Goal: Task Accomplishment & Management: Use online tool/utility

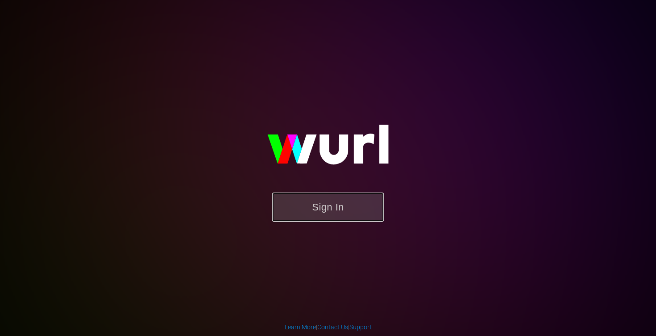
click at [319, 210] on button "Sign In" at bounding box center [328, 207] width 112 height 29
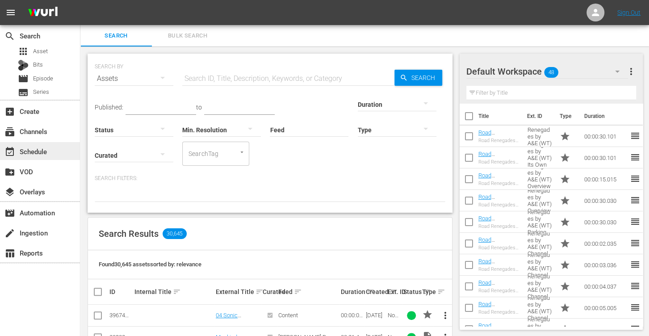
click at [42, 150] on div "event_available Schedule" at bounding box center [25, 150] width 50 height 8
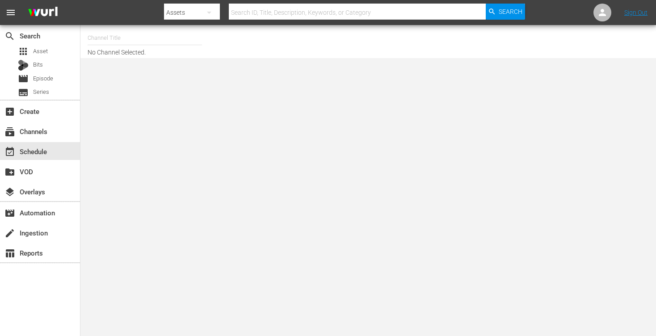
click at [140, 40] on input "text" at bounding box center [145, 37] width 114 height 21
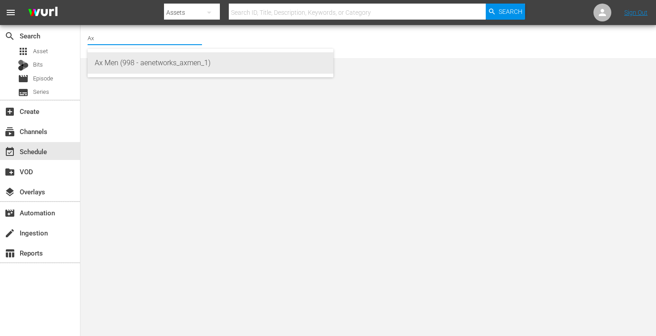
click at [135, 63] on div "Ax Men (998 - aenetworks_axmen_1)" at bounding box center [210, 62] width 231 height 21
type input "Ax Men (998 - aenetworks_axmen_1)"
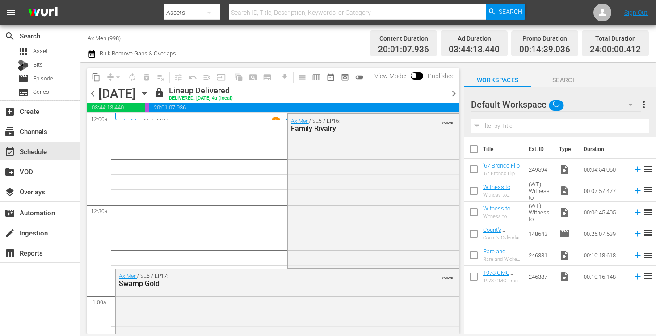
click at [149, 92] on icon "button" at bounding box center [144, 93] width 10 height 10
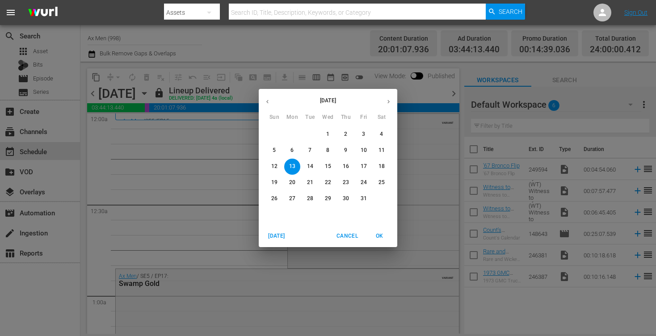
click at [292, 194] on button "27" at bounding box center [292, 199] width 16 height 16
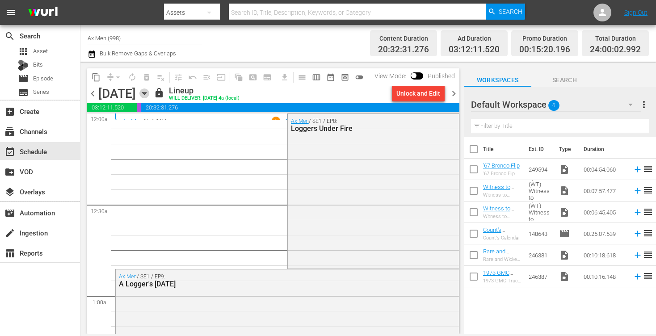
click at [149, 92] on icon "button" at bounding box center [144, 93] width 10 height 10
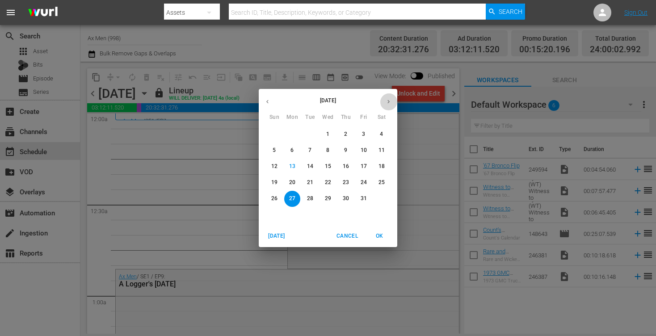
click at [386, 101] on icon "button" at bounding box center [388, 101] width 7 height 7
click at [292, 149] on p "3" at bounding box center [291, 151] width 3 height 8
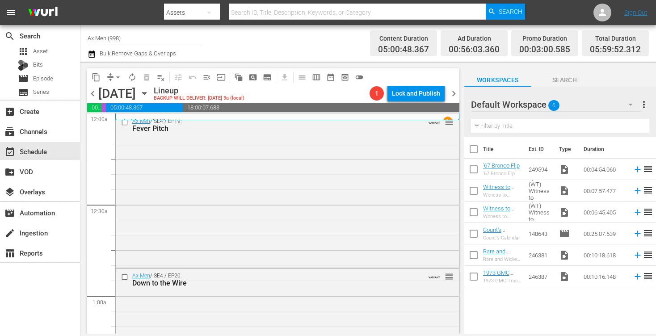
click at [152, 40] on input "Ax Men (998)" at bounding box center [145, 37] width 114 height 21
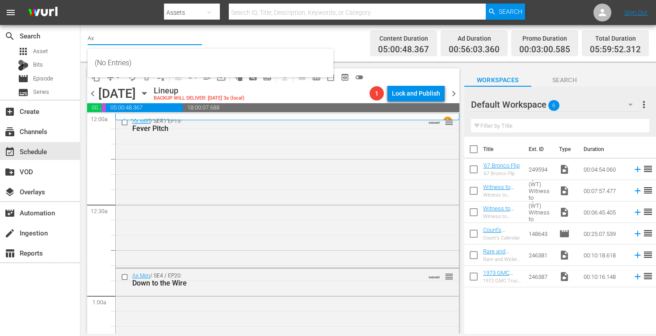
type input "A"
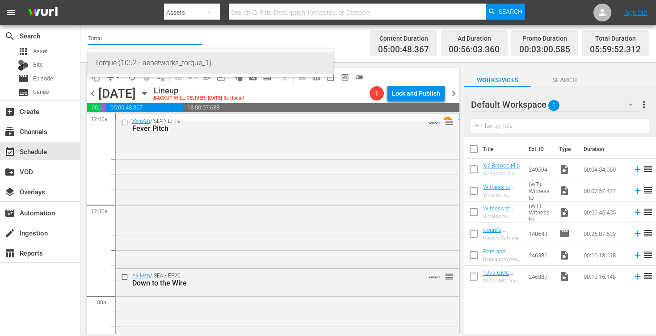
click at [130, 63] on div "Torque (1052 - aenetworks_torque_1)" at bounding box center [210, 62] width 231 height 21
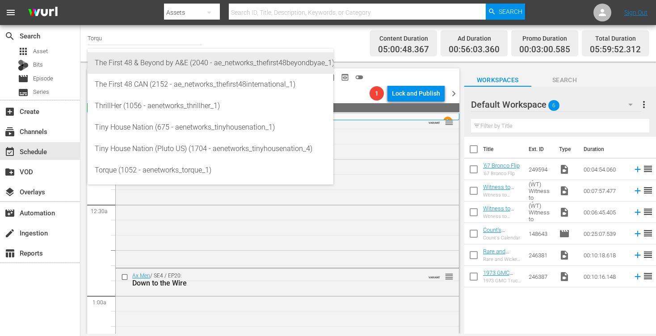
type input "The First 48 & Beyond by A&E (2040 - ae_networks_thefirst48beyondbyae_1)"
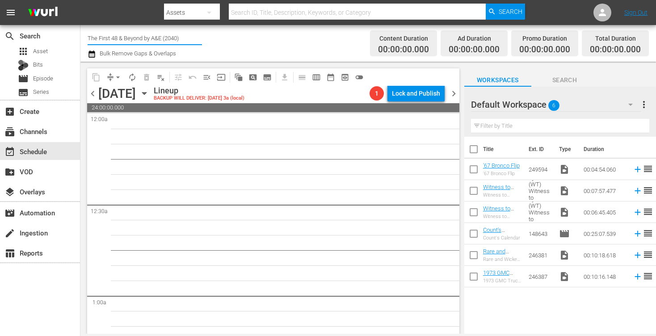
click at [187, 38] on input "The First 48 & Beyond by A&E (2040)" at bounding box center [145, 37] width 114 height 21
type input "T"
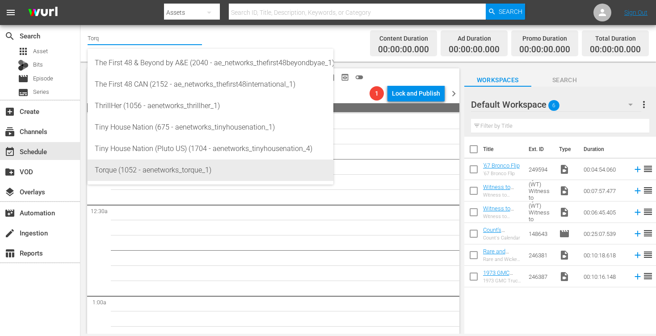
click at [156, 165] on div "Torque (1052 - aenetworks_torque_1)" at bounding box center [210, 169] width 231 height 21
type input "Torque (1052 - aenetworks_torque_1)"
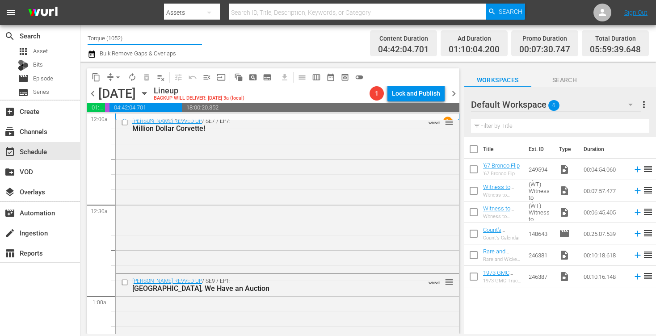
click at [142, 40] on input "Torque (1052)" at bounding box center [145, 37] width 114 height 21
type input "T"
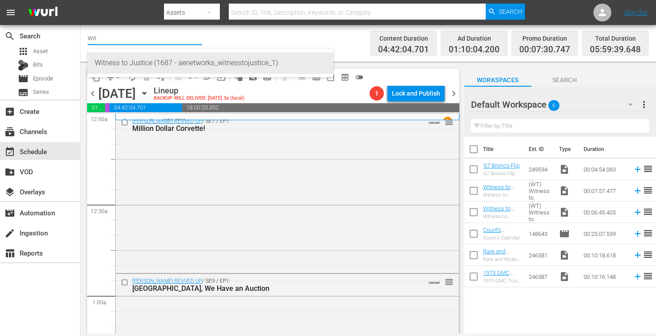
click at [138, 64] on div "Witness to Justice (1687 - aenetworks_witnesstojustice_1)" at bounding box center [210, 62] width 231 height 21
type input "Witness to Justice (1687 - aenetworks_witnesstojustice_1)"
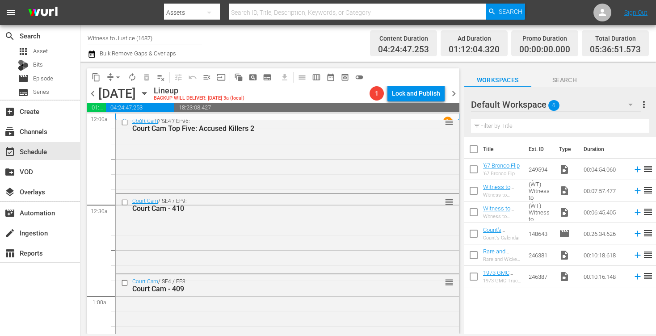
click at [156, 42] on input "Witness to Justice (1687)" at bounding box center [145, 37] width 114 height 21
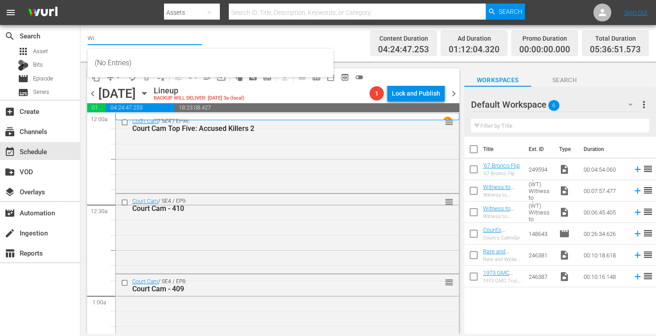
type input "W"
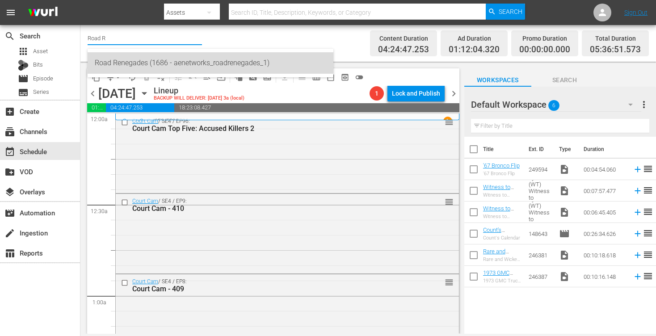
click at [148, 64] on div "Road Renegades (1686 - aenetworks_roadrenegades_1)" at bounding box center [210, 62] width 231 height 21
type input "Road Renegades (1686 - aenetworks_roadrenegades_1)"
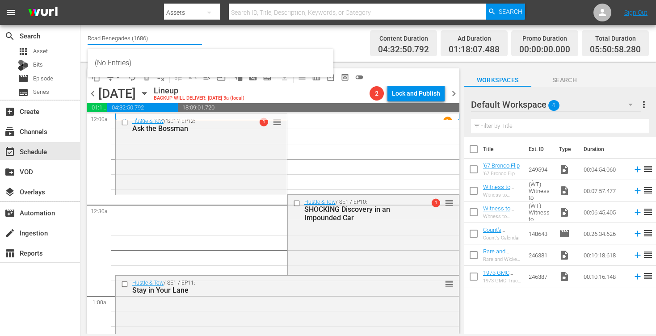
click at [156, 42] on input "Road Renegades (1686)" at bounding box center [145, 37] width 114 height 21
type input "R"
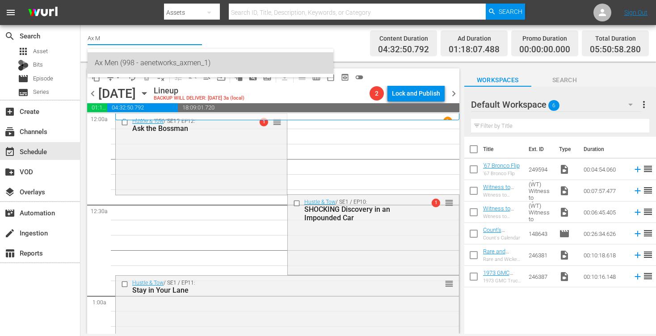
click at [144, 65] on div "Ax Men (998 - aenetworks_axmen_1)" at bounding box center [210, 62] width 231 height 21
type input "Ax Men (998 - aenetworks_axmen_1)"
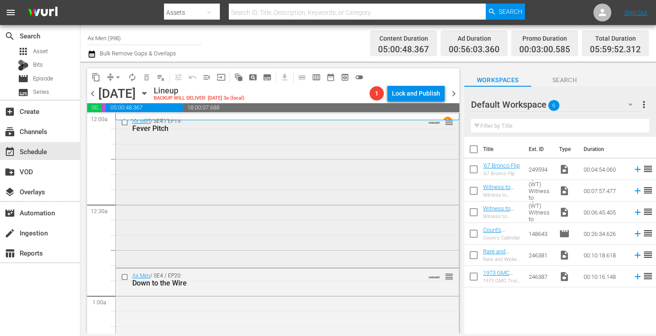
click at [199, 146] on div "Ax Men / SE4 / EP19: Fever Pitch VARIANT reorder" at bounding box center [287, 190] width 343 height 152
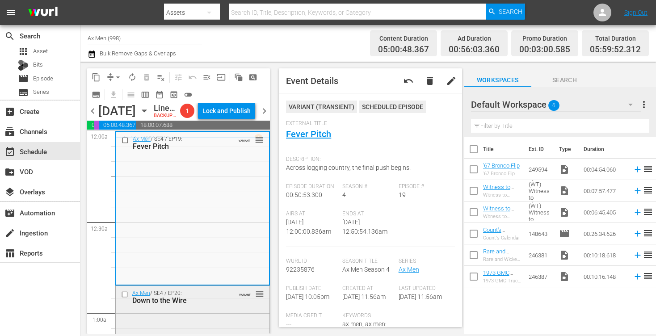
click at [215, 308] on div "Ax Men / SE4 / EP20: Down to the Wire VARIANT reorder" at bounding box center [193, 297] width 154 height 22
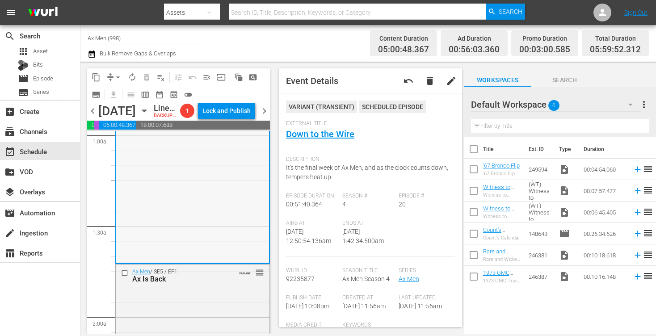
scroll to position [179, 0]
click at [201, 303] on div "Ax Men / SE5 / EP1: Ax Is Back VARIANT reorder" at bounding box center [193, 341] width 154 height 154
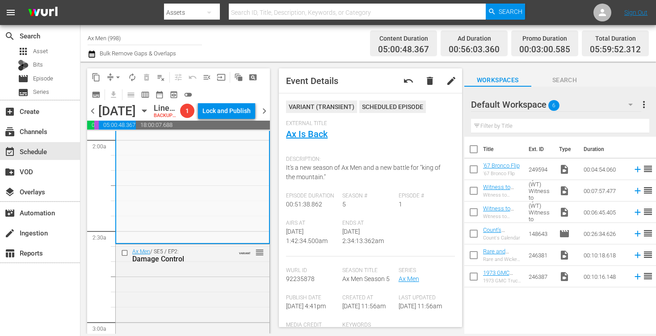
scroll to position [357, 0]
click at [201, 295] on div "Ax Men / SE5 / EP2: Damage Control VARIANT reorder" at bounding box center [193, 320] width 154 height 155
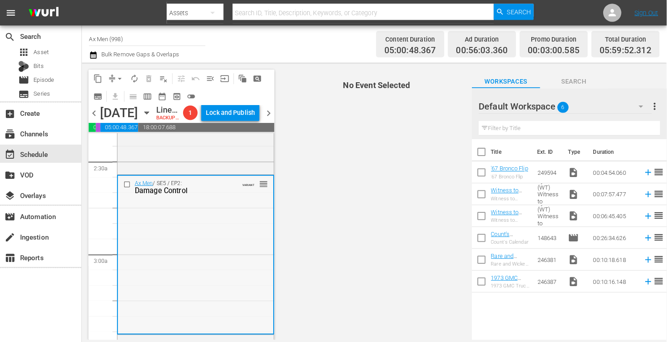
scroll to position [429, 0]
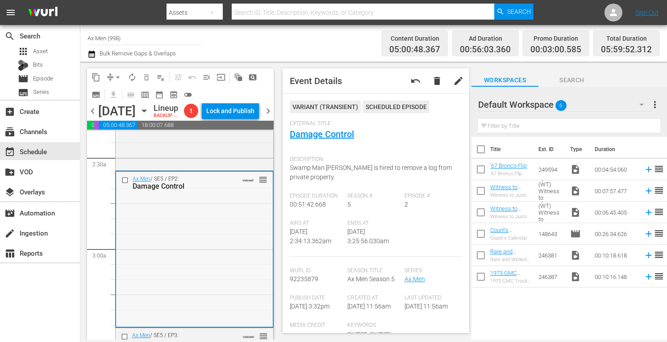
click at [199, 259] on div "Ax Men / SE5 / EP2: Damage Control VARIANT reorder" at bounding box center [194, 249] width 157 height 155
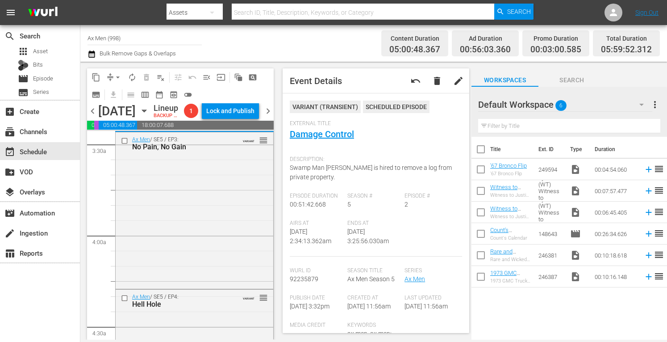
scroll to position [625, 0]
click at [199, 259] on div "Ax Men / SE5 / EP3: No Pain, No Gain VARIANT reorder" at bounding box center [195, 208] width 158 height 155
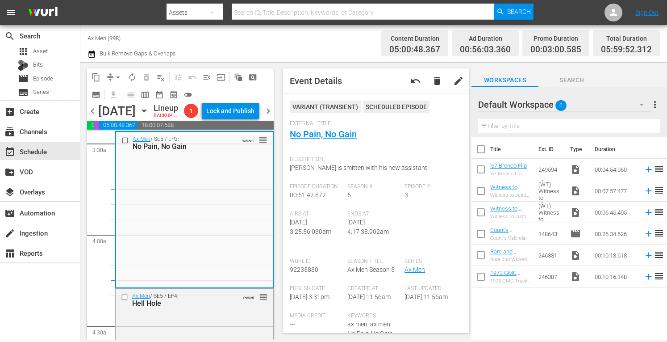
click at [207, 335] on body "menu Search By Assets Search ID, Title, Description, Keywords, or Category Sear…" at bounding box center [333, 171] width 667 height 342
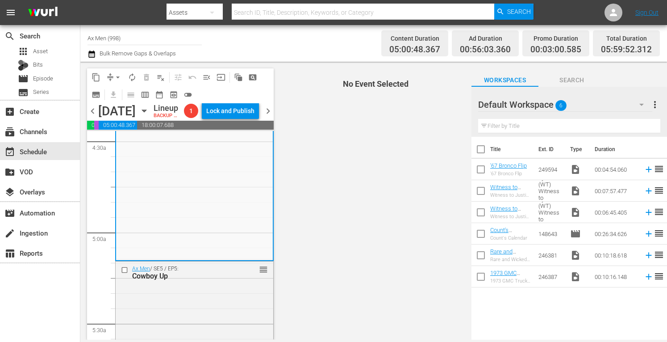
scroll to position [828, 0]
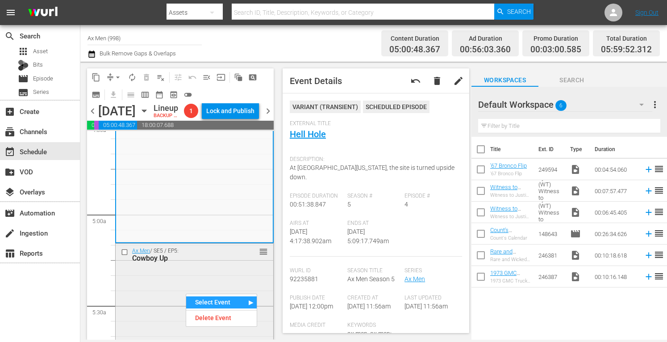
click at [219, 262] on div "Cowboy Up" at bounding box center [181, 258] width 99 height 8
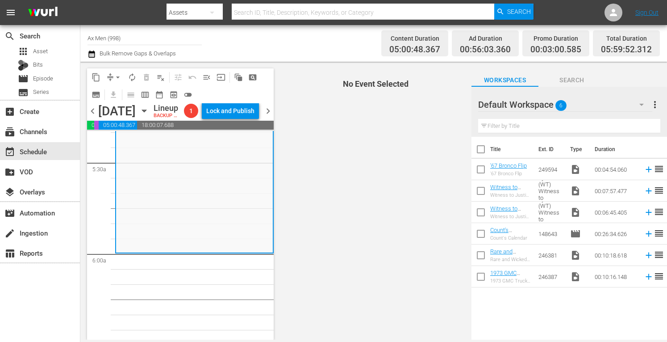
scroll to position [1001, 0]
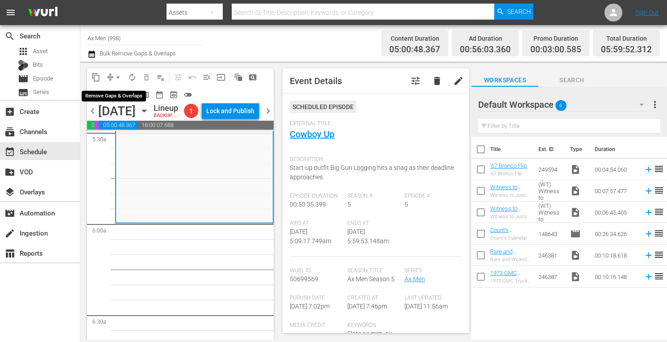
click at [117, 74] on span "arrow_drop_down" at bounding box center [117, 77] width 9 height 9
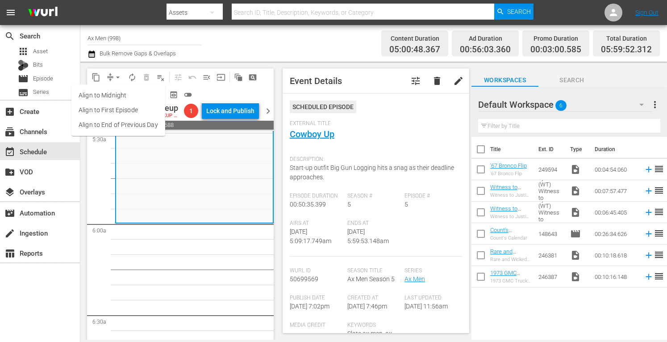
click at [118, 94] on li "Align to Midnight" at bounding box center [118, 95] width 94 height 15
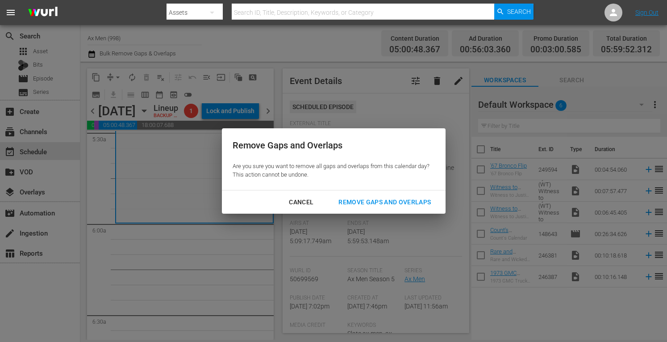
click at [365, 199] on div "Remove Gaps and Overlaps" at bounding box center [384, 202] width 107 height 11
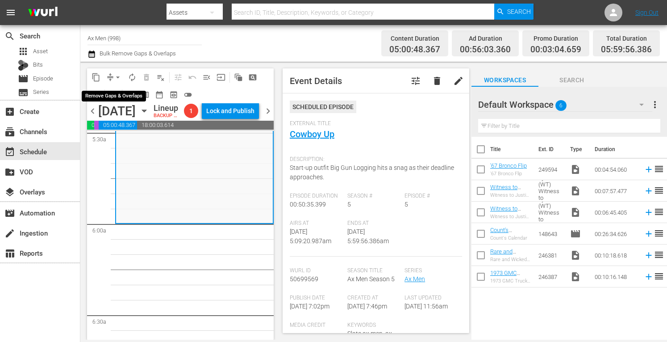
click at [121, 75] on span "arrow_drop_down" at bounding box center [117, 77] width 9 height 9
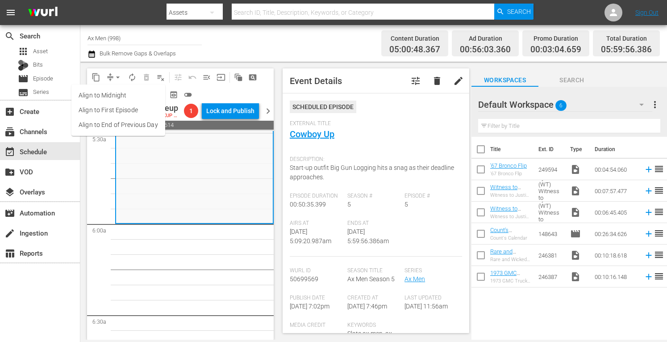
click at [120, 93] on li "Align to Midnight" at bounding box center [118, 95] width 94 height 15
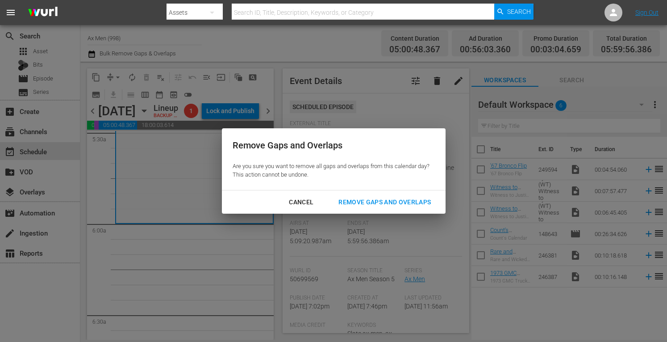
click at [350, 201] on div "Remove Gaps and Overlaps" at bounding box center [384, 202] width 107 height 11
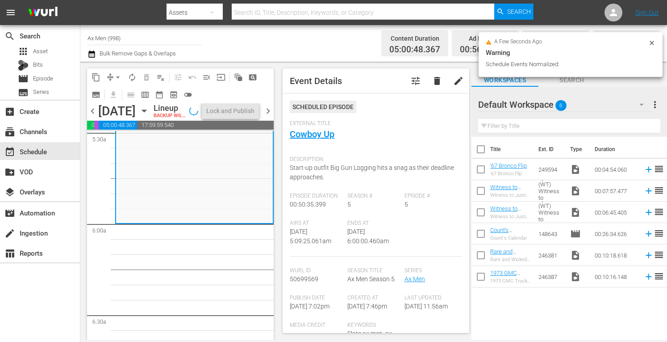
scroll to position [970, 0]
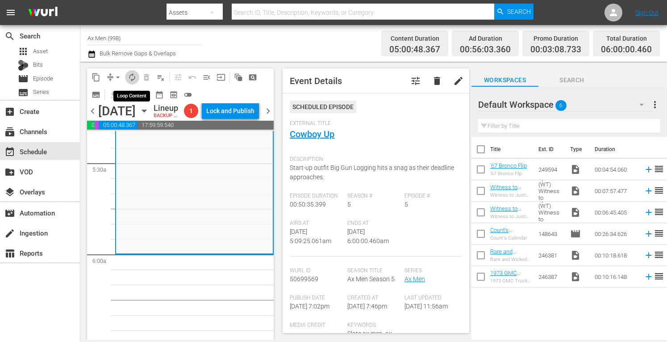
click at [134, 78] on span "autorenew_outlined" at bounding box center [132, 77] width 9 height 9
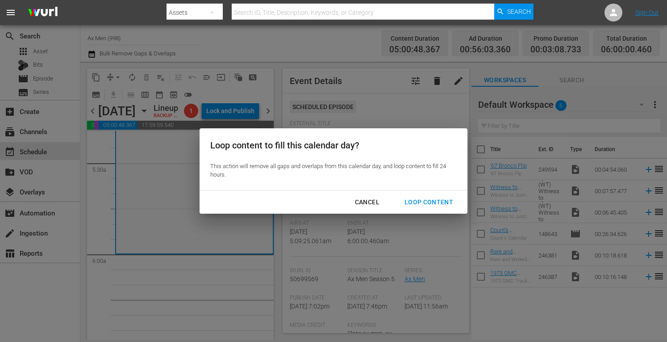
click at [418, 201] on div "Loop Content" at bounding box center [429, 202] width 63 height 11
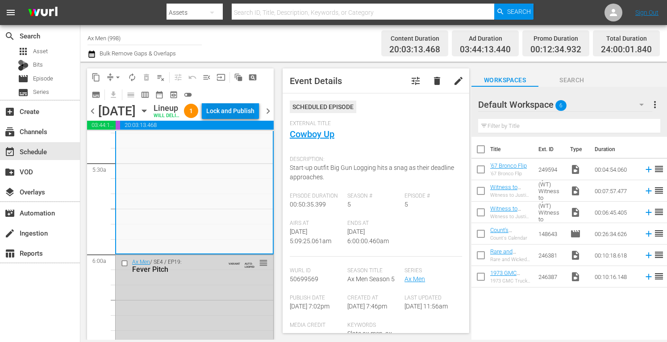
click at [235, 109] on div "Lock and Publish" at bounding box center [230, 111] width 48 height 16
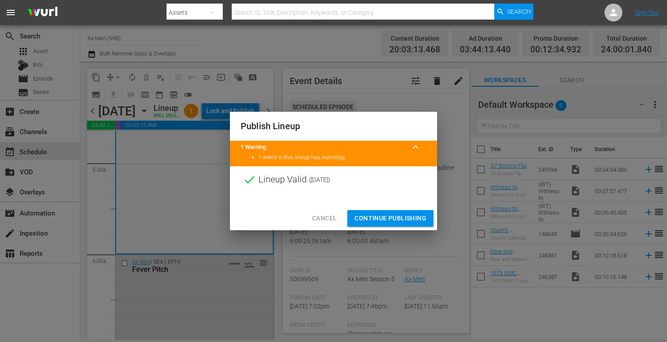
drag, startPoint x: 378, startPoint y: 210, endPoint x: 375, endPoint y: 226, distance: 15.4
click at [375, 226] on button "Continue Publishing" at bounding box center [391, 218] width 86 height 17
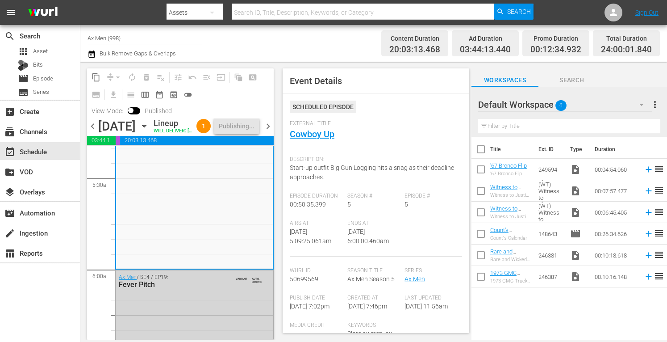
click at [268, 132] on span "chevron_right" at bounding box center [268, 126] width 11 height 11
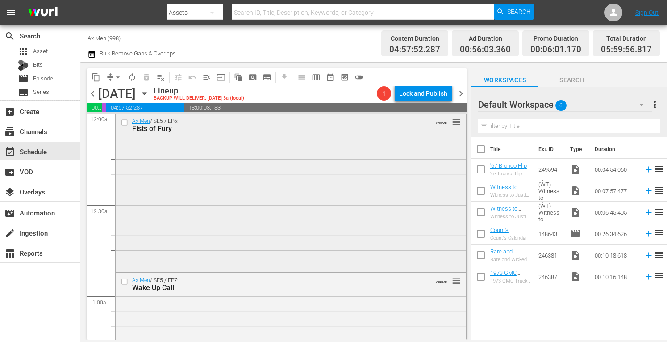
click at [247, 175] on div "Ax Men / SE5 / EP6: Fists of Fury VARIANT reorder" at bounding box center [291, 192] width 351 height 156
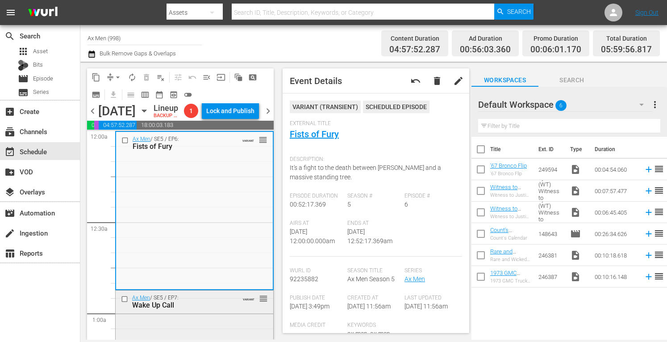
click at [208, 309] on div "Ax Men / SE5 / EP7: Wake Up Call" at bounding box center [181, 301] width 99 height 15
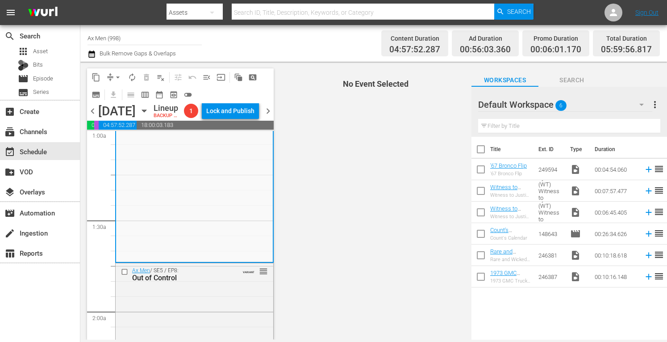
scroll to position [214, 0]
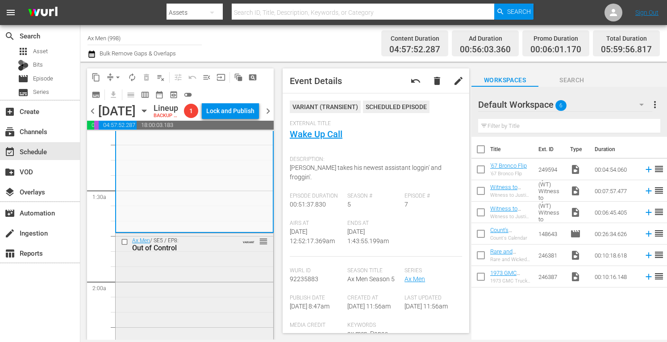
click at [193, 281] on div "Ax Men / SE5 / EP8: Out of Control VARIANT reorder" at bounding box center [195, 310] width 158 height 155
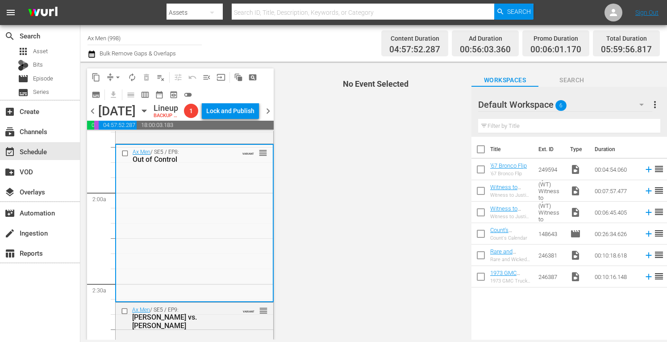
scroll to position [381, 0]
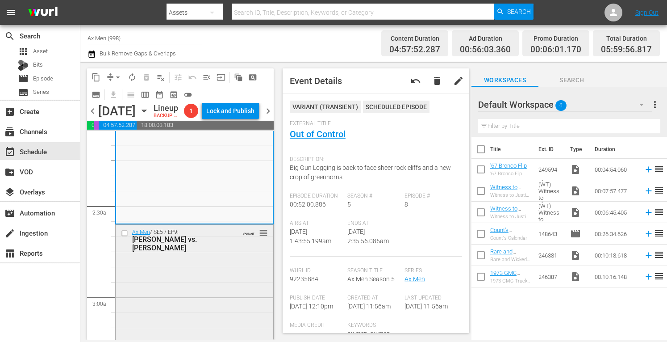
click at [229, 266] on div "Ax Men / SE5 / EP9: Rygaard vs. Rygaard VARIANT reorder" at bounding box center [195, 302] width 158 height 154
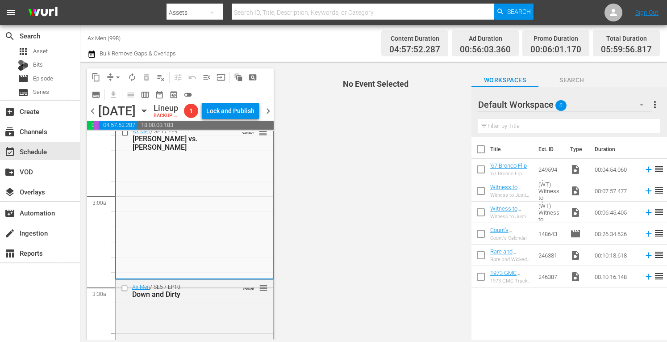
scroll to position [548, 0]
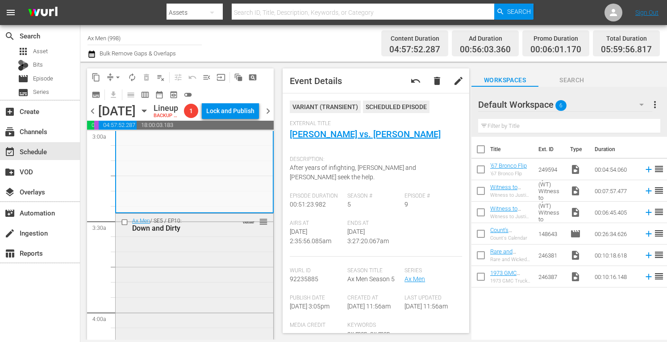
click at [222, 273] on div "Ax Men / SE5 / EP10: Down and Dirty VARIANT reorder" at bounding box center [195, 291] width 158 height 155
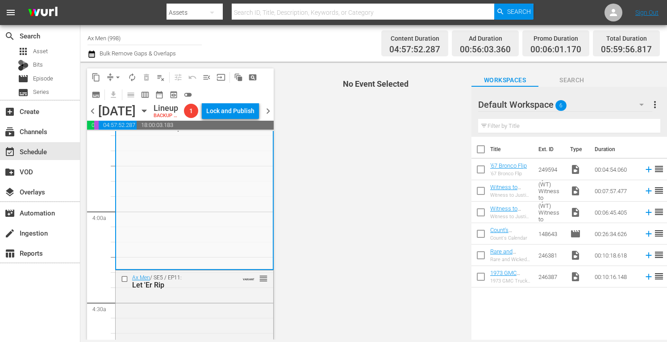
scroll to position [709, 0]
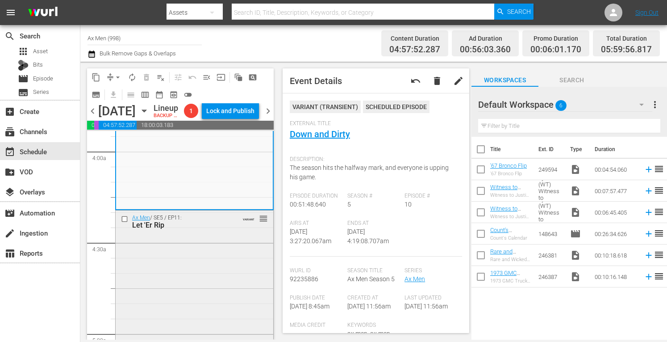
click at [210, 257] on div "Ax Men / SE5 / EP11: Let 'Er Rip VARIANT reorder" at bounding box center [195, 286] width 158 height 153
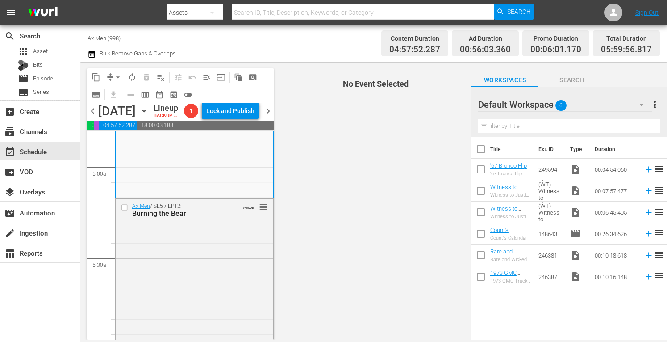
scroll to position [899, 0]
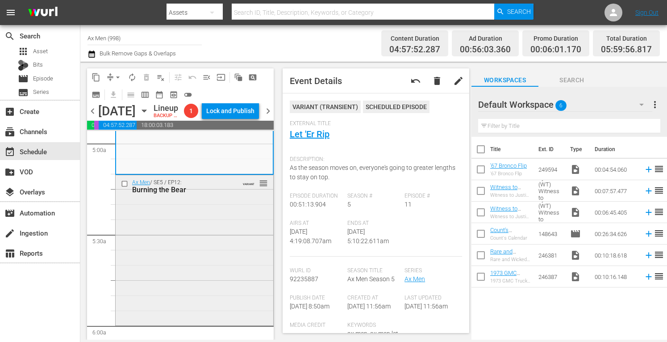
click at [203, 262] on div "Ax Men / SE5 / EP12: Burning the Bear VARIANT reorder" at bounding box center [195, 249] width 158 height 148
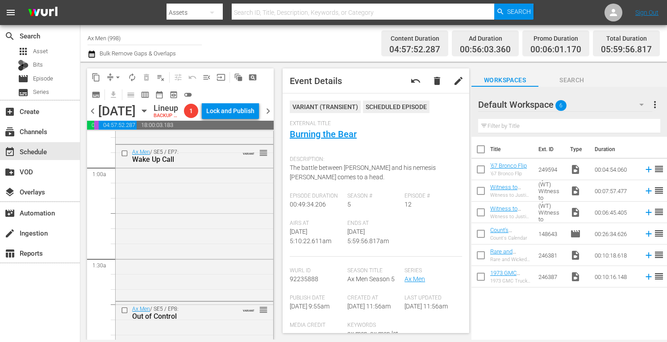
scroll to position [0, 0]
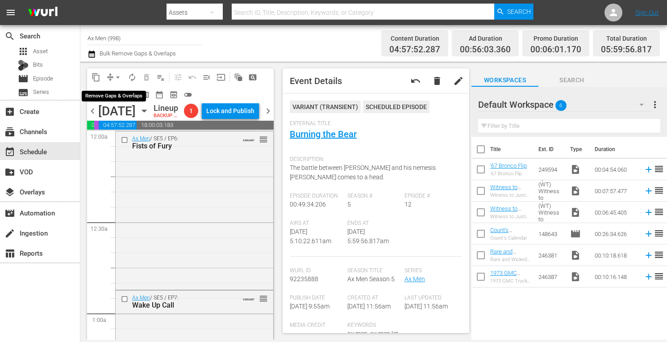
click at [117, 74] on span "arrow_drop_down" at bounding box center [117, 77] width 9 height 9
click at [117, 94] on li "Align to Midnight" at bounding box center [118, 95] width 74 height 15
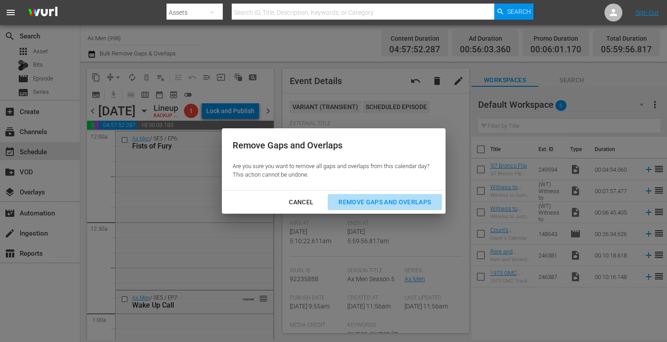
click at [350, 198] on div "Remove Gaps and Overlaps" at bounding box center [384, 202] width 107 height 11
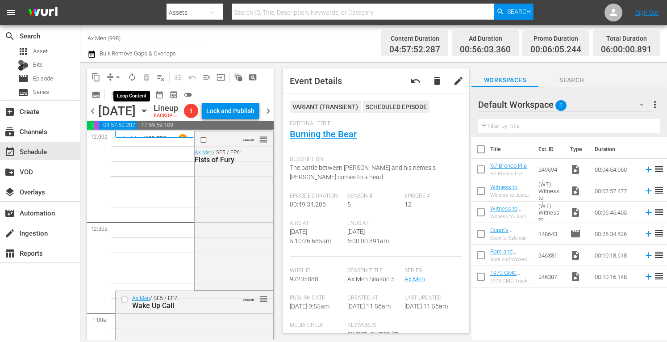
click at [130, 78] on span "autorenew_outlined" at bounding box center [132, 77] width 9 height 9
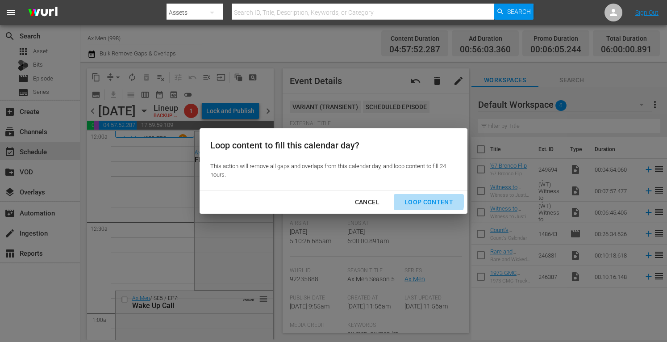
click at [422, 201] on div "Loop Content" at bounding box center [429, 202] width 63 height 11
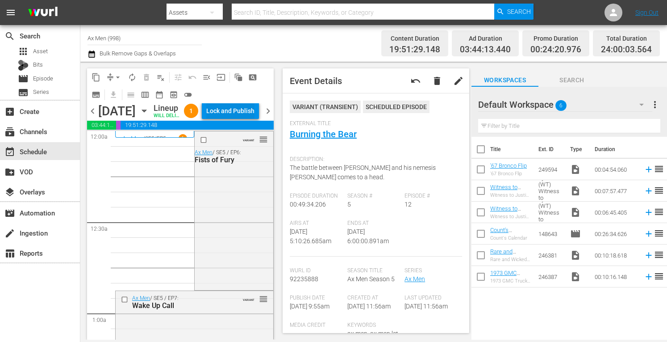
click at [240, 113] on div "Lock and Publish" at bounding box center [230, 111] width 48 height 16
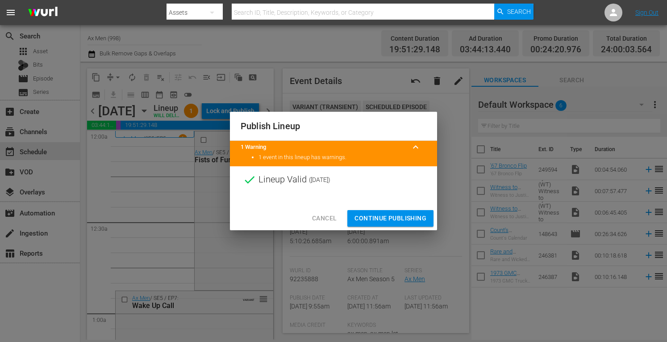
click at [396, 218] on span "Continue Publishing" at bounding box center [391, 218] width 72 height 11
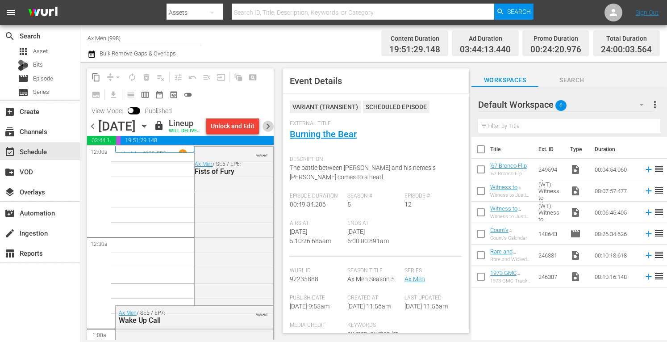
click at [268, 132] on span "chevron_right" at bounding box center [268, 126] width 11 height 11
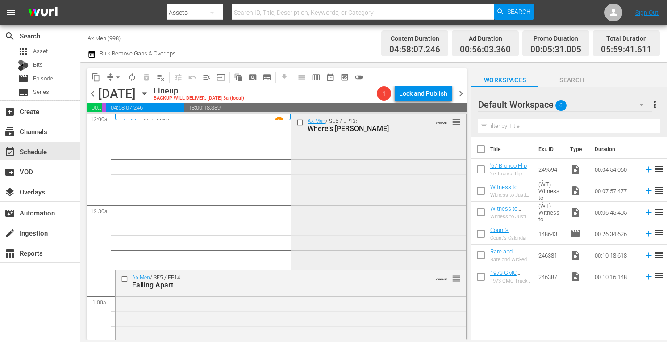
click at [330, 175] on div "Ax Men / SE5 / EP13: Where's Willy VARIANT reorder" at bounding box center [378, 190] width 175 height 153
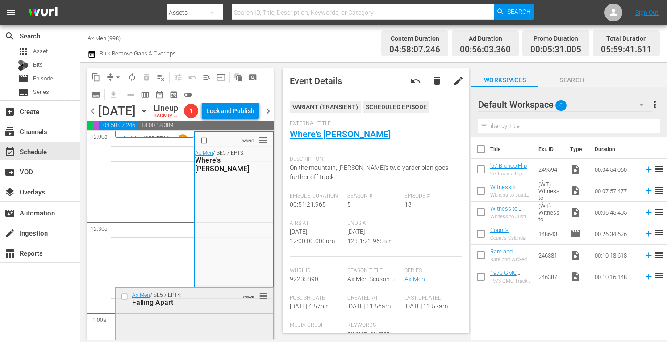
click at [226, 310] on div "Ax Men / SE5 / EP14: Falling Apart VARIANT reorder" at bounding box center [195, 299] width 158 height 22
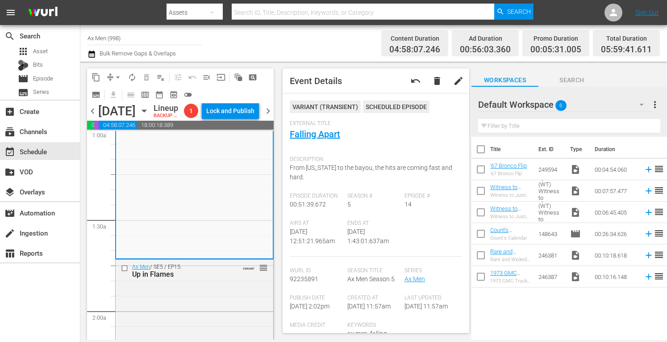
scroll to position [197, 0]
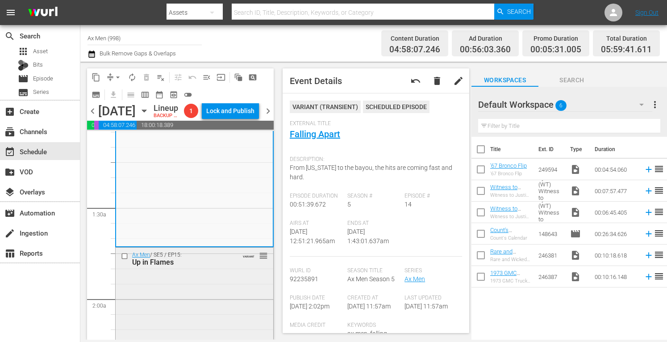
click at [216, 293] on div "Ax Men / SE5 / EP15: Up in Flames VARIANT reorder" at bounding box center [195, 324] width 158 height 154
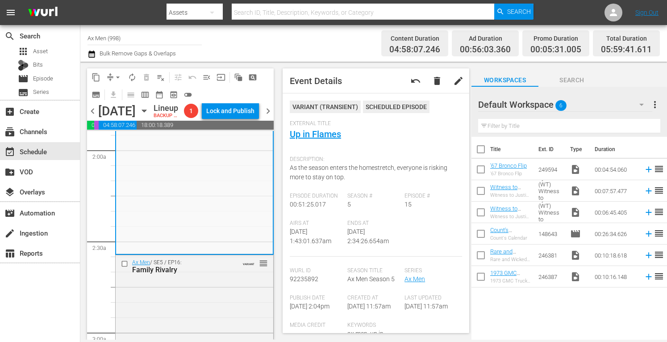
scroll to position [387, 0]
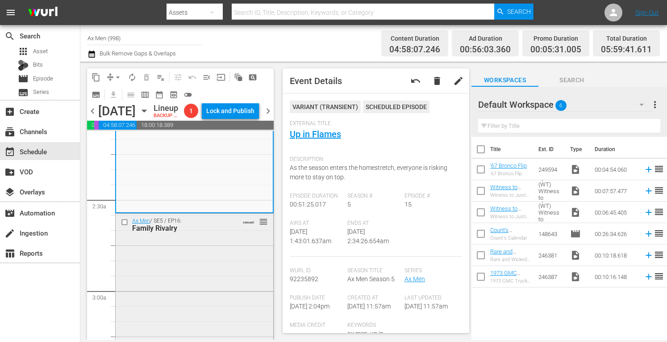
click at [208, 260] on div "Ax Men / SE5 / EP16: Family Rivalry VARIANT reorder" at bounding box center [195, 290] width 158 height 153
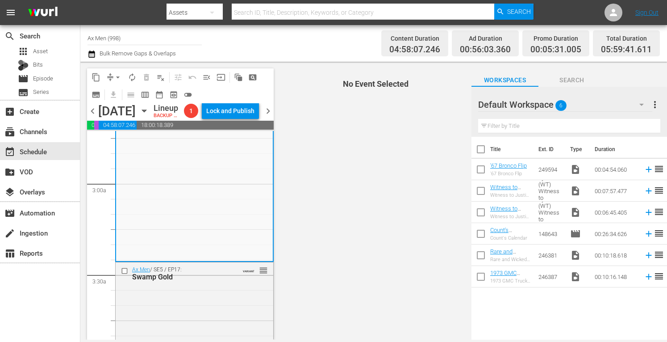
scroll to position [530, 0]
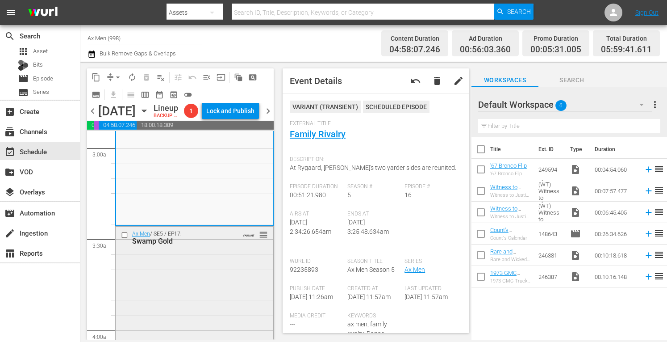
click at [236, 266] on div "Ax Men / SE5 / EP17: Swamp Gold VARIANT reorder" at bounding box center [195, 302] width 158 height 152
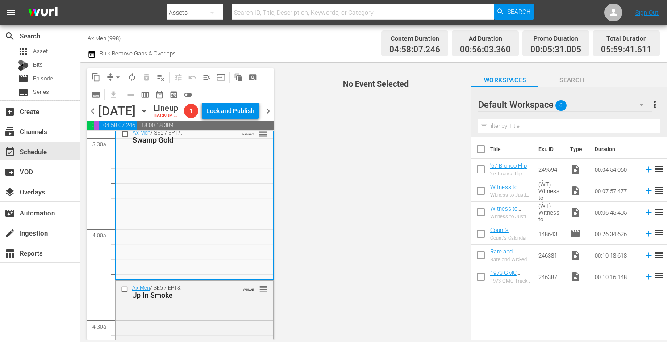
scroll to position [697, 0]
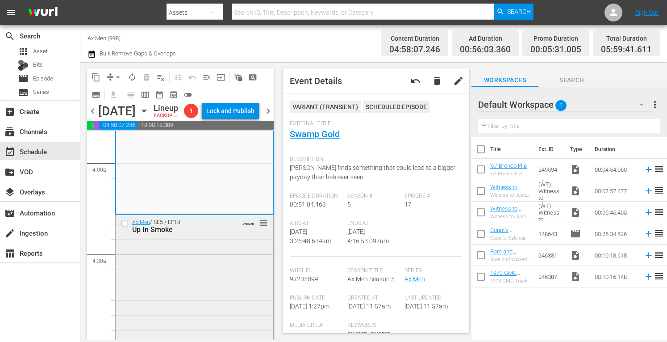
click at [213, 273] on div "Ax Men / SE5 / EP18: Up In Smoke VARIANT reorder" at bounding box center [195, 292] width 158 height 154
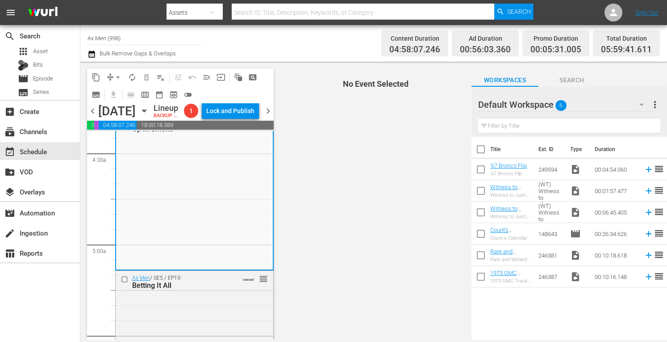
scroll to position [881, 0]
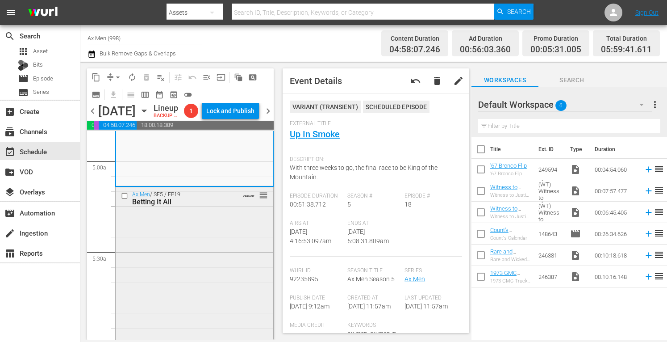
click at [209, 250] on div "Ax Men / SE5 / EP19: Betting It All VARIANT reorder" at bounding box center [195, 263] width 158 height 153
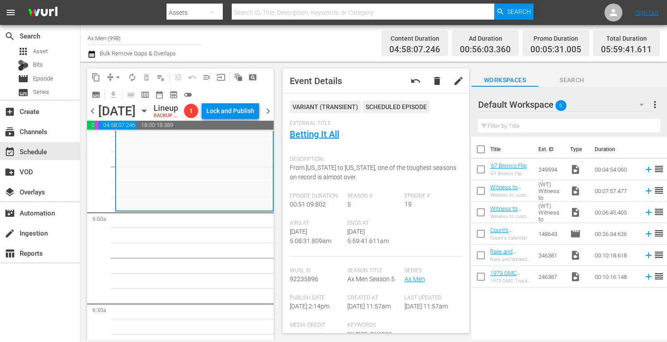
scroll to position [1024, 0]
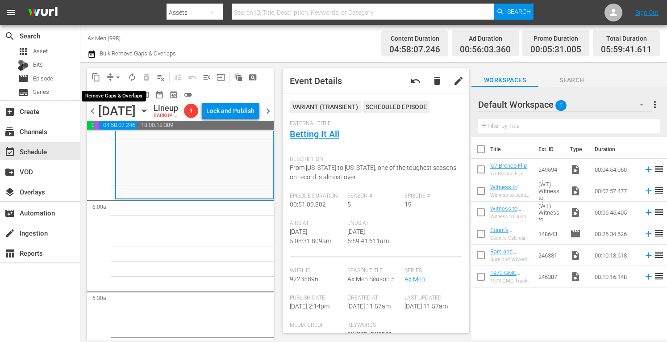
click at [118, 75] on span "arrow_drop_down" at bounding box center [117, 77] width 9 height 9
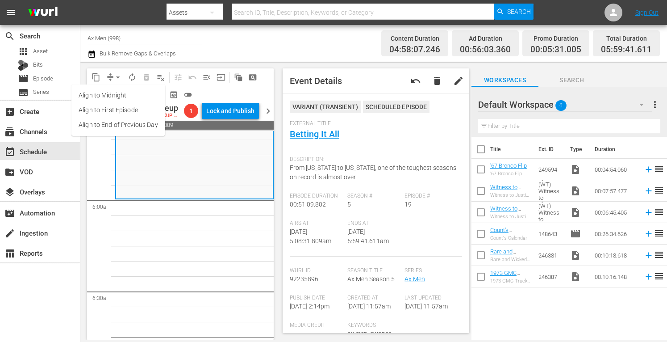
click at [119, 93] on li "Align to Midnight" at bounding box center [118, 95] width 94 height 15
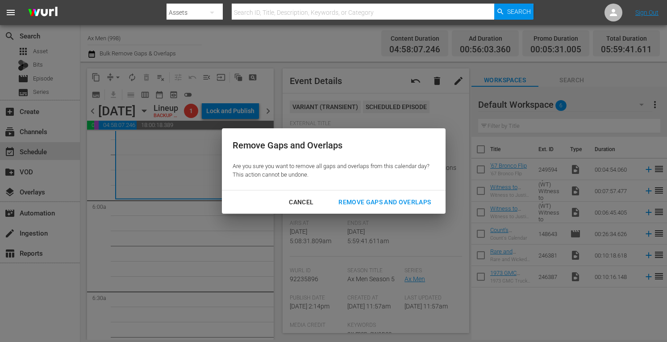
click at [372, 201] on div "Remove Gaps and Overlaps" at bounding box center [384, 202] width 107 height 11
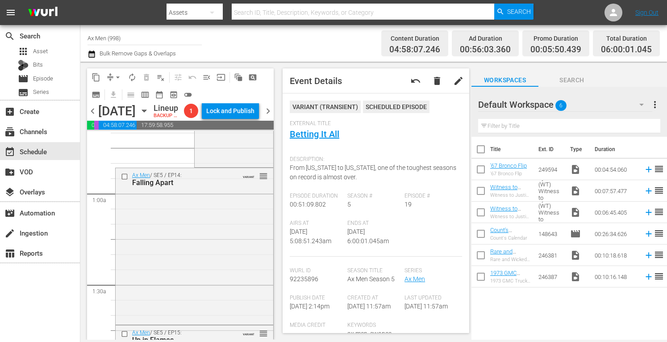
scroll to position [0, 0]
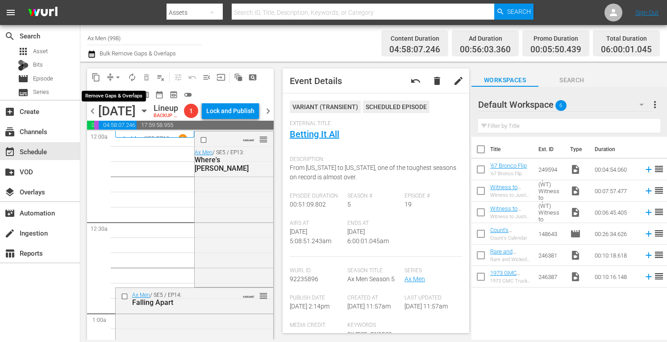
click at [118, 77] on span "arrow_drop_down" at bounding box center [117, 77] width 9 height 9
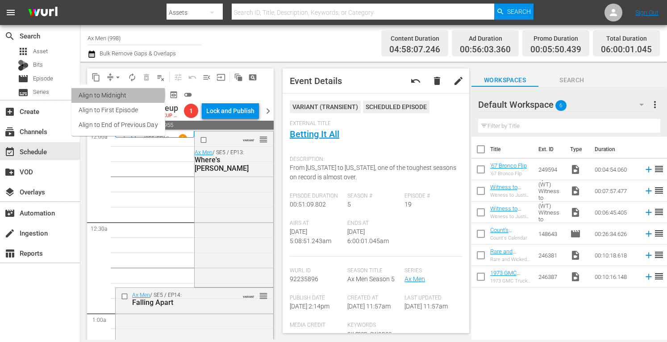
click at [117, 95] on li "Align to Midnight" at bounding box center [118, 95] width 94 height 15
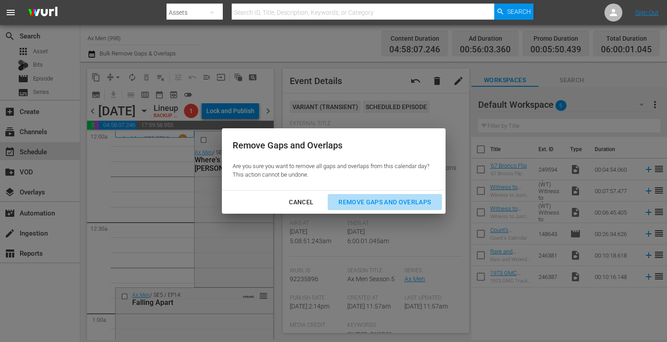
click at [383, 201] on div "Remove Gaps and Overlaps" at bounding box center [384, 202] width 107 height 11
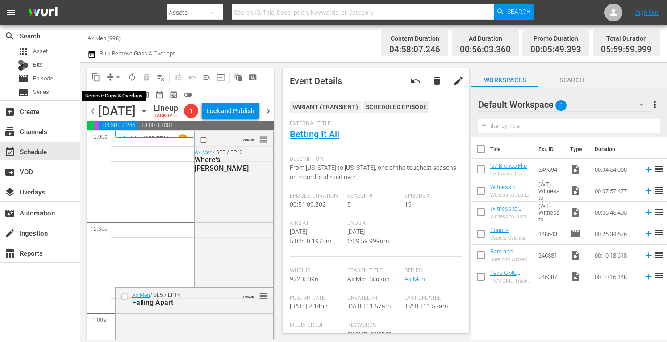
click at [117, 74] on span "arrow_drop_down" at bounding box center [117, 77] width 9 height 9
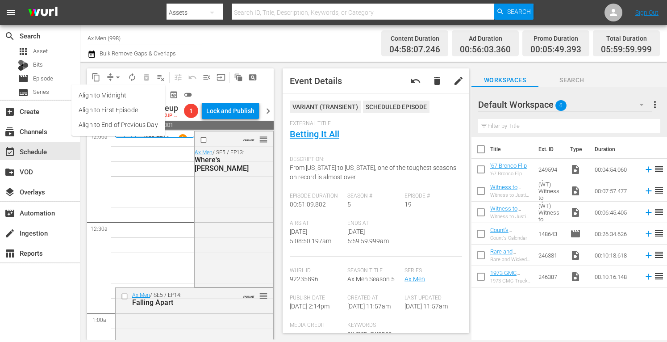
click at [117, 95] on li "Align to Midnight" at bounding box center [118, 95] width 94 height 15
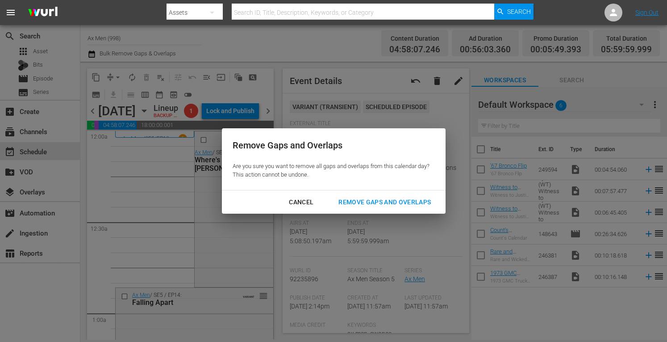
click at [361, 203] on div "Remove Gaps and Overlaps" at bounding box center [384, 202] width 107 height 11
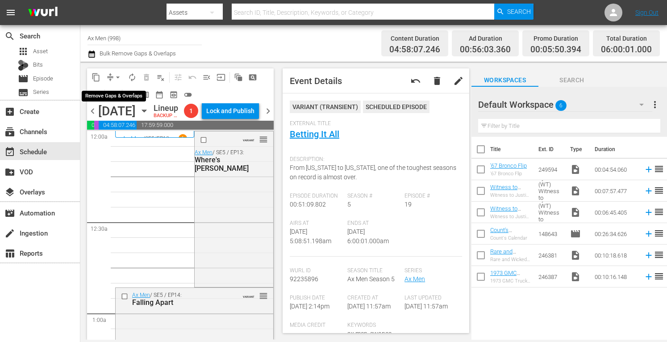
click at [119, 75] on span "arrow_drop_down" at bounding box center [117, 77] width 9 height 9
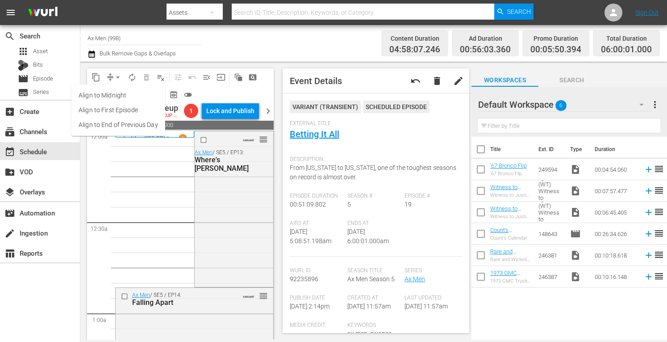
click at [119, 97] on li "Align to Midnight" at bounding box center [118, 95] width 94 height 15
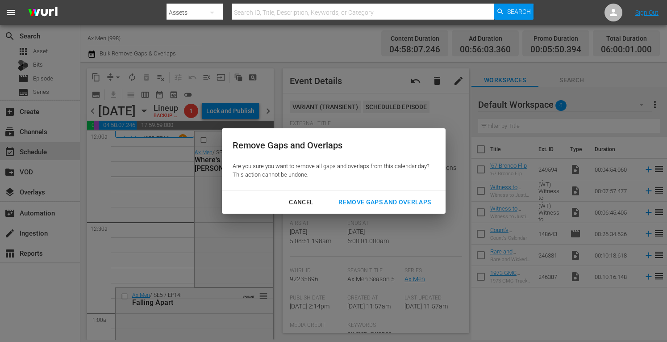
click at [374, 201] on div "Remove Gaps and Overlaps" at bounding box center [384, 202] width 107 height 11
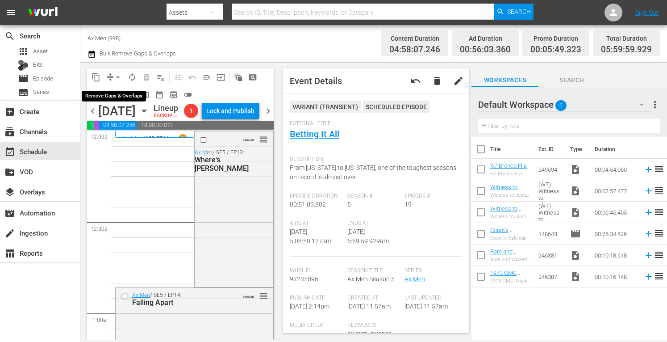
click at [118, 75] on span "arrow_drop_down" at bounding box center [117, 77] width 9 height 9
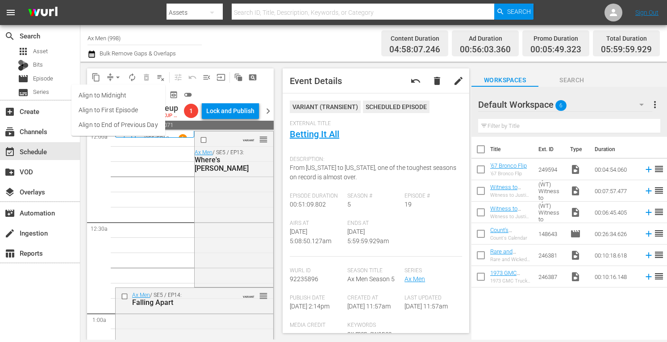
click at [113, 95] on li "Align to Midnight" at bounding box center [118, 95] width 94 height 15
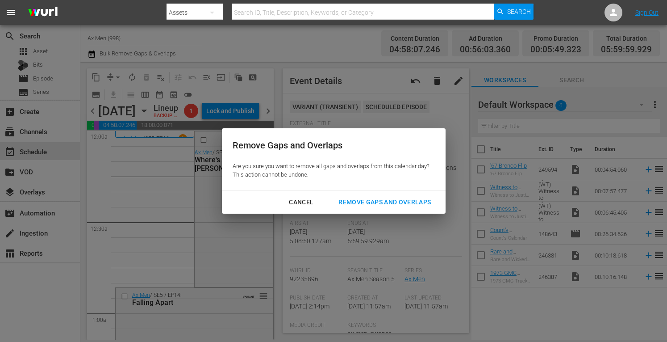
click at [390, 199] on div "Remove Gaps and Overlaps" at bounding box center [384, 202] width 107 height 11
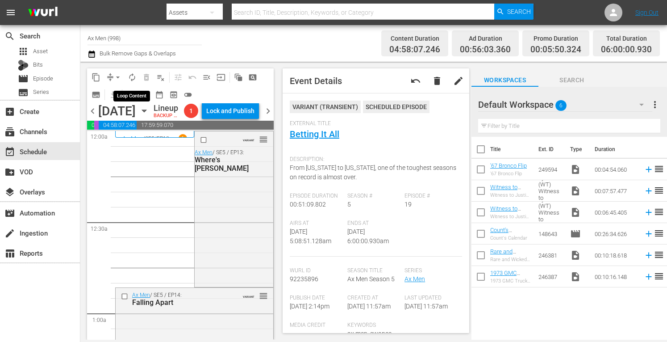
click at [135, 75] on span "autorenew_outlined" at bounding box center [132, 77] width 9 height 9
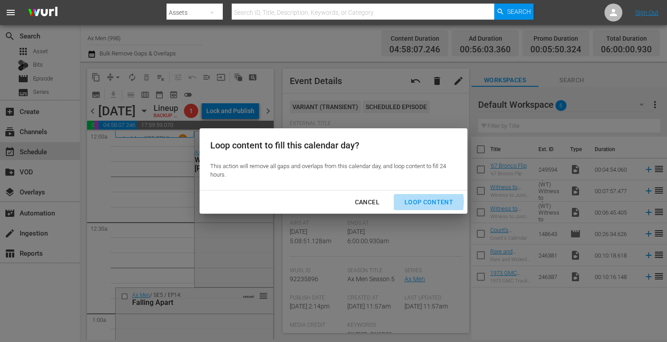
click at [417, 201] on div "Loop Content" at bounding box center [429, 202] width 63 height 11
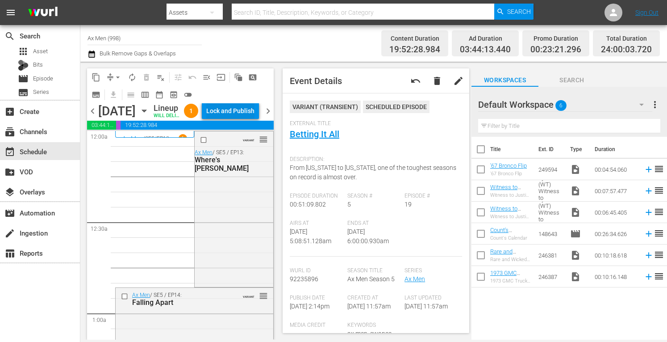
click at [243, 110] on div "Lock and Publish" at bounding box center [230, 111] width 48 height 16
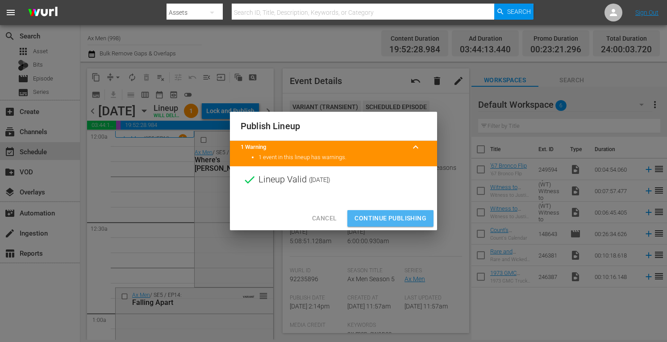
click at [380, 220] on span "Continue Publishing" at bounding box center [391, 218] width 72 height 11
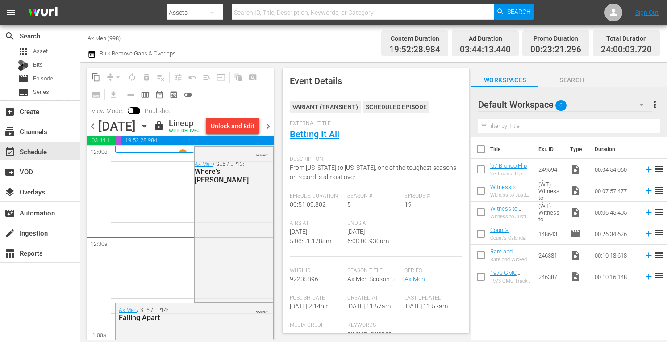
click at [263, 132] on span "chevron_right" at bounding box center [268, 126] width 11 height 11
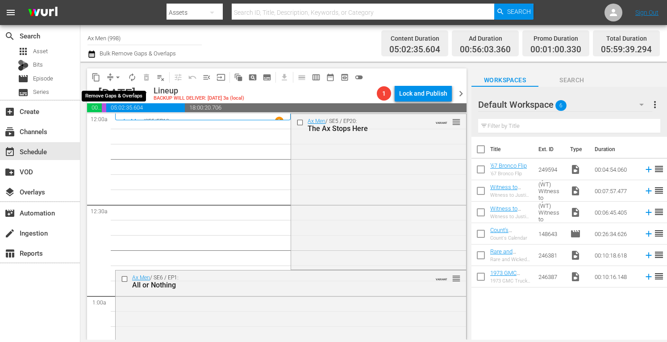
click at [117, 74] on span "arrow_drop_down" at bounding box center [117, 77] width 9 height 9
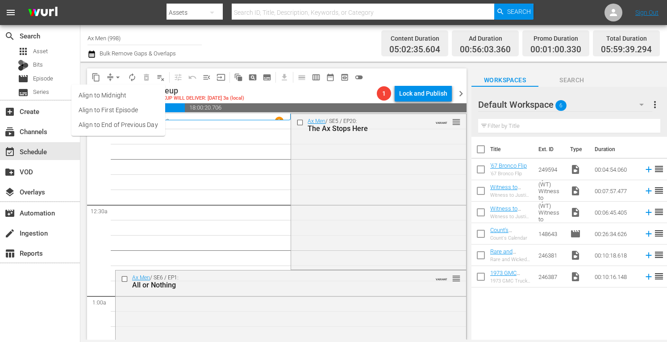
click at [117, 93] on li "Align to Midnight" at bounding box center [118, 95] width 94 height 15
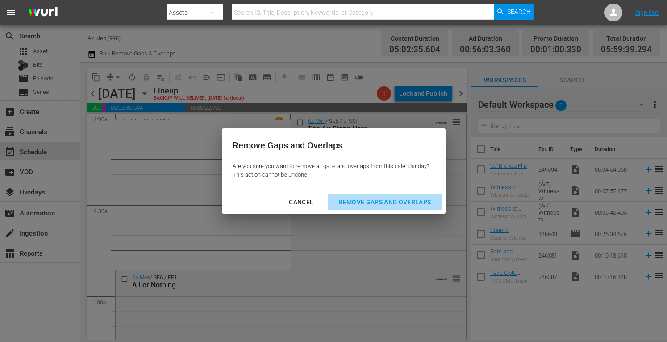
click at [358, 201] on div "Remove Gaps and Overlaps" at bounding box center [384, 202] width 107 height 11
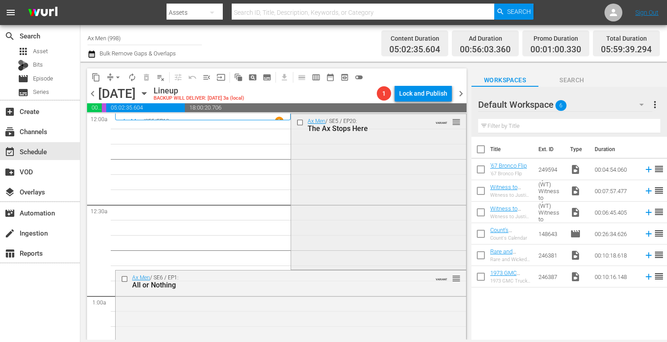
click at [358, 203] on div "Ax Men / SE5 / EP20: The Ax Stops Here VARIANT reorder" at bounding box center [378, 190] width 175 height 153
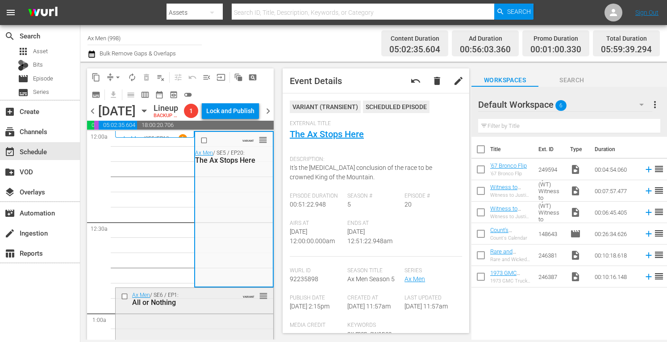
click at [183, 306] on div "All or Nothing" at bounding box center [181, 302] width 99 height 8
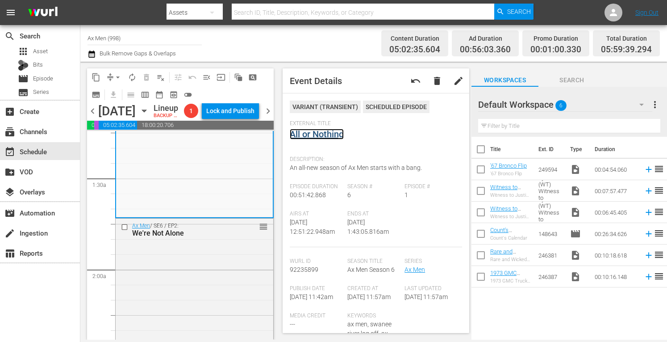
scroll to position [244, 0]
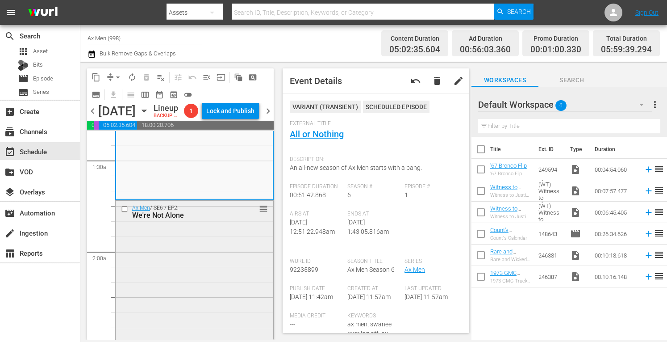
click at [210, 302] on div "Ax Men / SE6 / EP2: We're Not Alone reorder" at bounding box center [195, 278] width 158 height 154
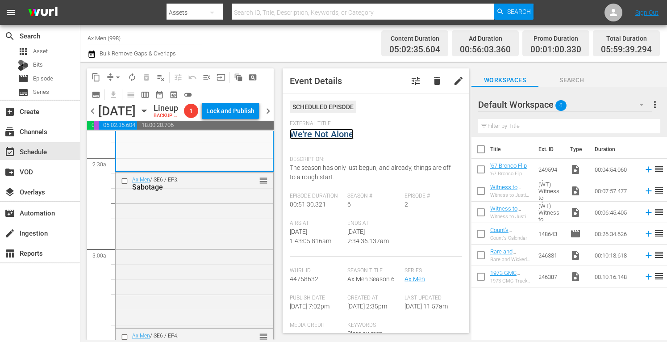
scroll to position [435, 0]
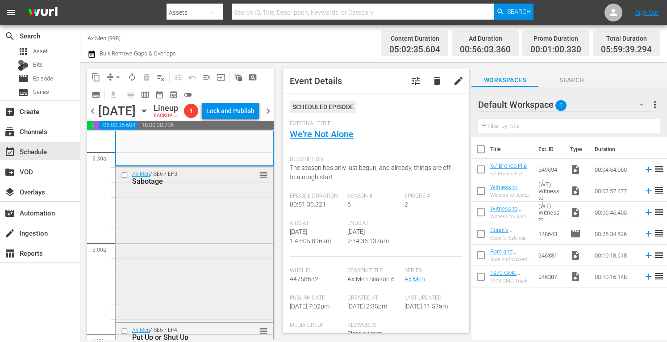
click at [241, 272] on div "Ax Men / SE6 / EP3: Sabotage reorder" at bounding box center [195, 244] width 158 height 154
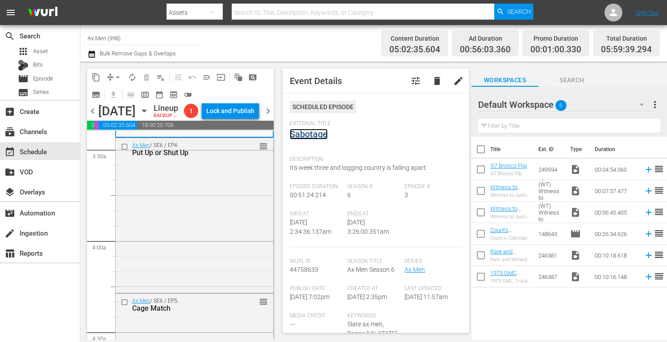
scroll to position [649, 0]
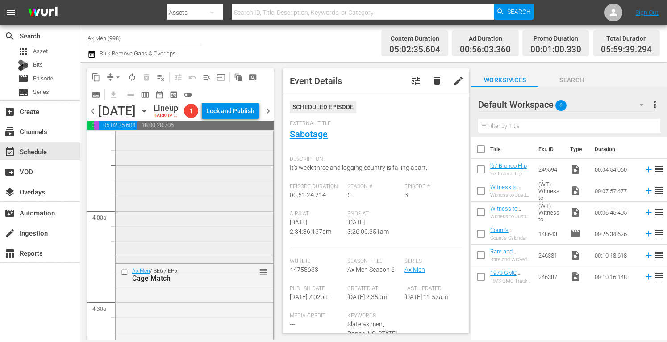
click at [217, 234] on div "Ax Men / SE6 / EP4: Put Up or Shut Up reorder" at bounding box center [195, 184] width 158 height 153
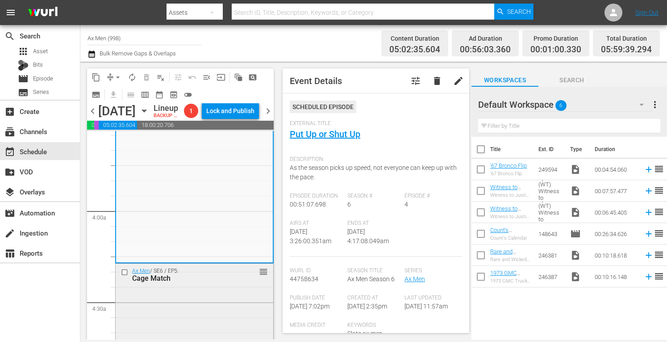
click at [216, 306] on div "Ax Men / SE6 / EP5: Cage Match reorder" at bounding box center [195, 340] width 158 height 153
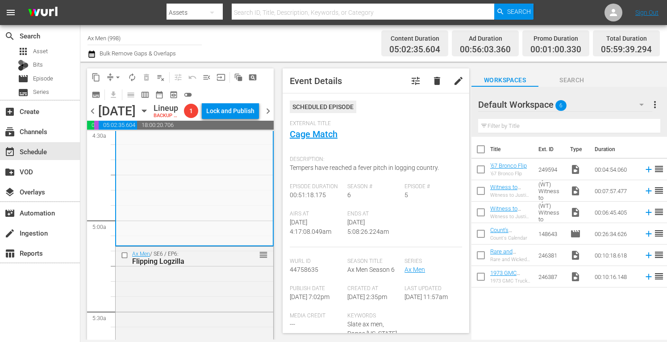
scroll to position [858, 0]
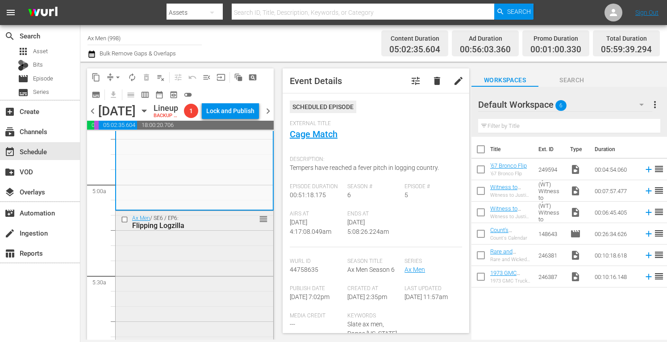
click at [177, 301] on div "Ax Men / SE6 / EP6: Flipping Logzilla reorder" at bounding box center [195, 287] width 158 height 153
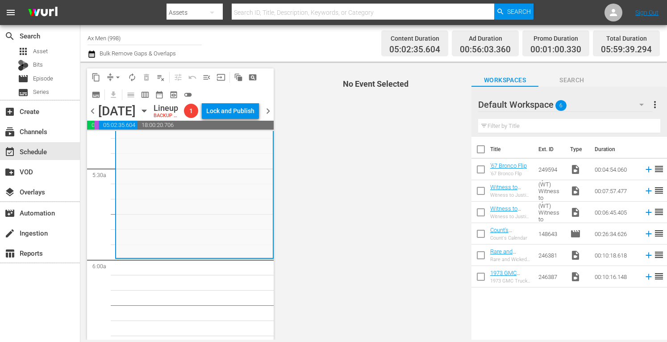
scroll to position [1012, 0]
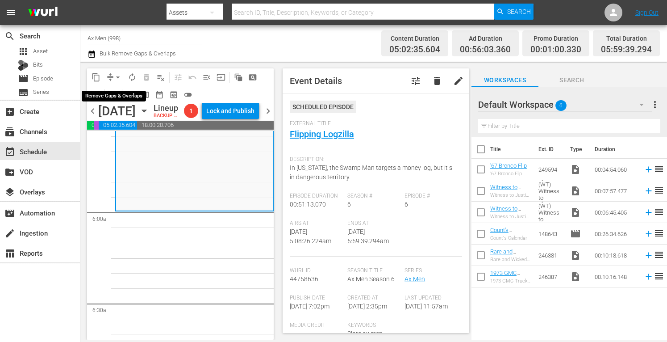
click at [118, 76] on span "arrow_drop_down" at bounding box center [117, 77] width 9 height 9
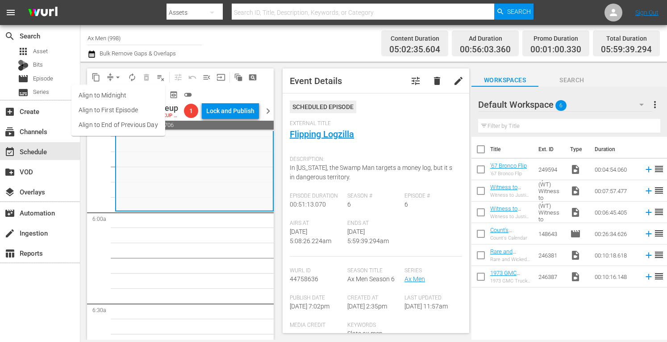
click at [114, 97] on li "Align to Midnight" at bounding box center [118, 95] width 94 height 15
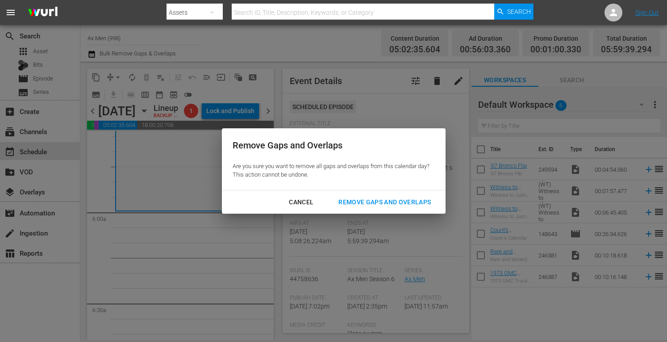
click at [360, 199] on div "Remove Gaps and Overlaps" at bounding box center [384, 202] width 107 height 11
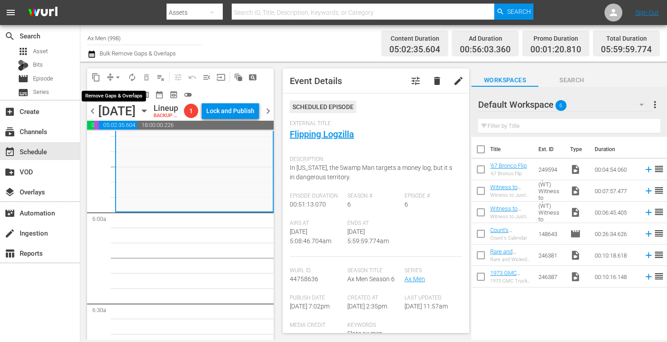
click at [117, 75] on span "arrow_drop_down" at bounding box center [117, 77] width 9 height 9
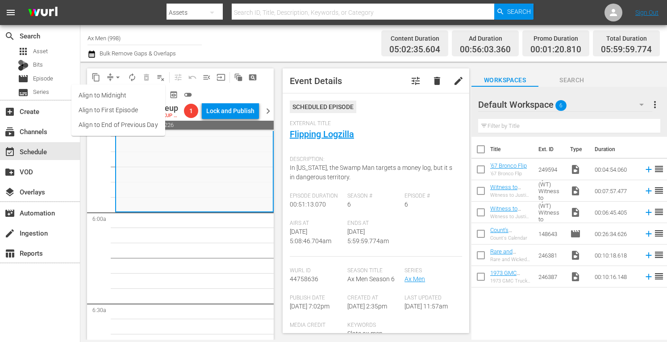
click at [116, 96] on li "Align to Midnight" at bounding box center [118, 95] width 94 height 15
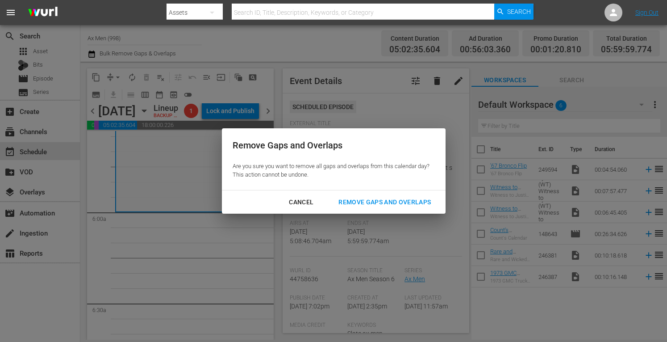
click at [360, 199] on div "Remove Gaps and Overlaps" at bounding box center [384, 202] width 107 height 11
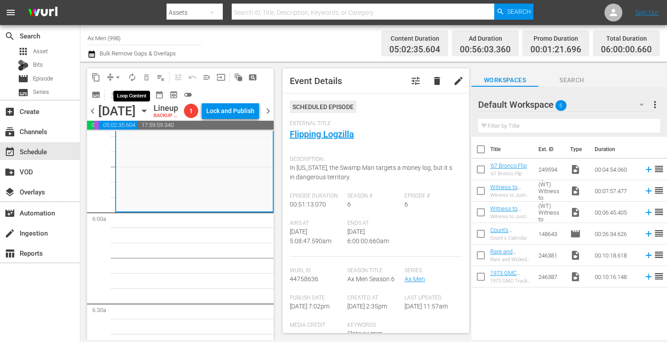
click at [131, 75] on span "autorenew_outlined" at bounding box center [132, 77] width 9 height 9
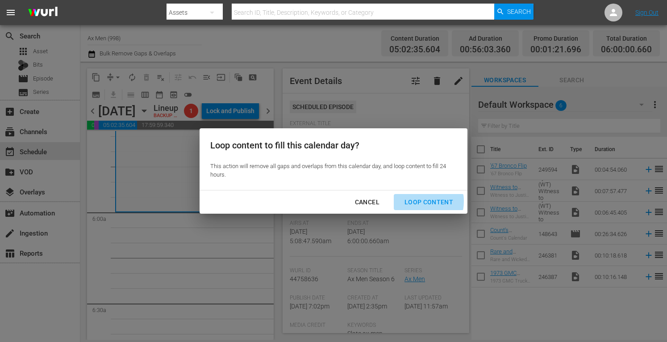
click at [414, 201] on div "Loop Content" at bounding box center [429, 202] width 63 height 11
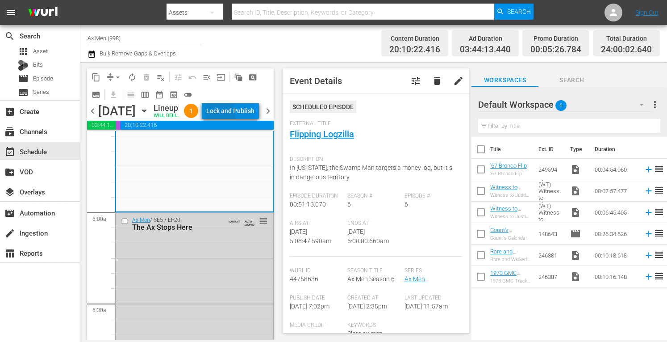
click at [237, 116] on div "Lock and Publish" at bounding box center [230, 111] width 48 height 16
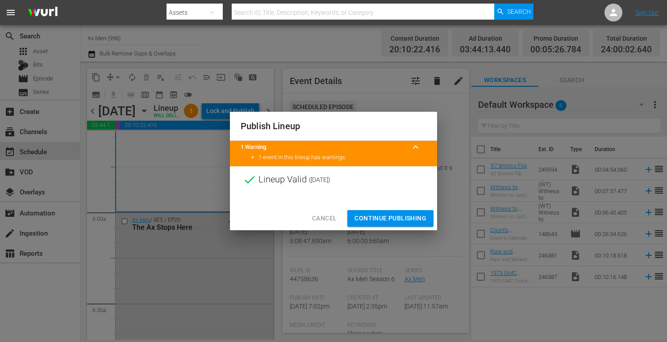
click at [374, 221] on span "Continue Publishing" at bounding box center [391, 218] width 72 height 11
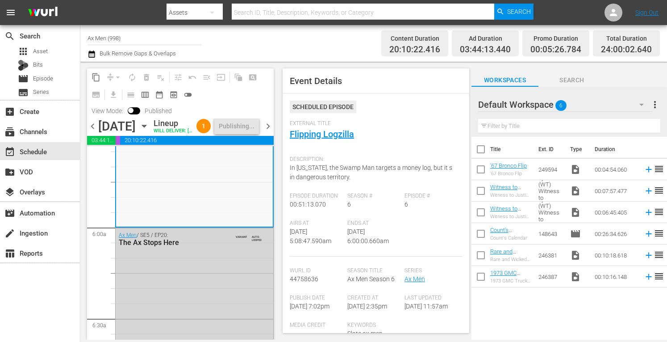
click at [270, 130] on span "chevron_right" at bounding box center [268, 126] width 11 height 11
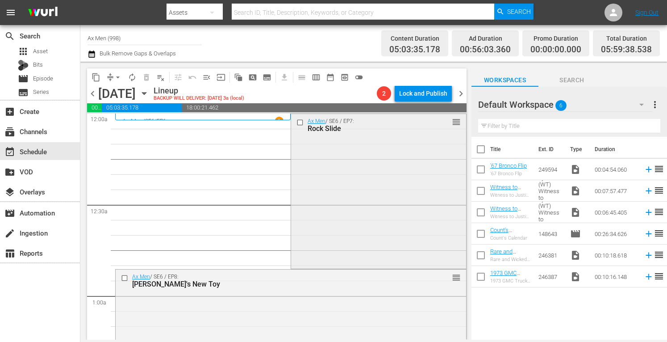
click at [400, 175] on div "Ax Men / SE6 / EP7: Rock Slide reorder" at bounding box center [378, 190] width 175 height 153
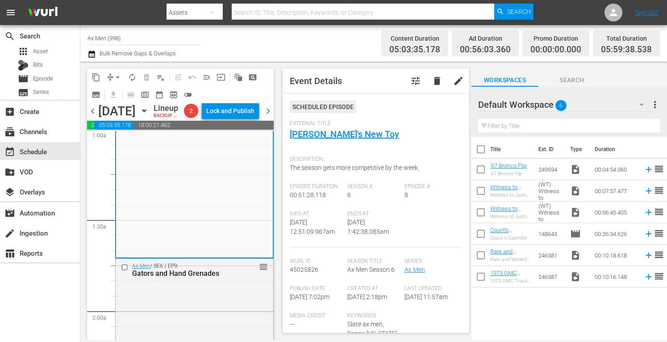
scroll to position [214, 0]
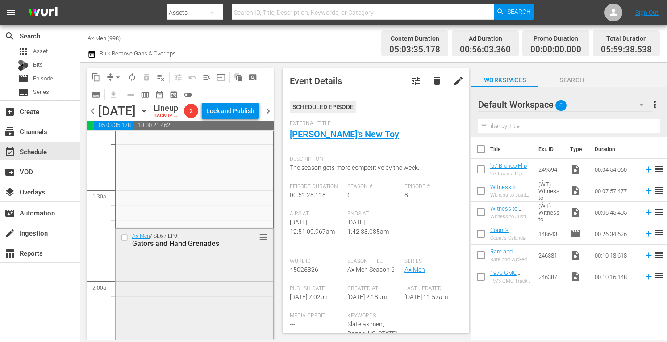
click at [239, 251] on div "Ax Men / SE6 / EP9: Gators and Hand Grenades reorder" at bounding box center [195, 240] width 158 height 22
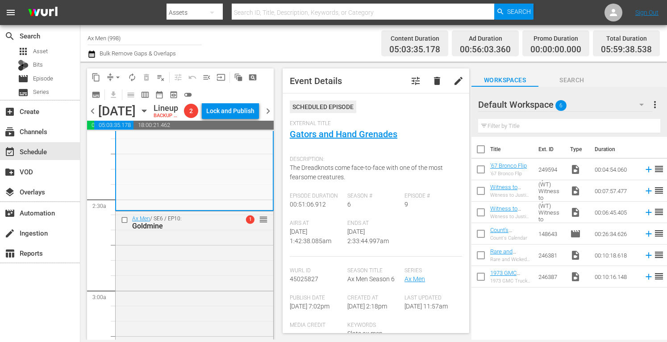
scroll to position [393, 0]
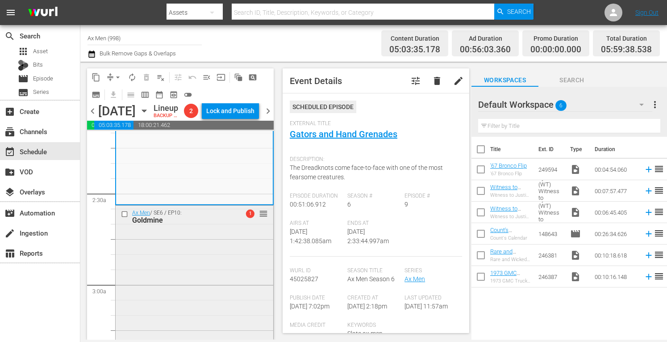
click at [230, 261] on div "Ax Men / SE6 / EP10: Goldmine 1 reorder" at bounding box center [195, 282] width 158 height 154
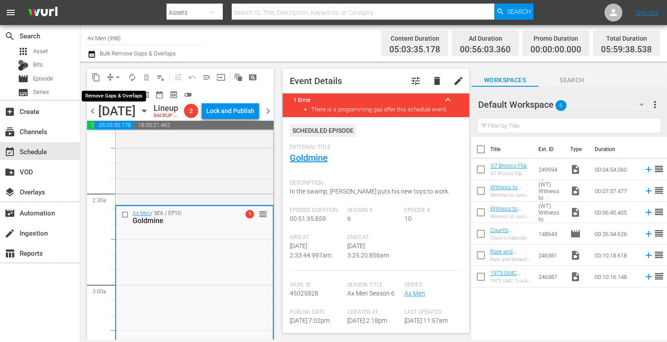
click at [119, 74] on span "arrow_drop_down" at bounding box center [117, 77] width 9 height 9
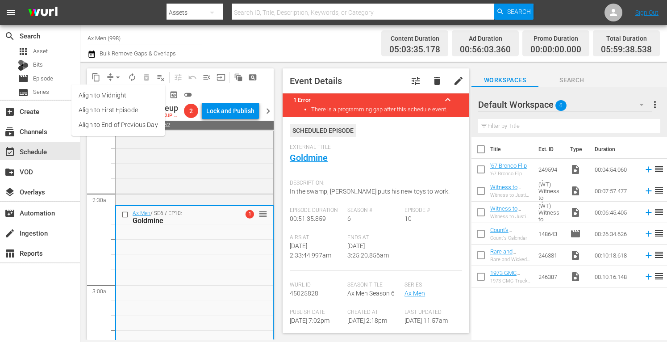
click at [119, 93] on li "Align to Midnight" at bounding box center [118, 95] width 94 height 15
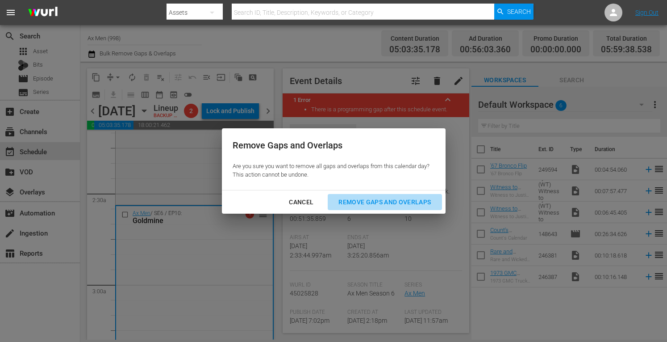
click at [351, 201] on div "Remove Gaps and Overlaps" at bounding box center [384, 202] width 107 height 11
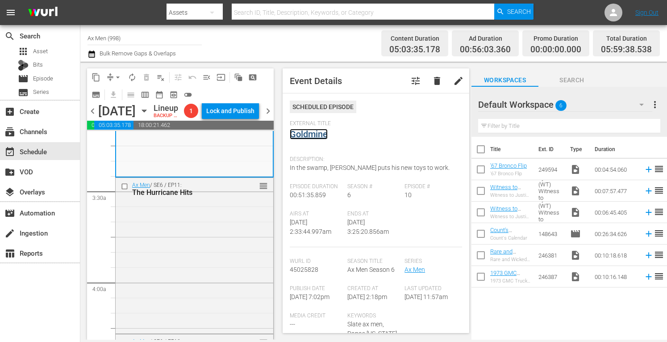
scroll to position [613, 0]
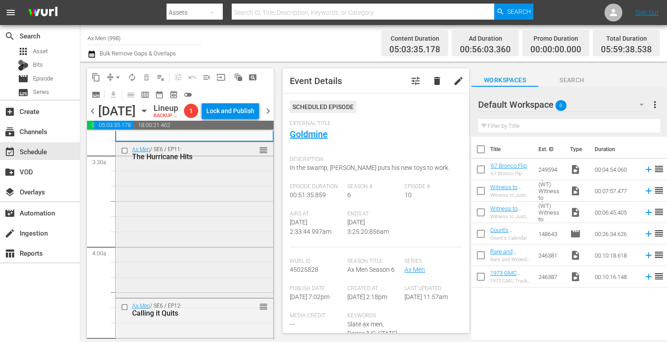
click at [224, 248] on div "Ax Men / SE6 / EP11: The Hurricane Hits reorder" at bounding box center [195, 219] width 158 height 154
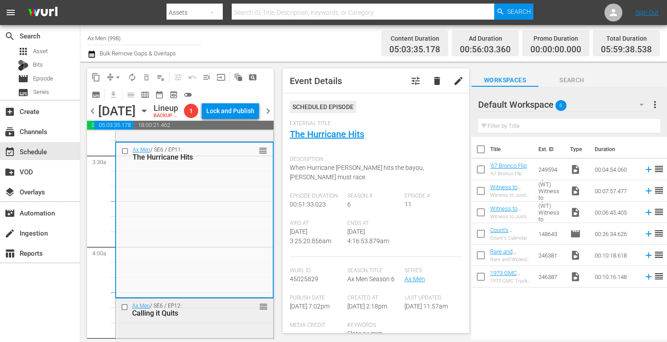
click at [222, 317] on div "Calling it Quits" at bounding box center [181, 313] width 99 height 8
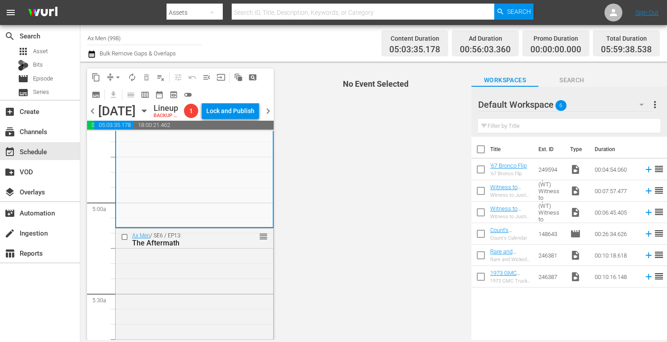
scroll to position [851, 0]
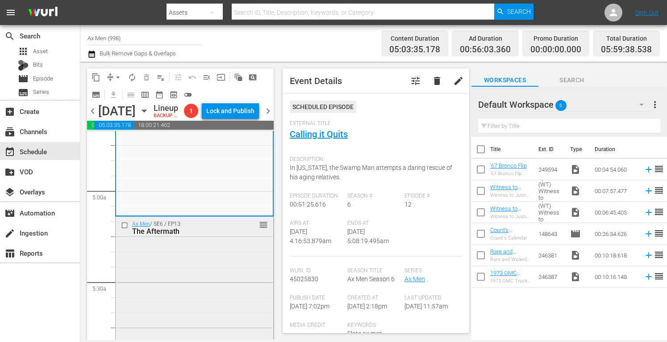
click at [205, 265] on div "Ax Men / SE6 / EP13: The Aftermath reorder" at bounding box center [195, 293] width 158 height 153
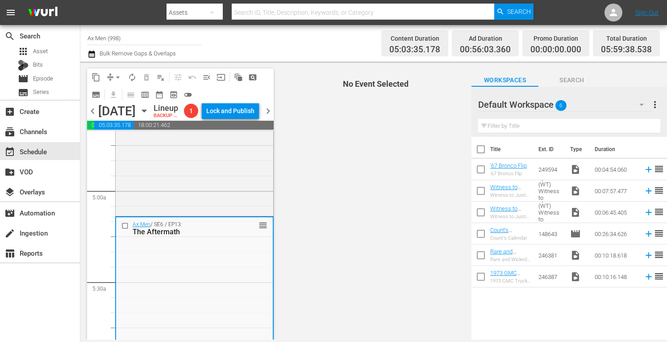
click at [205, 265] on div "Ax Men / SE6 / EP13: The Aftermath reorder" at bounding box center [194, 293] width 157 height 153
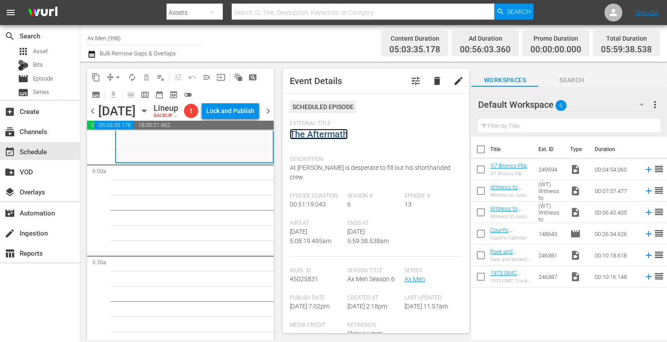
scroll to position [0, 0]
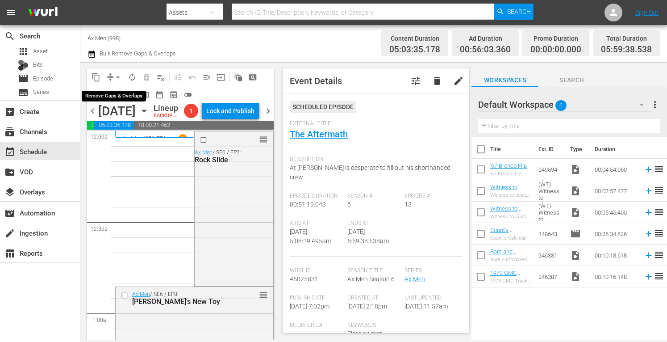
click at [120, 74] on span "arrow_drop_down" at bounding box center [117, 77] width 9 height 9
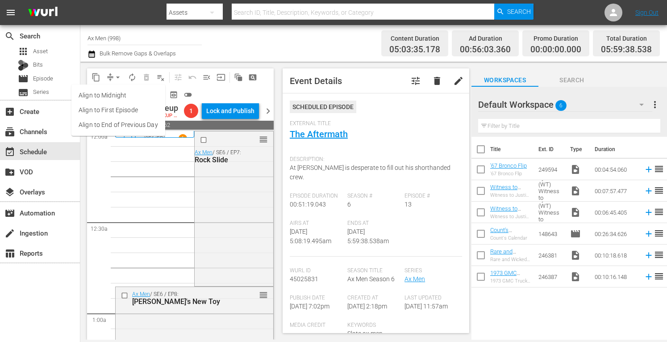
click at [115, 97] on li "Align to Midnight" at bounding box center [118, 95] width 94 height 15
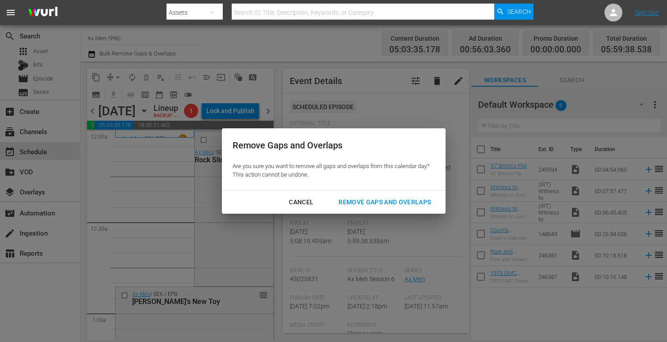
click at [380, 201] on div "Remove Gaps and Overlaps" at bounding box center [384, 202] width 107 height 11
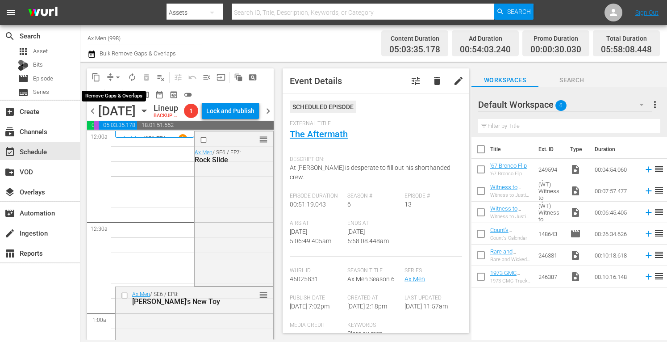
click at [116, 75] on span "arrow_drop_down" at bounding box center [117, 77] width 9 height 9
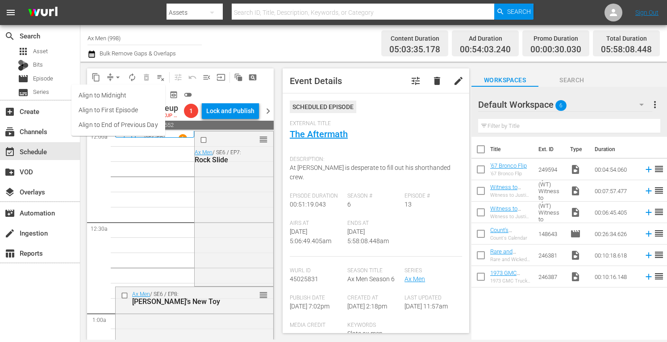
click at [110, 96] on li "Align to Midnight" at bounding box center [118, 95] width 94 height 15
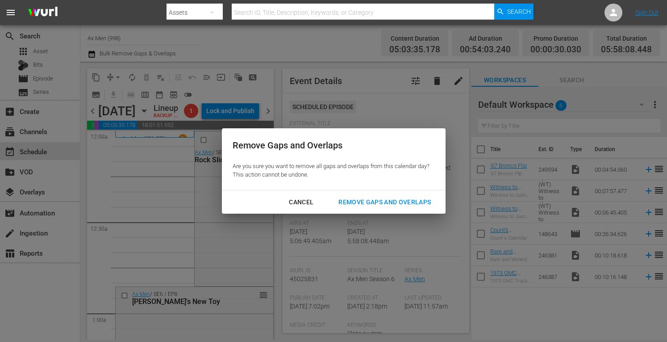
click at [384, 203] on div "Remove Gaps and Overlaps" at bounding box center [384, 202] width 107 height 11
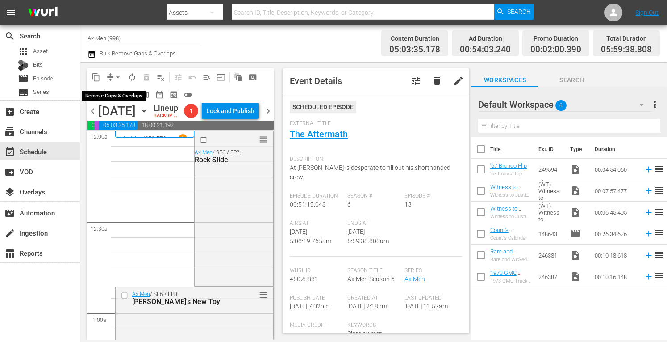
click at [118, 74] on span "arrow_drop_down" at bounding box center [117, 77] width 9 height 9
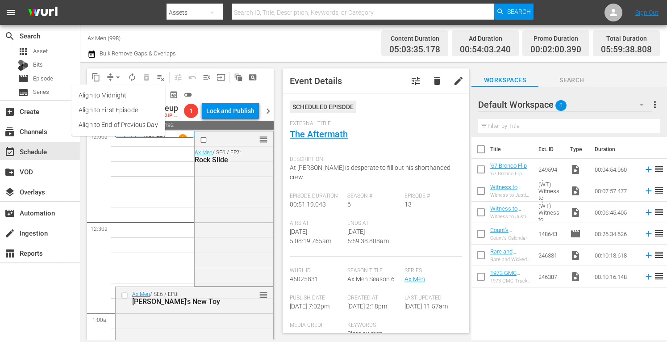
click at [118, 94] on li "Align to Midnight" at bounding box center [118, 95] width 94 height 15
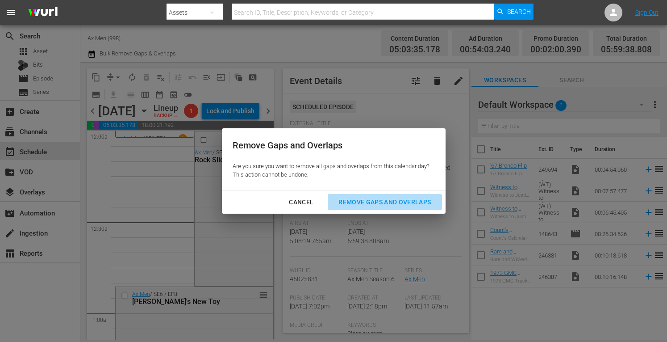
click at [359, 199] on div "Remove Gaps and Overlaps" at bounding box center [384, 202] width 107 height 11
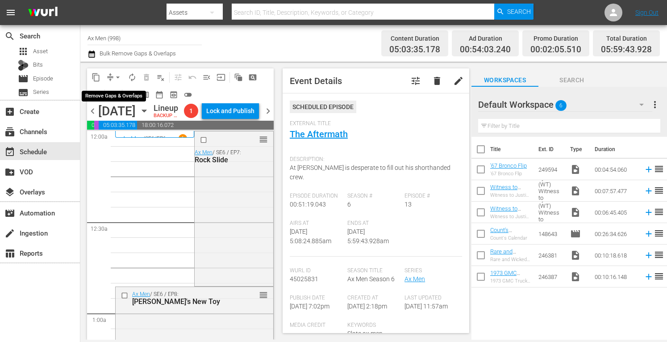
click at [121, 74] on span "arrow_drop_down" at bounding box center [117, 77] width 9 height 9
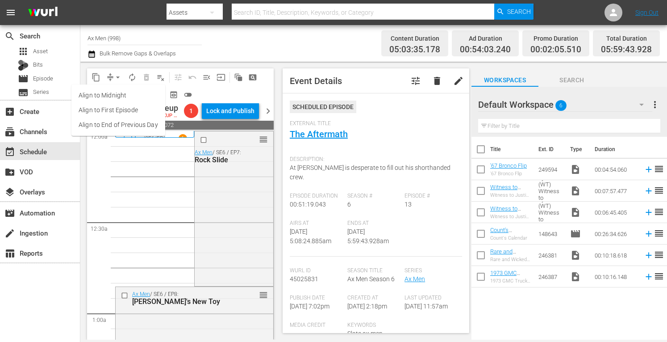
click at [117, 97] on li "Align to Midnight" at bounding box center [118, 95] width 94 height 15
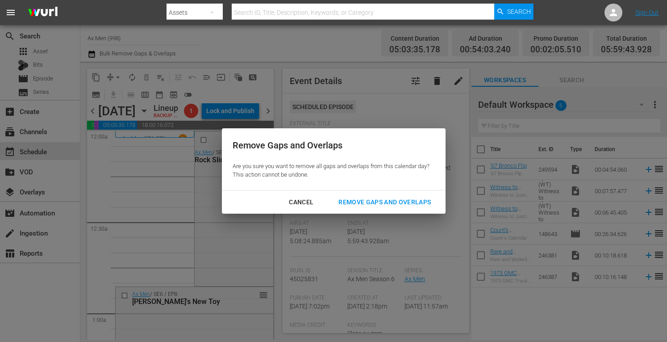
click at [364, 200] on div "Remove Gaps and Overlaps" at bounding box center [384, 202] width 107 height 11
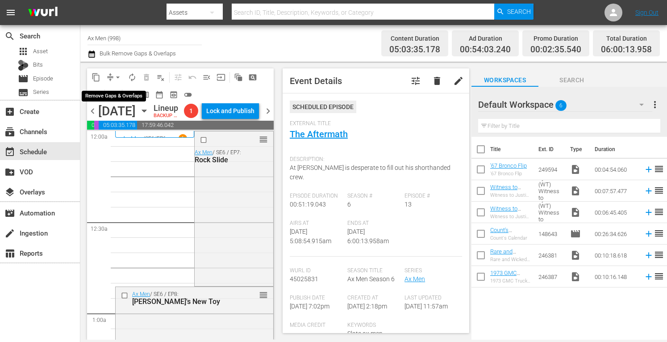
click at [118, 77] on span "arrow_drop_down" at bounding box center [117, 77] width 9 height 9
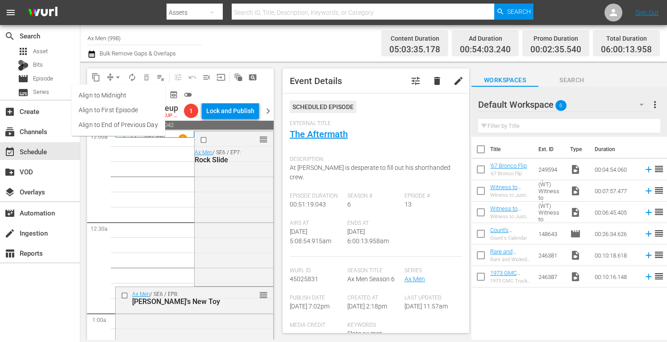
click at [116, 97] on li "Align to Midnight" at bounding box center [118, 95] width 94 height 15
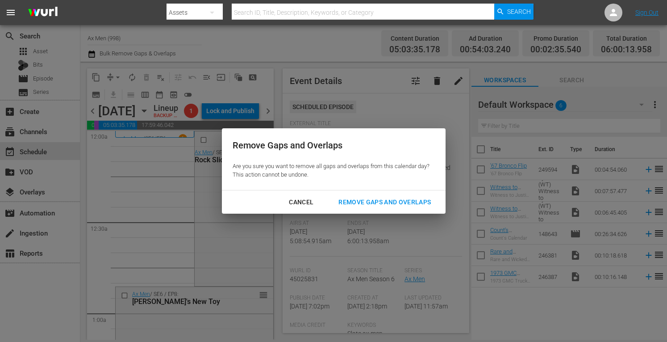
click at [375, 198] on div "Remove Gaps and Overlaps" at bounding box center [384, 202] width 107 height 11
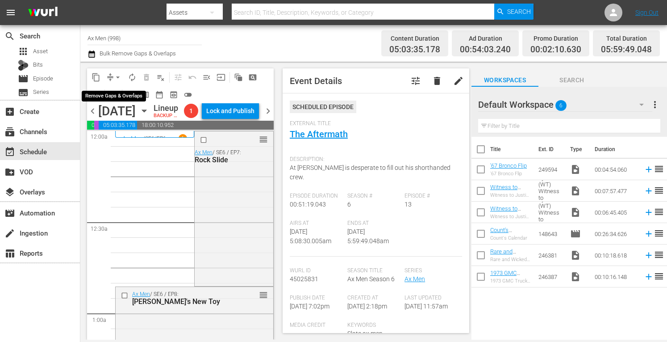
click at [116, 76] on span "arrow_drop_down" at bounding box center [117, 77] width 9 height 9
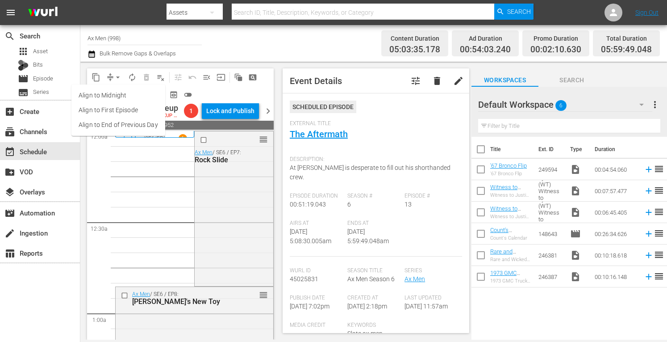
click at [116, 96] on li "Align to Midnight" at bounding box center [118, 95] width 94 height 15
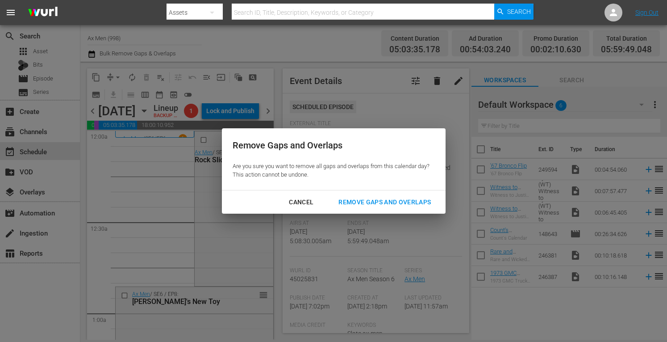
click at [382, 199] on div "Remove Gaps and Overlaps" at bounding box center [384, 202] width 107 height 11
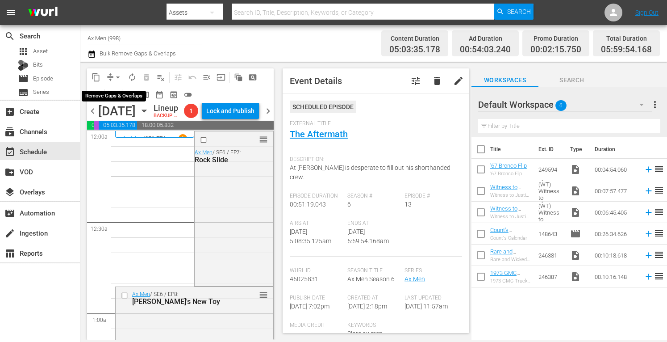
click at [118, 76] on span "arrow_drop_down" at bounding box center [117, 77] width 9 height 9
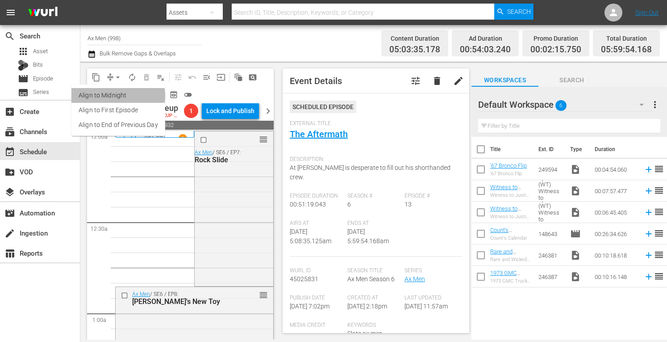
click at [114, 96] on li "Align to Midnight" at bounding box center [118, 95] width 94 height 15
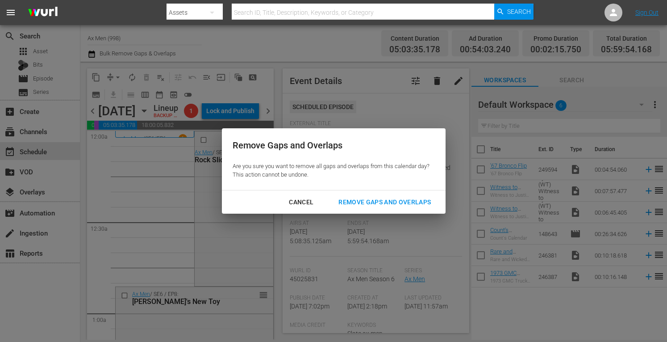
click at [366, 200] on div "Remove Gaps and Overlaps" at bounding box center [384, 202] width 107 height 11
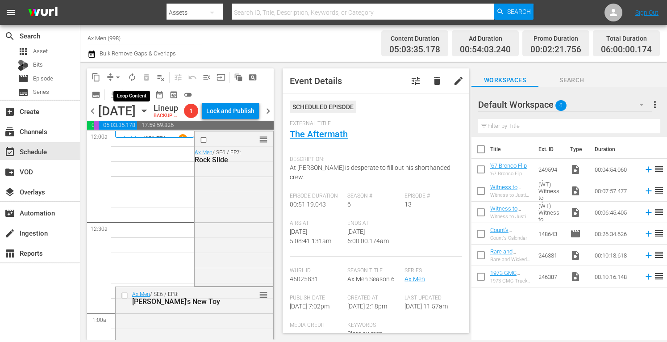
click at [133, 78] on span "autorenew_outlined" at bounding box center [132, 77] width 9 height 9
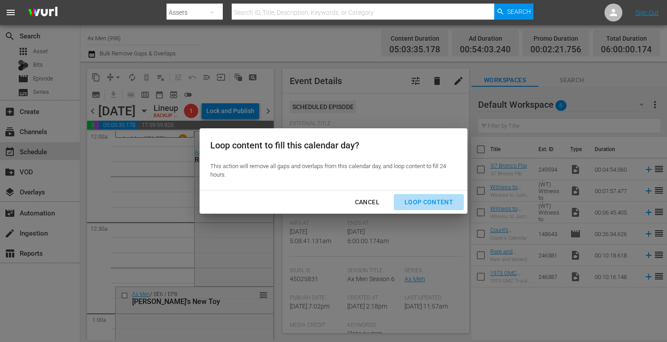
click at [430, 199] on div "Loop Content" at bounding box center [429, 202] width 63 height 11
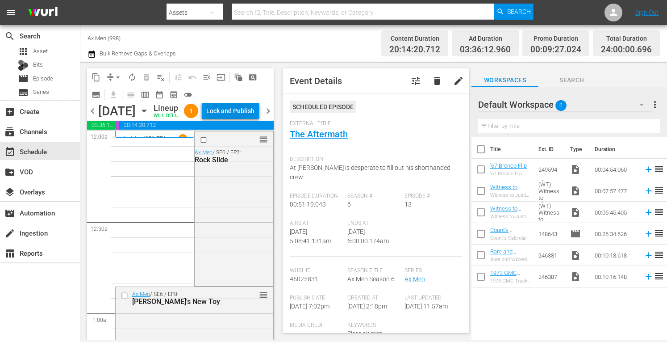
click at [239, 108] on div "Lock and Publish" at bounding box center [230, 111] width 48 height 16
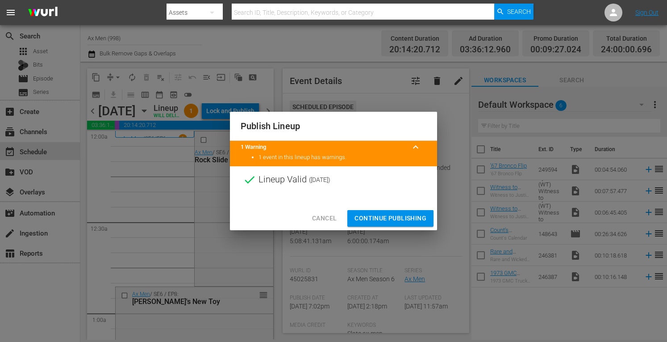
click at [365, 221] on span "Continue Publishing" at bounding box center [391, 218] width 72 height 11
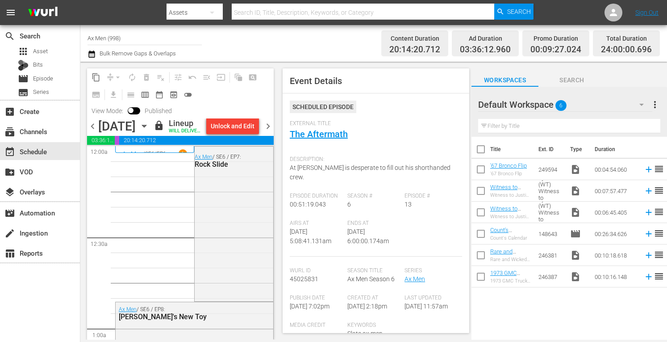
click at [269, 132] on span "chevron_right" at bounding box center [268, 126] width 11 height 11
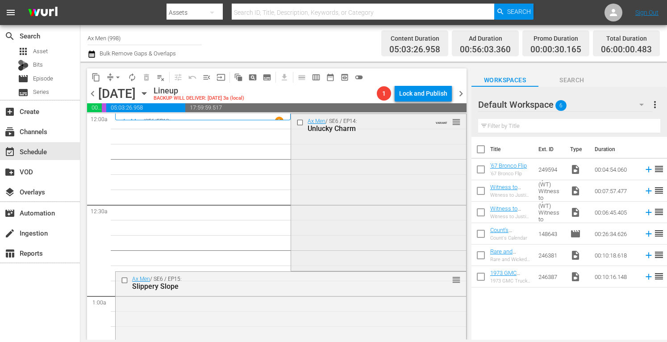
click at [335, 169] on div "Ax Men / SE6 / EP14: Unlucky Charm VARIANT reorder" at bounding box center [378, 191] width 175 height 155
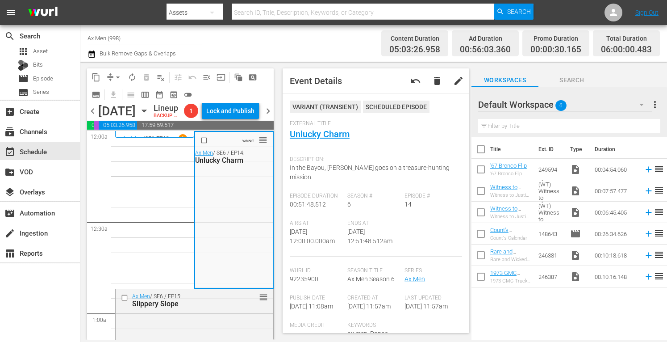
click at [92, 117] on span "chevron_left" at bounding box center [92, 110] width 11 height 11
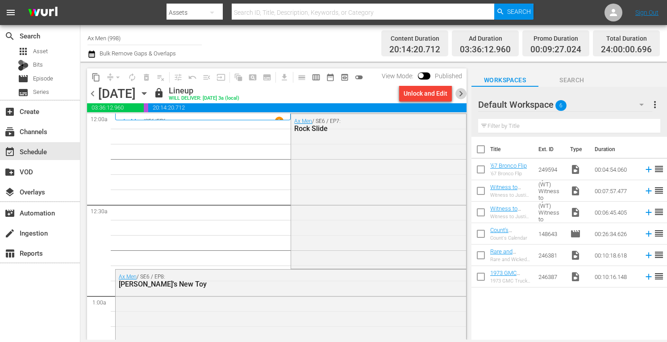
click at [461, 94] on span "chevron_right" at bounding box center [461, 93] width 11 height 11
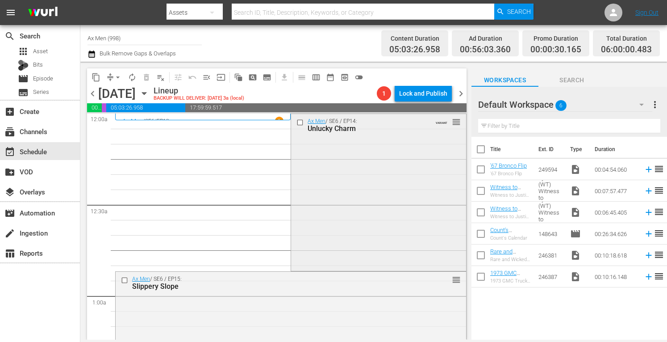
click at [361, 190] on div "Ax Men / SE6 / EP14: Unlucky Charm VARIANT reorder" at bounding box center [378, 191] width 175 height 155
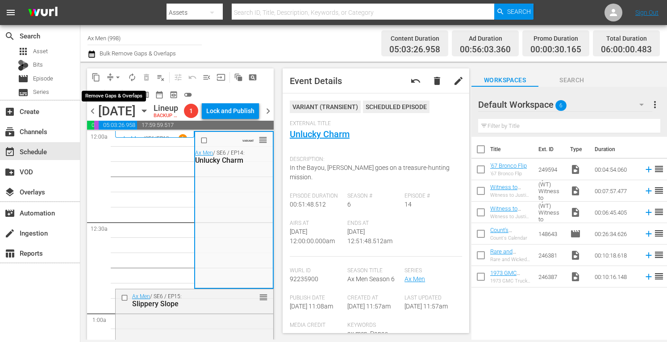
click at [118, 75] on span "arrow_drop_down" at bounding box center [117, 77] width 9 height 9
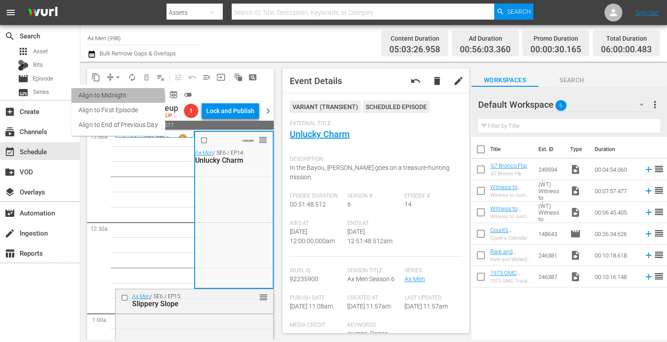
click at [116, 98] on li "Align to Midnight" at bounding box center [118, 95] width 94 height 15
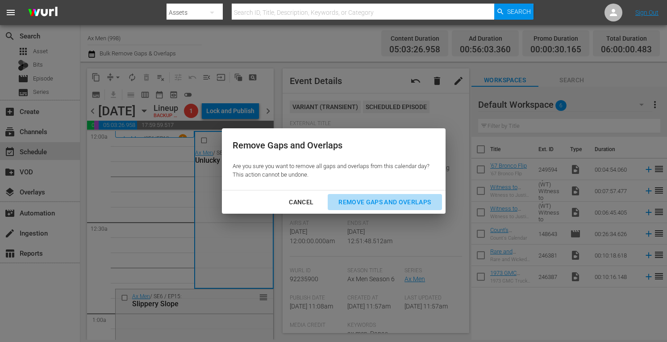
click at [407, 198] on div "Remove Gaps and Overlaps" at bounding box center [384, 202] width 107 height 11
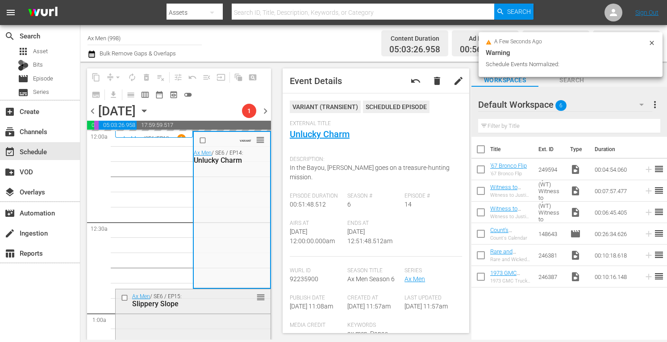
click at [190, 311] on div "Ax Men / SE6 / EP15: Slippery Slope reorder" at bounding box center [193, 300] width 155 height 22
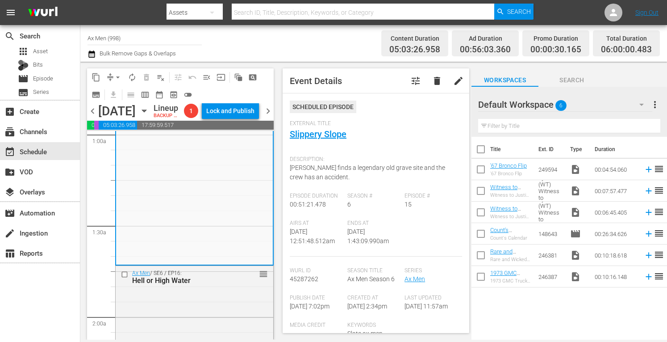
scroll to position [208, 0]
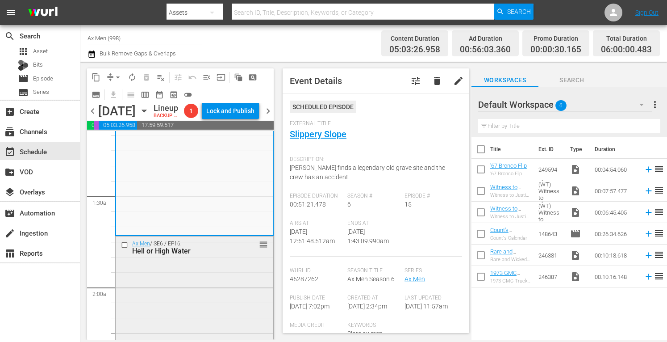
click at [226, 287] on div "Ax Men / SE6 / EP16: Hell or High Water reorder" at bounding box center [195, 312] width 158 height 153
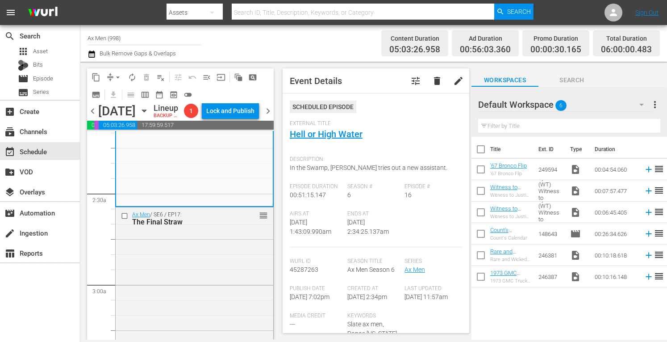
scroll to position [411, 0]
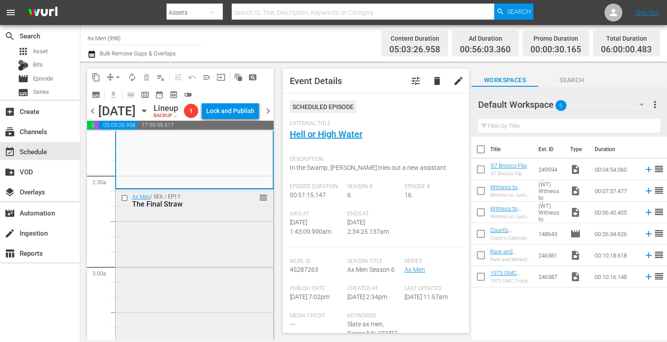
click at [226, 271] on div "Ax Men / SE6 / EP17: The Final Straw reorder" at bounding box center [195, 265] width 158 height 153
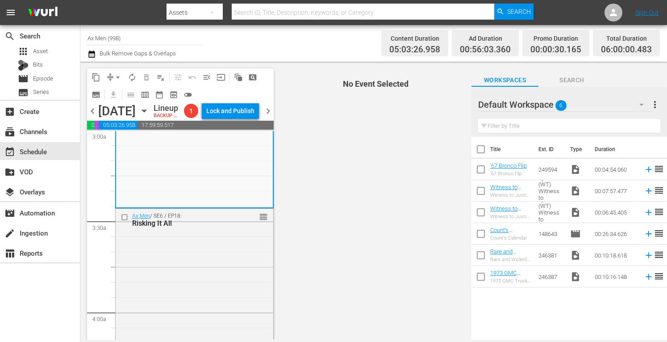
scroll to position [625, 0]
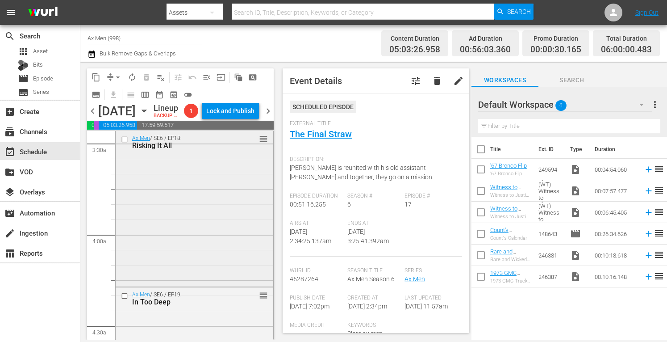
click at [225, 280] on div "Ax Men / SE6 / EP18: Risking It All reorder" at bounding box center [195, 208] width 158 height 154
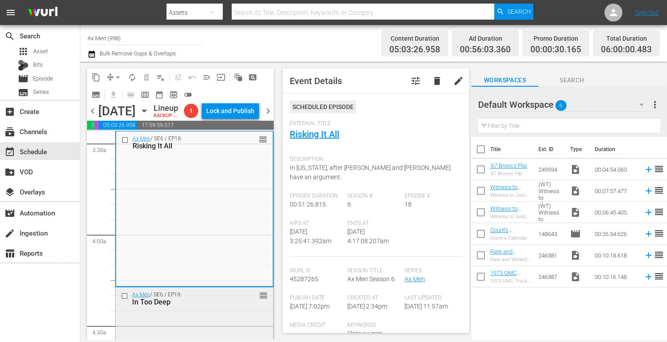
click at [222, 309] on div "Ax Men / SE6 / EP19: In Too Deep reorder" at bounding box center [195, 298] width 158 height 22
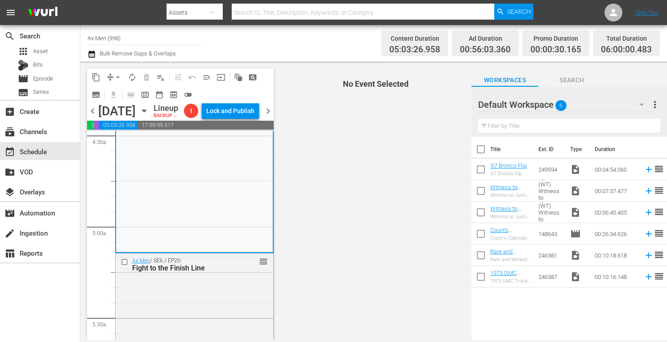
scroll to position [858, 0]
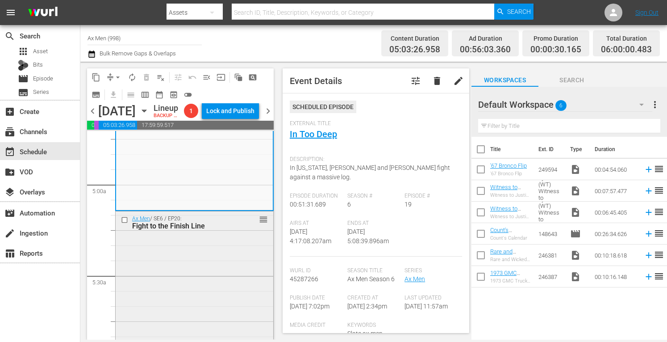
click at [227, 269] on div "Ax Men / SE6 / EP20: Fight to the Finish Line reorder" at bounding box center [195, 287] width 158 height 153
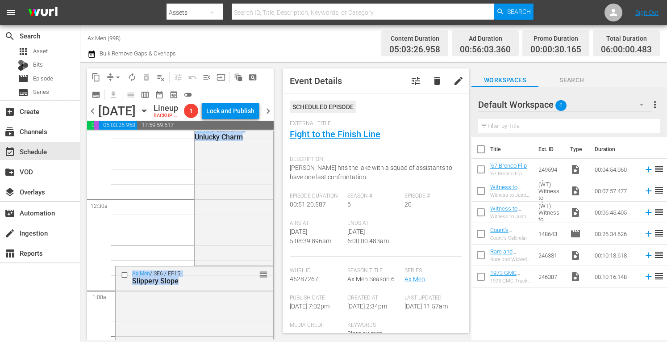
scroll to position [0, 0]
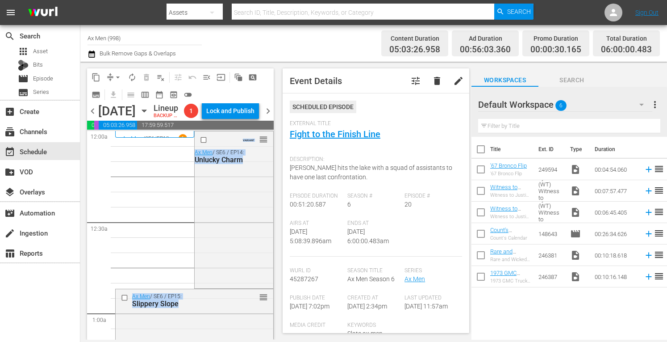
drag, startPoint x: 267, startPoint y: 201, endPoint x: 270, endPoint y: 151, distance: 50.2
click at [270, 151] on div "S N A P S N A P S N A P S N A P S N A P S N A P S N A P S N A P S N A P S N A P…" at bounding box center [180, 235] width 187 height 209
click at [352, 150] on div "External Title Fight to the Finish Line" at bounding box center [376, 135] width 172 height 31
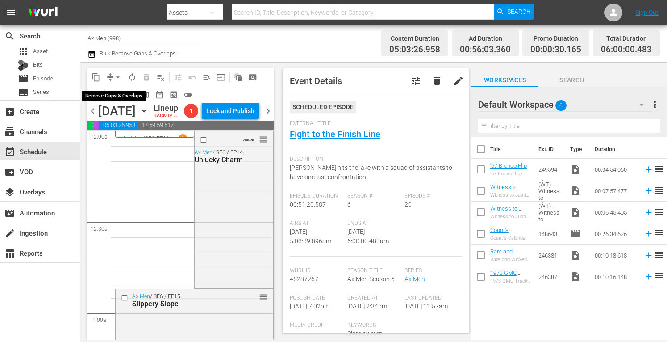
click at [119, 75] on span "arrow_drop_down" at bounding box center [117, 77] width 9 height 9
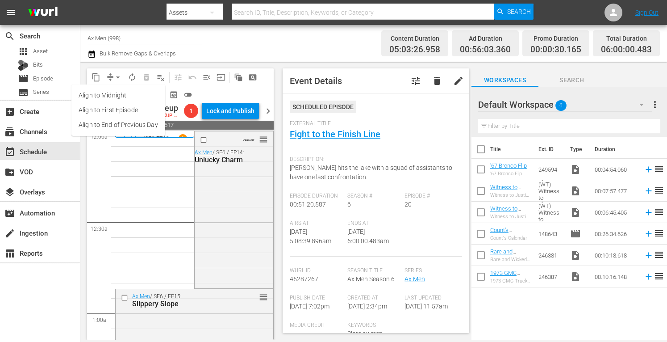
click at [110, 96] on li "Align to Midnight" at bounding box center [118, 95] width 94 height 15
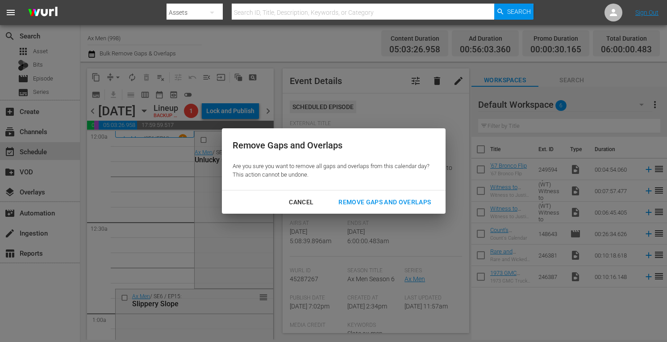
click at [367, 200] on div "Remove Gaps and Overlaps" at bounding box center [384, 202] width 107 height 11
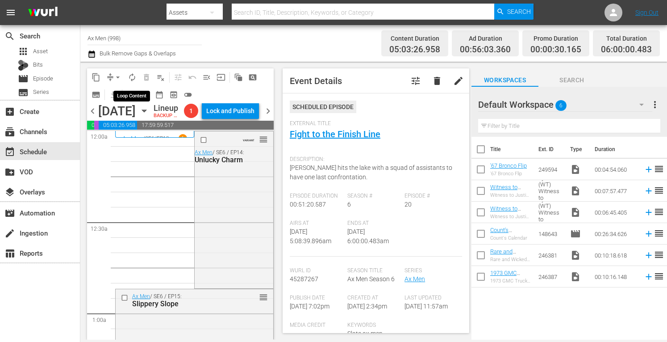
click at [131, 75] on span "autorenew_outlined" at bounding box center [132, 77] width 9 height 9
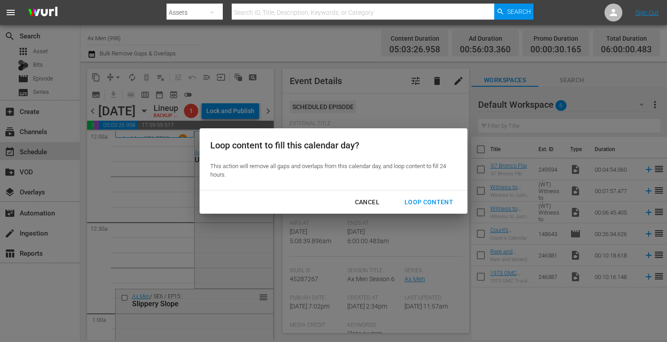
click at [421, 200] on div "Loop Content" at bounding box center [429, 202] width 63 height 11
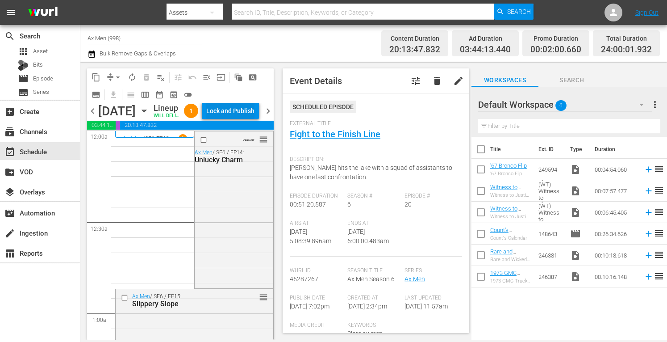
click at [231, 110] on div "Lock and Publish" at bounding box center [230, 111] width 48 height 16
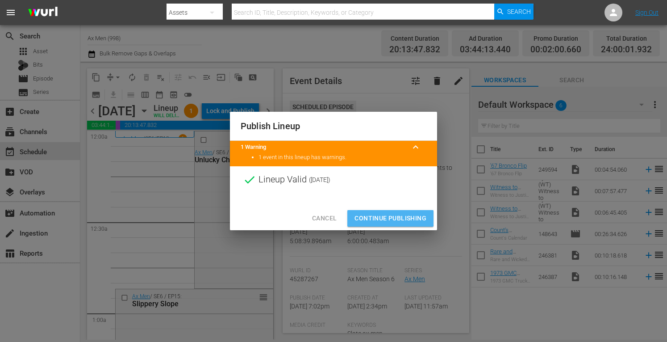
click at [377, 217] on span "Continue Publishing" at bounding box center [391, 218] width 72 height 11
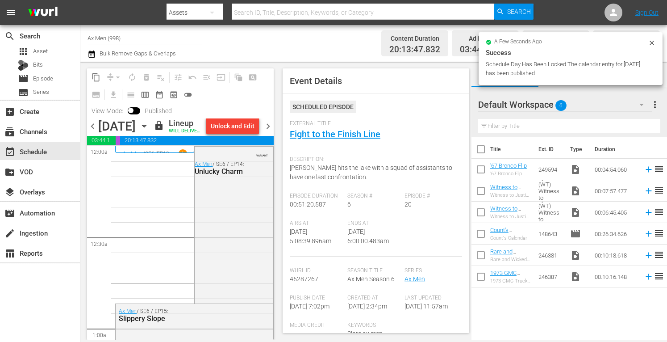
click at [269, 132] on span "chevron_right" at bounding box center [268, 126] width 11 height 11
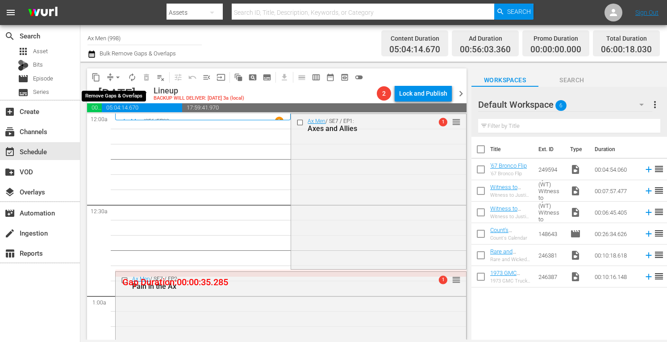
click at [122, 72] on button "arrow_drop_down" at bounding box center [118, 77] width 14 height 14
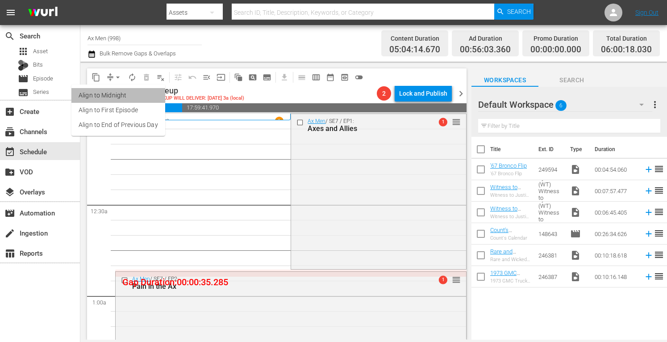
click at [120, 93] on li "Align to Midnight" at bounding box center [118, 95] width 94 height 15
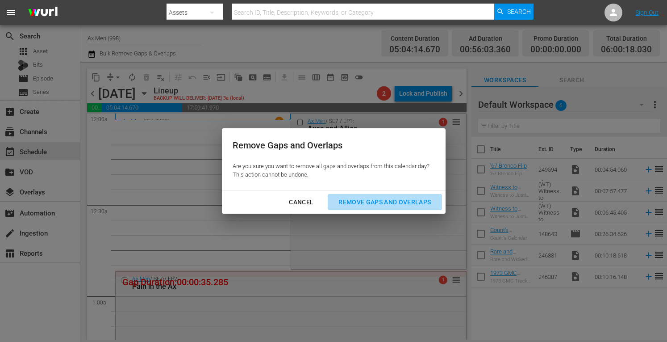
click at [354, 197] on div "Remove Gaps and Overlaps" at bounding box center [384, 202] width 107 height 11
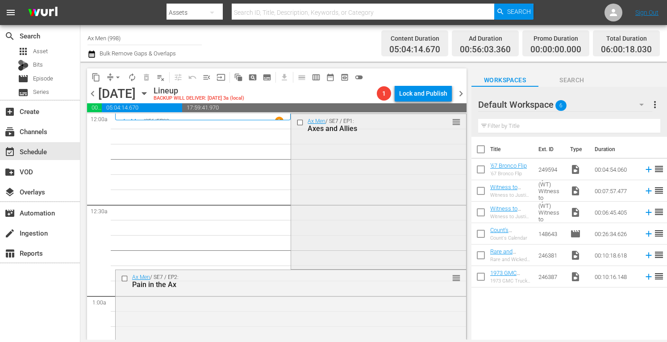
click at [369, 194] on div "Ax Men / SE7 / EP1: Axes and Allies reorder" at bounding box center [378, 190] width 175 height 153
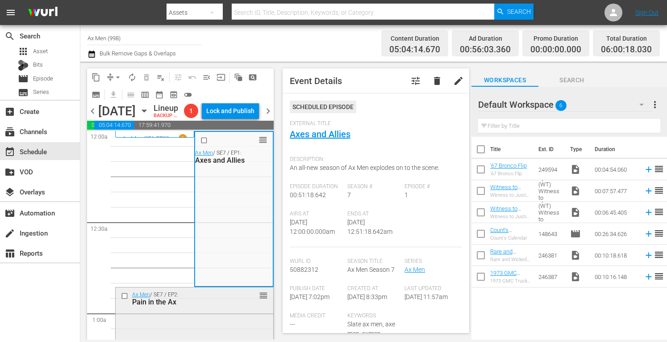
click at [225, 309] on div "Ax Men / SE7 / EP2: Pain in the Ax reorder" at bounding box center [195, 298] width 158 height 22
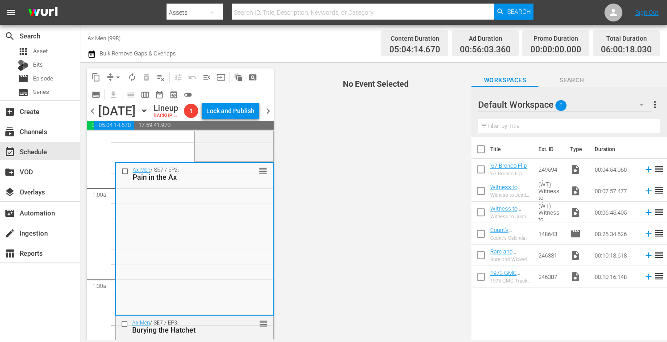
scroll to position [214, 0]
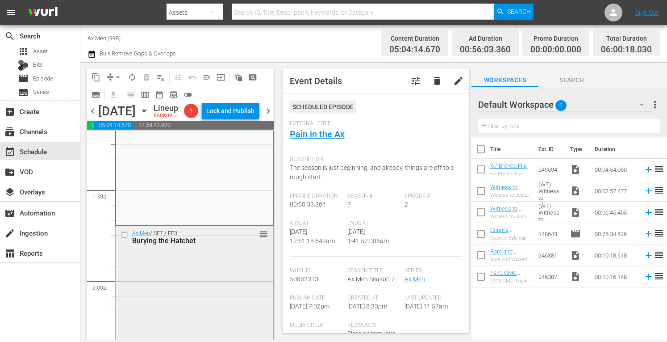
click at [223, 290] on div "Ax Men / SE7 / EP3: Burying the Hatchet reorder" at bounding box center [195, 303] width 158 height 155
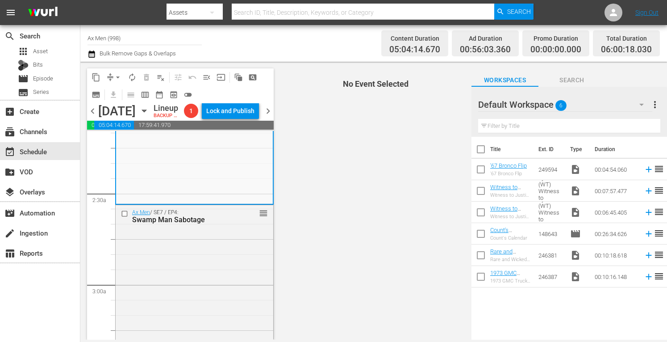
scroll to position [429, 0]
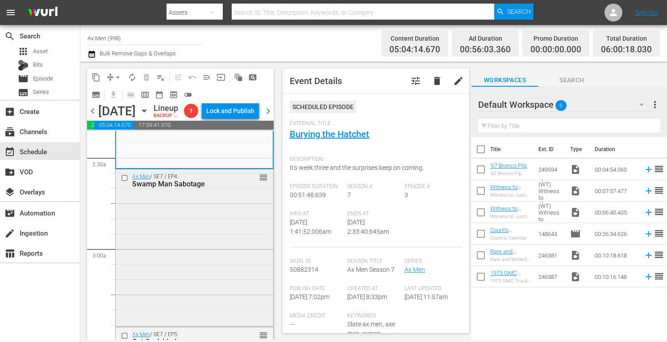
click at [236, 246] on div "Ax Men / SE7 / EP4: Swamp Man Sabotage reorder" at bounding box center [195, 246] width 158 height 155
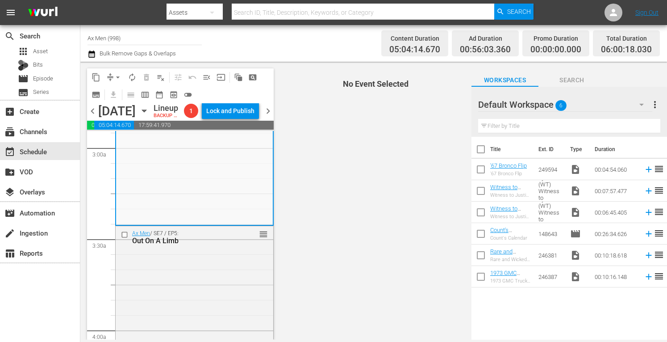
scroll to position [608, 0]
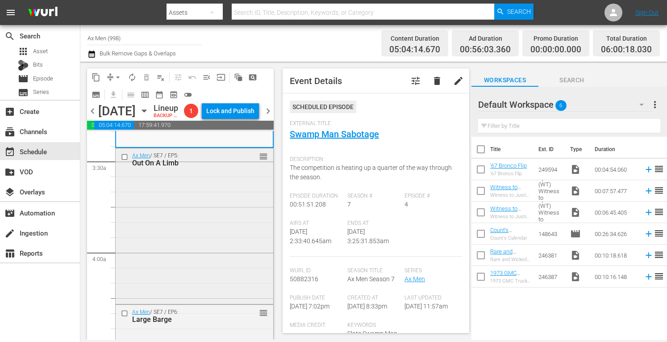
click at [217, 243] on div "Ax Men / SE7 / EP5: Out On A Limb reorder" at bounding box center [195, 225] width 158 height 154
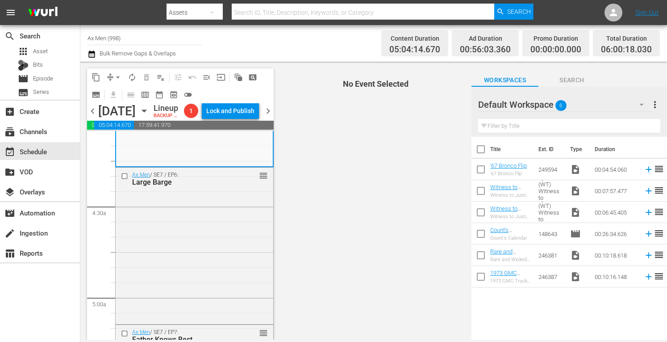
scroll to position [768, 0]
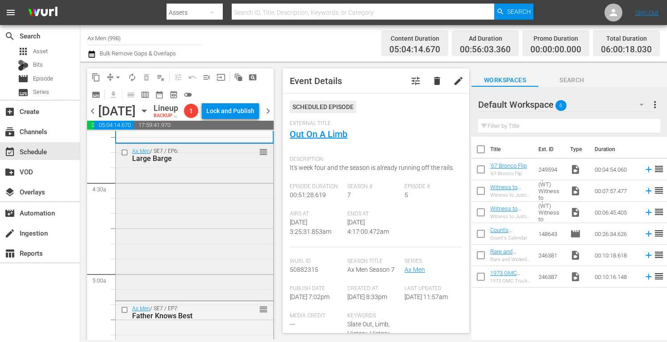
click at [213, 250] on div "Ax Men / SE7 / EP6: Large Barge reorder" at bounding box center [195, 221] width 158 height 155
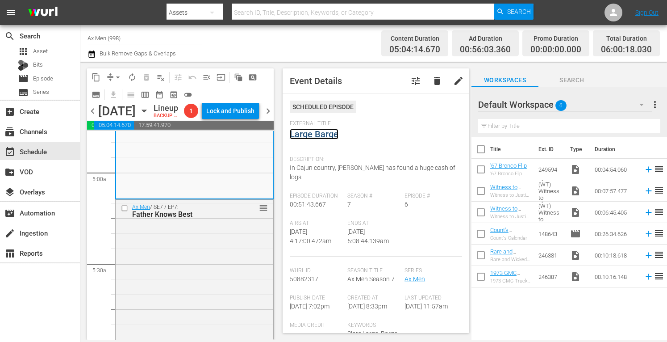
scroll to position [929, 0]
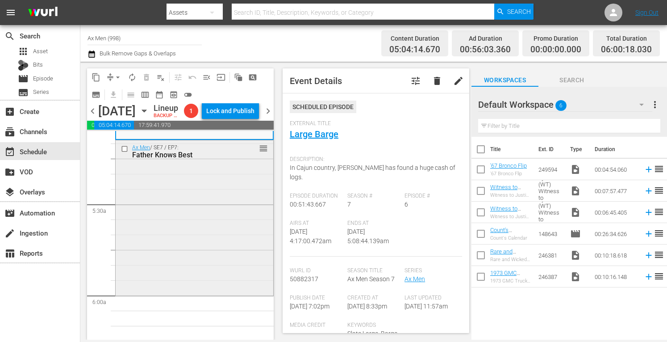
click at [219, 279] on div "Ax Men / SE7 / EP7: Father Knows Best reorder" at bounding box center [195, 217] width 158 height 154
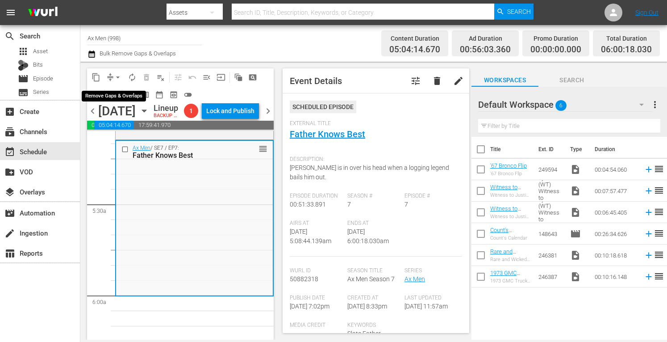
click at [115, 75] on span "arrow_drop_down" at bounding box center [117, 77] width 9 height 9
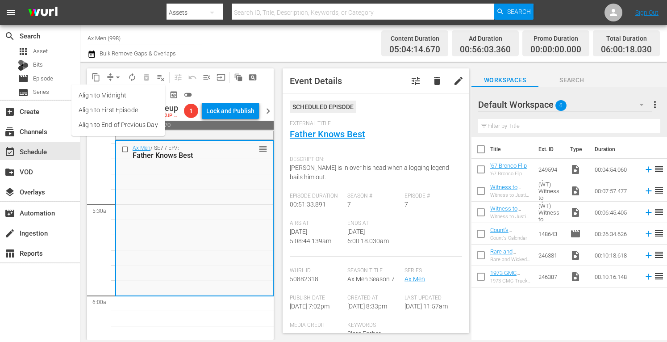
click at [112, 96] on li "Align to Midnight" at bounding box center [118, 95] width 94 height 15
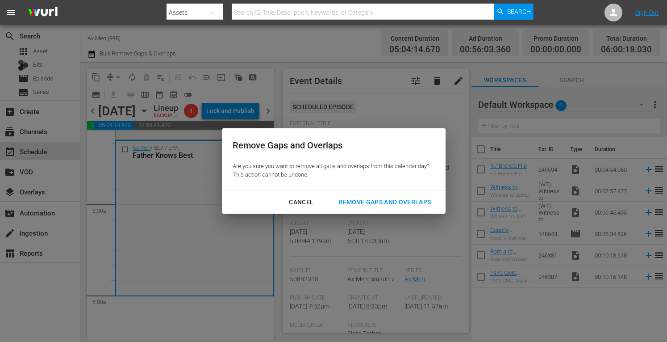
click at [377, 203] on div "Remove Gaps and Overlaps" at bounding box center [384, 202] width 107 height 11
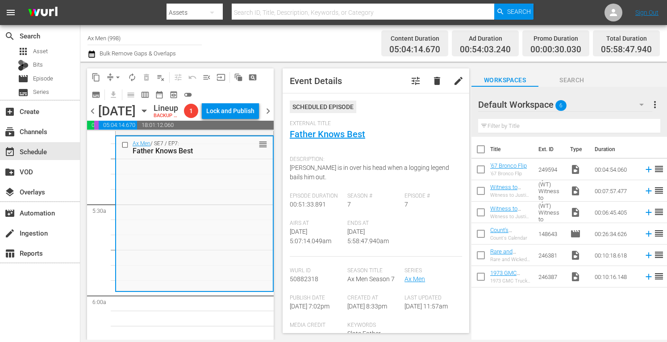
click at [118, 74] on span "arrow_drop_down" at bounding box center [117, 77] width 9 height 9
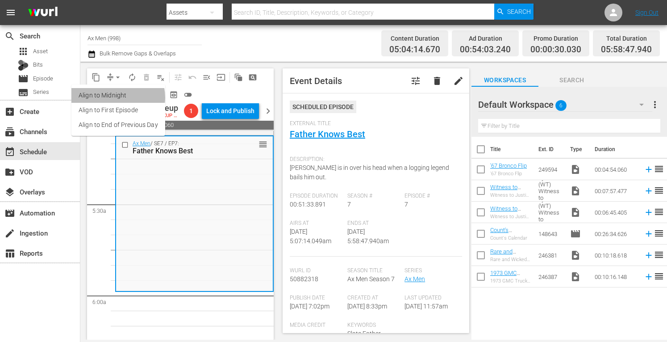
click at [116, 97] on li "Align to Midnight" at bounding box center [118, 95] width 94 height 15
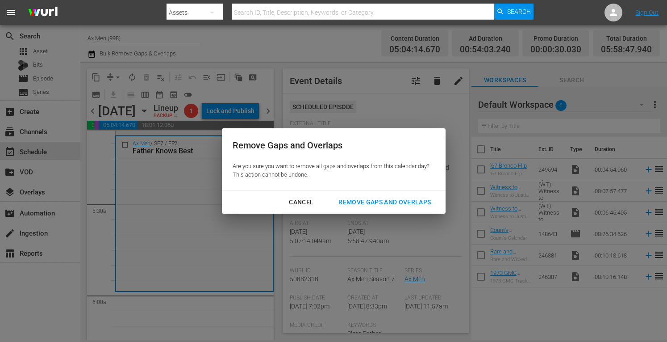
click at [382, 200] on div "Remove Gaps and Overlaps" at bounding box center [384, 202] width 107 height 11
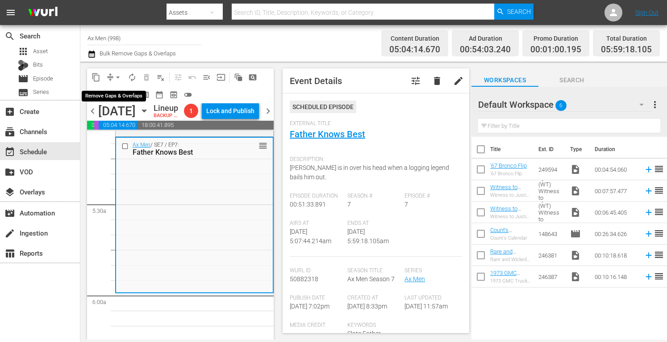
click at [117, 77] on span "arrow_drop_down" at bounding box center [117, 77] width 9 height 9
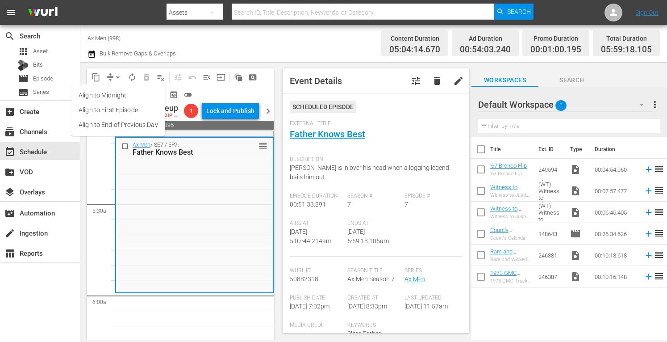
click at [116, 92] on li "Align to Midnight" at bounding box center [118, 95] width 94 height 15
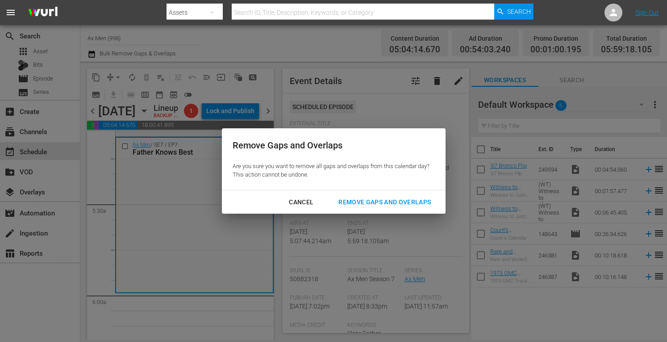
click at [361, 198] on div "Remove Gaps and Overlaps" at bounding box center [384, 202] width 107 height 11
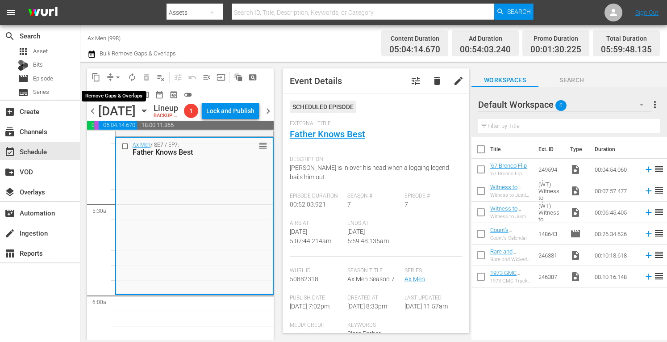
click at [117, 75] on span "arrow_drop_down" at bounding box center [117, 77] width 9 height 9
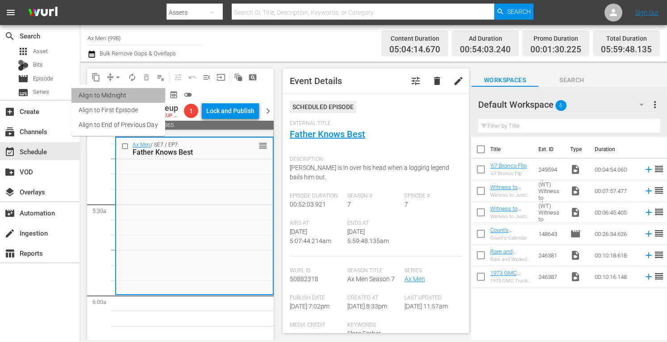
click at [118, 91] on li "Align to Midnight" at bounding box center [118, 95] width 94 height 15
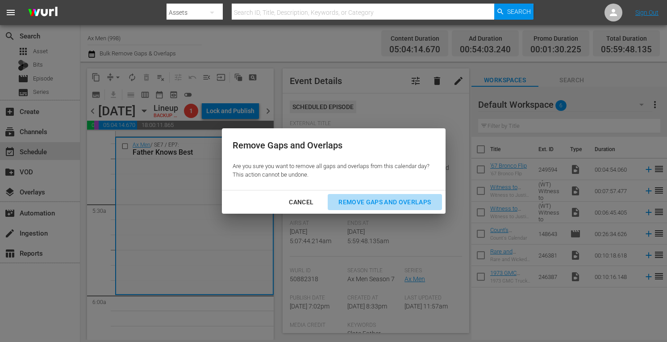
click at [369, 203] on div "Remove Gaps and Overlaps" at bounding box center [384, 202] width 107 height 11
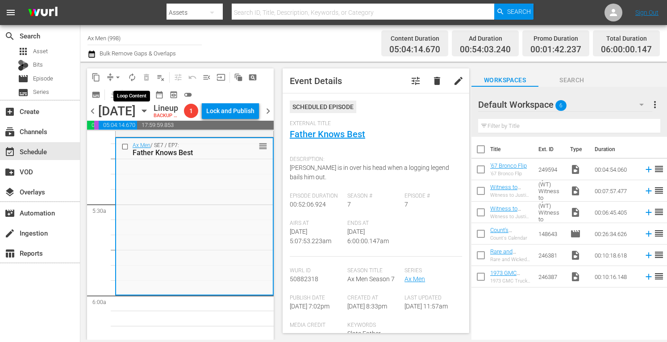
click at [130, 75] on span "autorenew_outlined" at bounding box center [132, 77] width 9 height 9
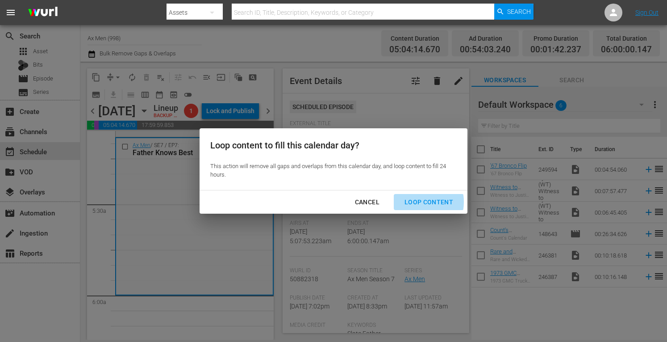
click at [414, 202] on div "Loop Content" at bounding box center [429, 202] width 63 height 11
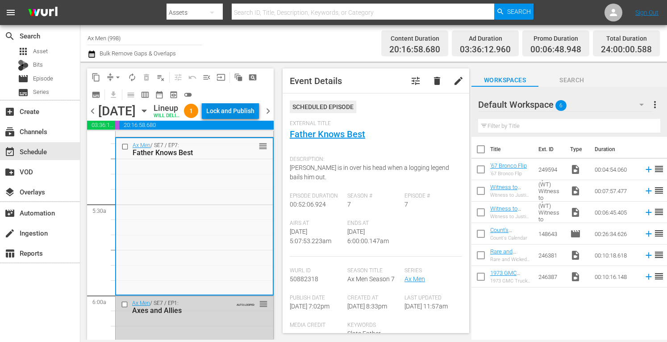
click at [235, 108] on div "Lock and Publish" at bounding box center [230, 111] width 48 height 16
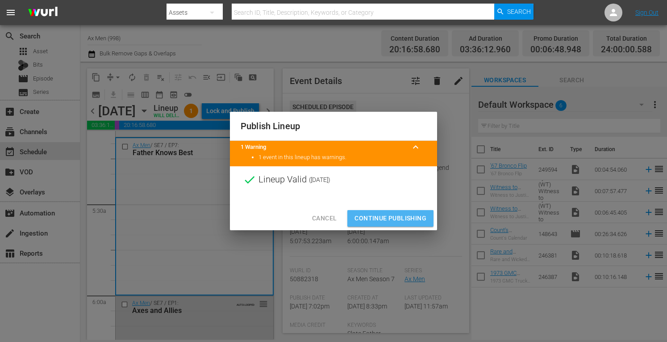
click at [372, 216] on span "Continue Publishing" at bounding box center [391, 218] width 72 height 11
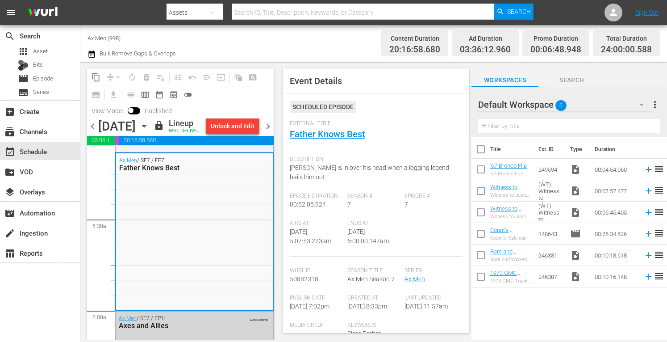
click at [149, 131] on icon "button" at bounding box center [144, 126] width 10 height 10
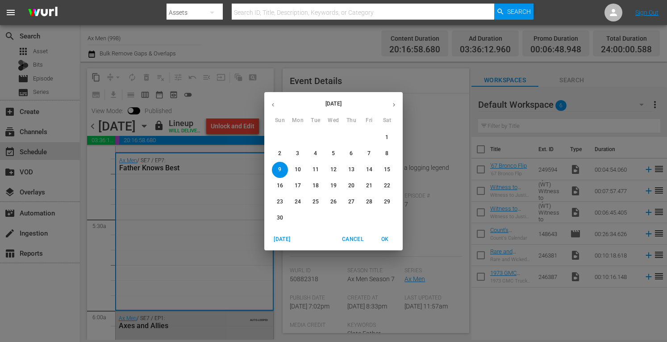
click at [299, 158] on button "3" at bounding box center [298, 154] width 16 height 16
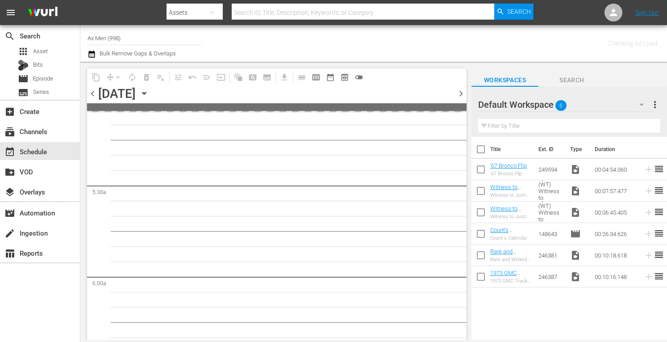
click at [140, 37] on input "Ax Men (998)" at bounding box center [145, 37] width 114 height 21
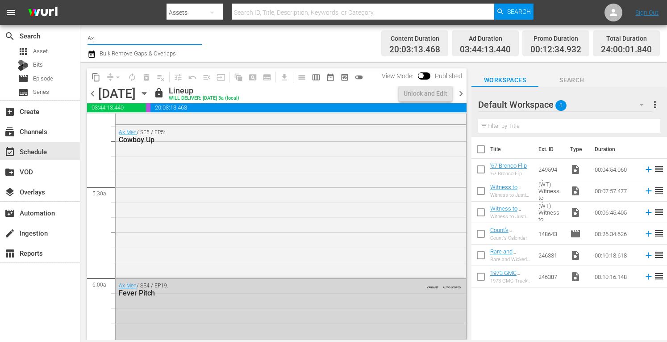
scroll to position [853, 0]
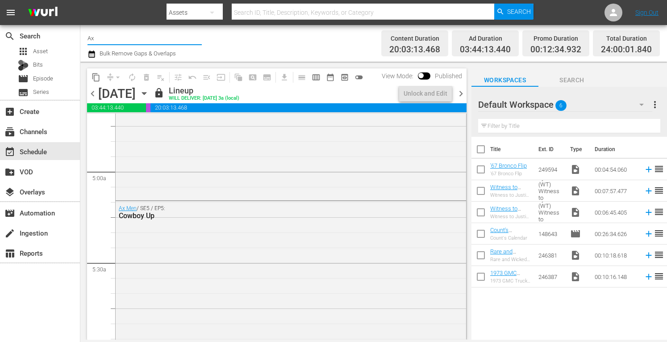
type input "A"
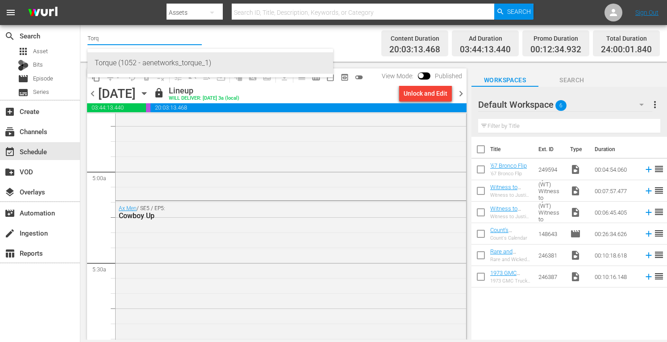
click at [137, 64] on div "Torque (1052 - aenetworks_torque_1)" at bounding box center [210, 62] width 231 height 21
type input "Torque (1052 - aenetworks_torque_1)"
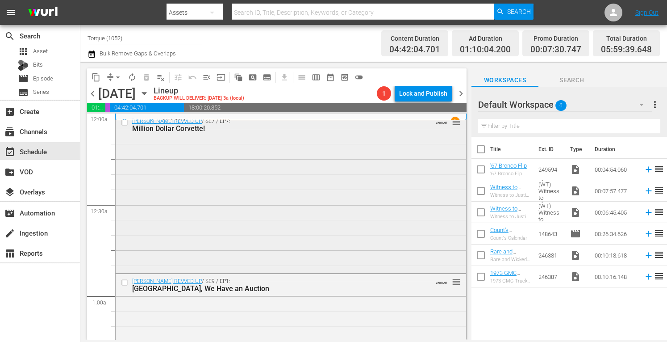
click at [249, 153] on div "Barrett-Jackson REVVED UP / SE7 / EP7: Million Dollar Corvette! VARIANT reorder" at bounding box center [291, 192] width 351 height 157
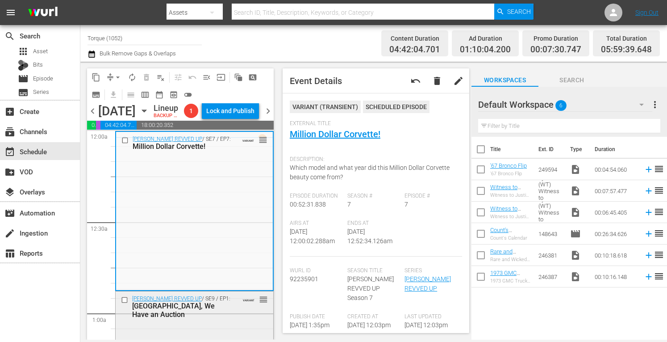
click at [226, 322] on div "Barrett-Jackson REVVED UP / SE9 / EP1: Houston, We Have an Auction VARIANT reor…" at bounding box center [195, 306] width 158 height 30
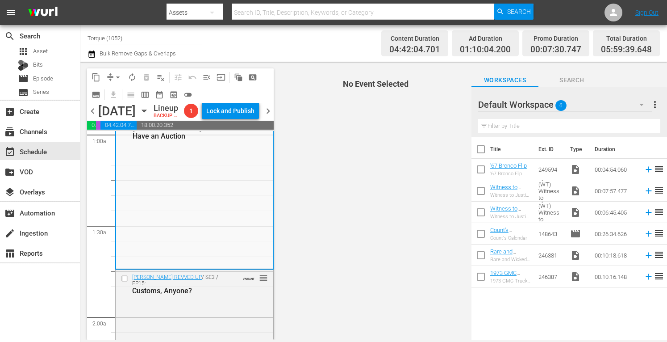
scroll to position [214, 0]
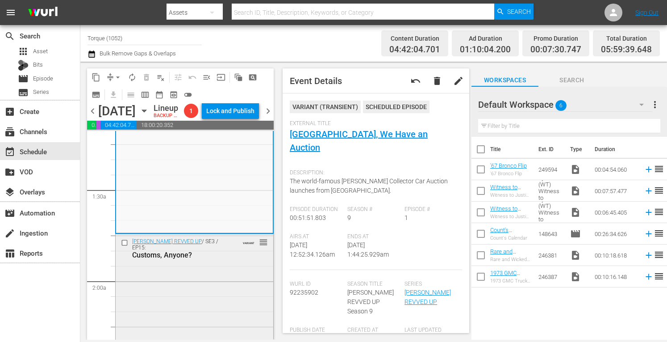
click at [242, 262] on div "Barrett-Jackson REVVED UP / SE3 / EP15: Customs, Anyone? VARIANT reorder" at bounding box center [195, 248] width 158 height 28
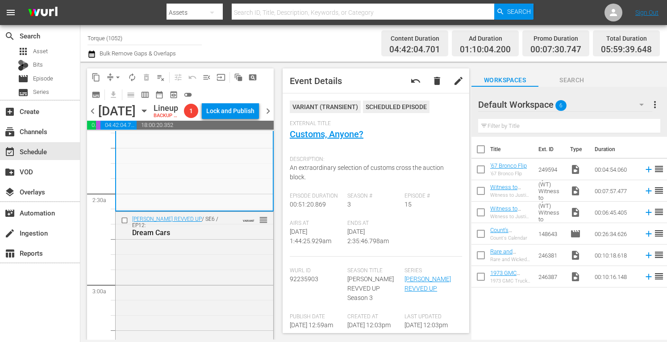
scroll to position [399, 0]
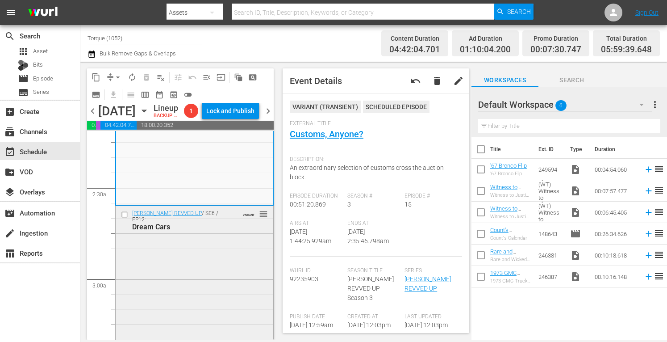
click at [222, 266] on div "Barrett-Jackson REVVED UP / SE6 / EP12: Dream Cars VARIANT reorder" at bounding box center [195, 281] width 158 height 151
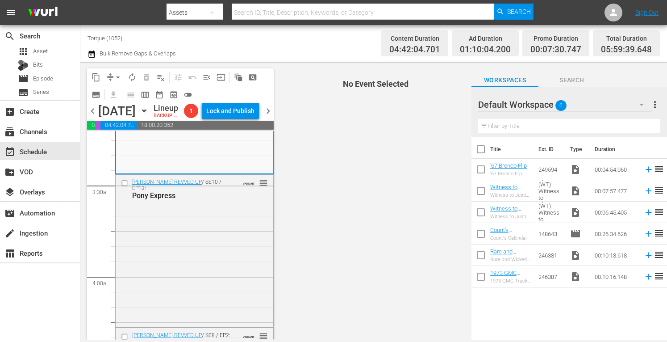
scroll to position [608, 0]
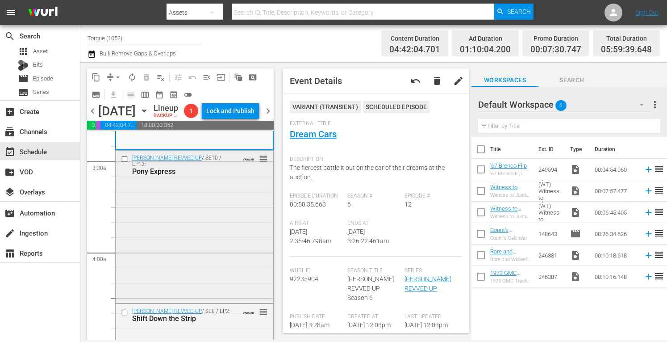
click at [221, 228] on div "Barrett-Jackson REVVED UP / SE10 / EP13: Pony Express VARIANT reorder" at bounding box center [195, 226] width 158 height 151
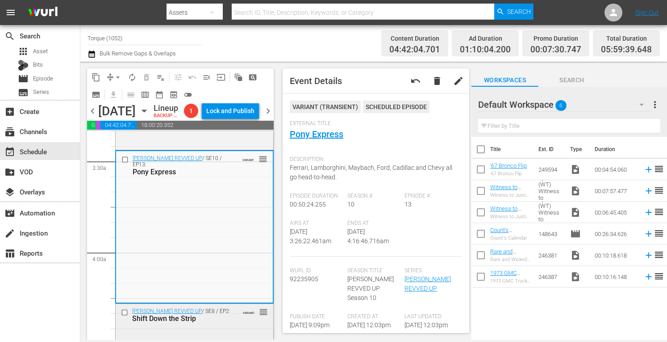
click at [239, 326] on div "Barrett-Jackson REVVED UP / SE8 / EP2: Shift Down the Strip VARIANT reorder" at bounding box center [195, 315] width 158 height 22
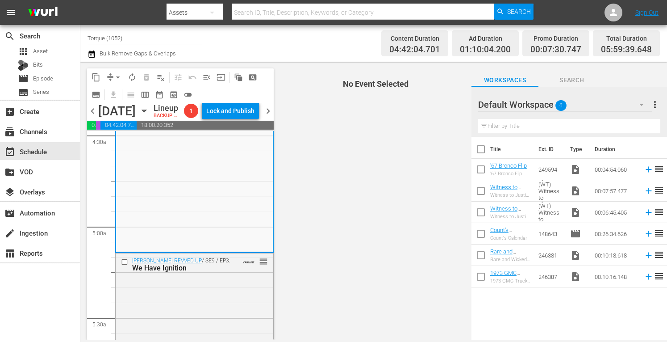
scroll to position [846, 0]
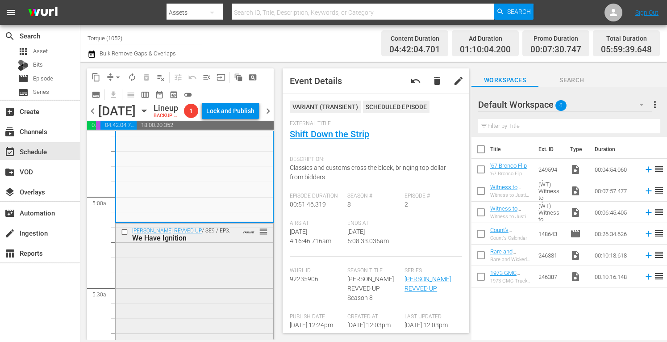
click at [219, 278] on div "Barrett-Jackson REVVED UP / SE9 / EP3: We Have Ignition VARIANT reorder" at bounding box center [195, 299] width 158 height 153
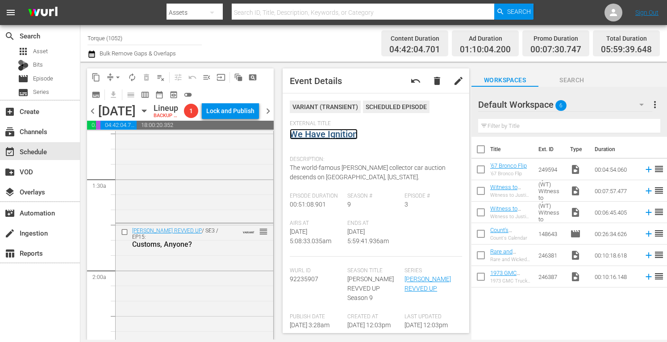
scroll to position [0, 0]
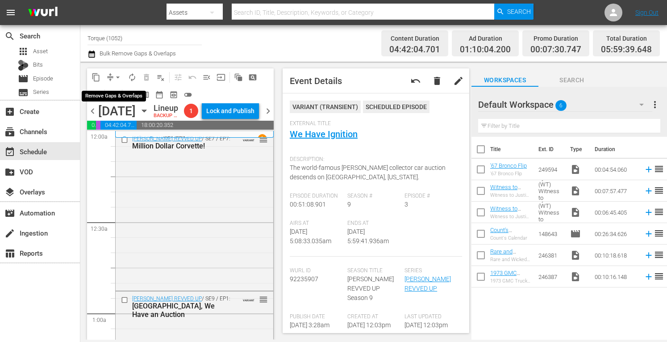
click at [118, 73] on span "arrow_drop_down" at bounding box center [117, 77] width 9 height 9
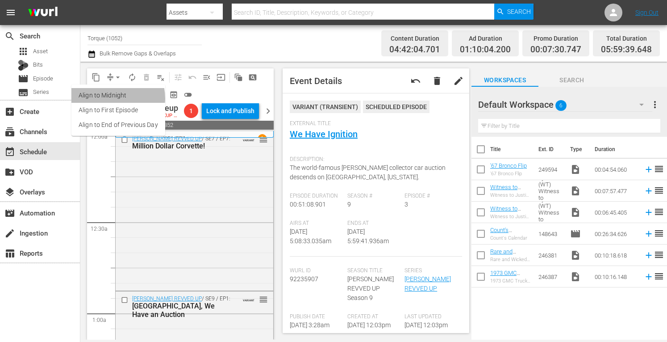
click at [110, 98] on li "Align to Midnight" at bounding box center [118, 95] width 94 height 15
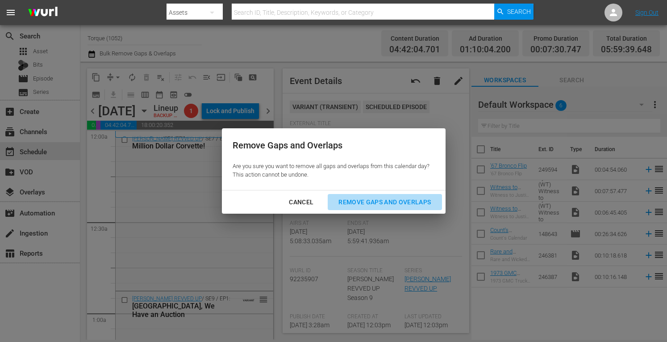
click at [356, 202] on div "Remove Gaps and Overlaps" at bounding box center [384, 202] width 107 height 11
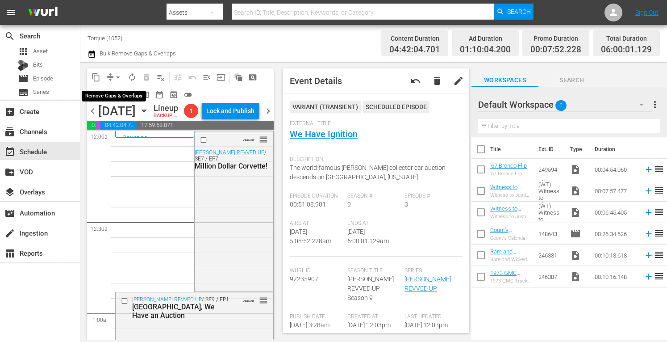
click at [118, 74] on span "arrow_drop_down" at bounding box center [117, 77] width 9 height 9
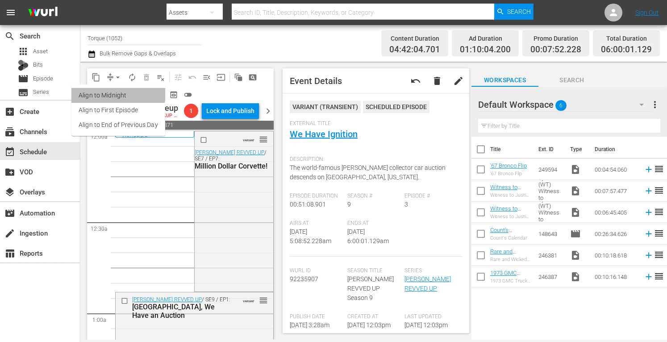
click at [118, 93] on li "Align to Midnight" at bounding box center [118, 95] width 94 height 15
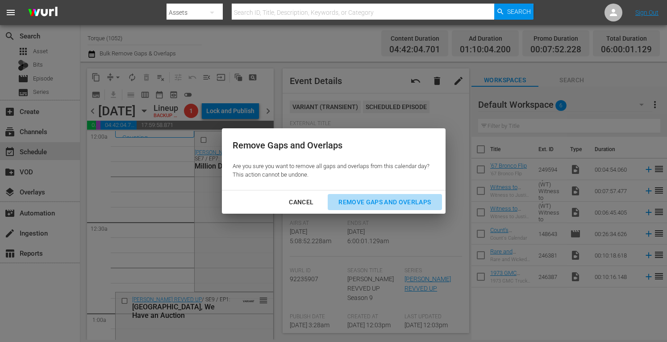
click at [379, 200] on div "Remove Gaps and Overlaps" at bounding box center [384, 202] width 107 height 11
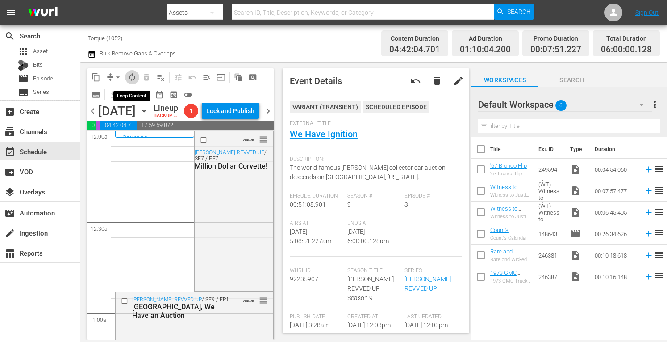
click at [131, 75] on span "autorenew_outlined" at bounding box center [132, 77] width 9 height 9
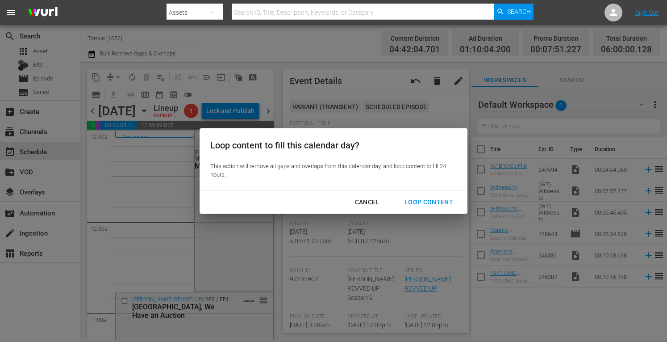
click at [415, 198] on div "Loop Content" at bounding box center [429, 202] width 63 height 11
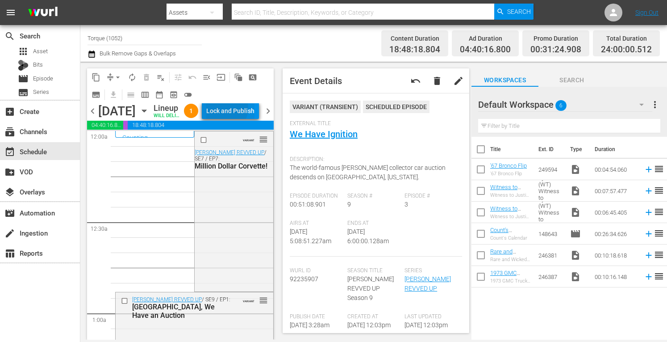
click at [246, 110] on div "Lock and Publish" at bounding box center [230, 111] width 48 height 16
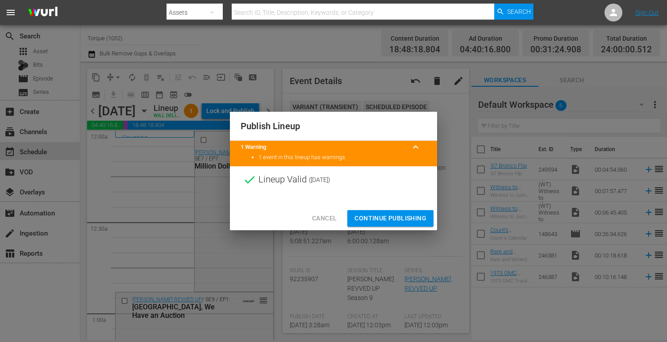
click at [385, 217] on span "Continue Publishing" at bounding box center [391, 218] width 72 height 11
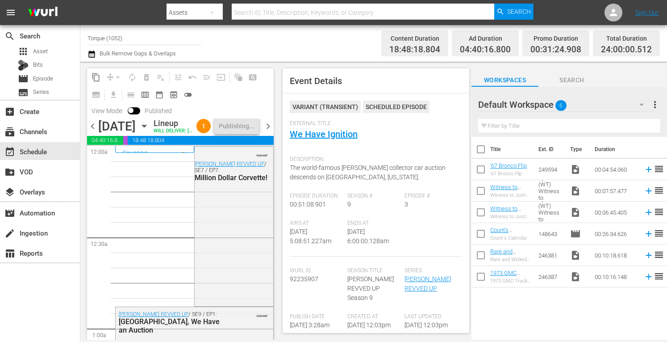
click at [270, 131] on span "chevron_right" at bounding box center [268, 126] width 11 height 11
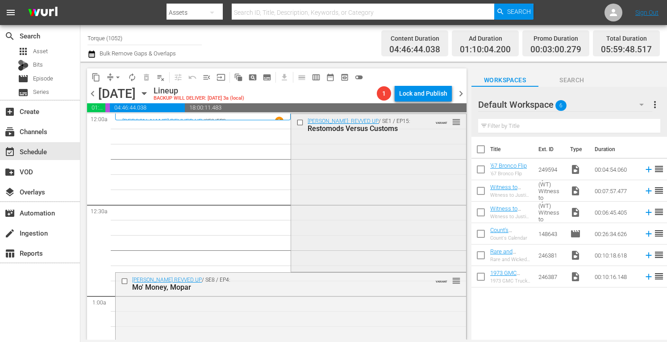
click at [317, 196] on div "Barrett Jackson: REVVED UP / SE1 / EP15: Restomods Versus Customs VARIANT reord…" at bounding box center [378, 192] width 175 height 156
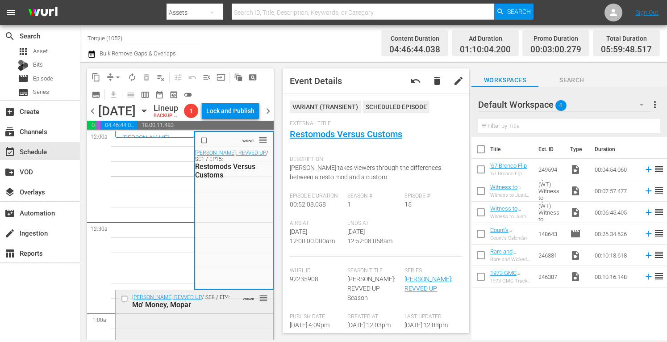
click at [217, 309] on div "Barrett-Jackson REVVED UP / SE8 / EP4: Mo' Money, Mopar" at bounding box center [181, 301] width 99 height 15
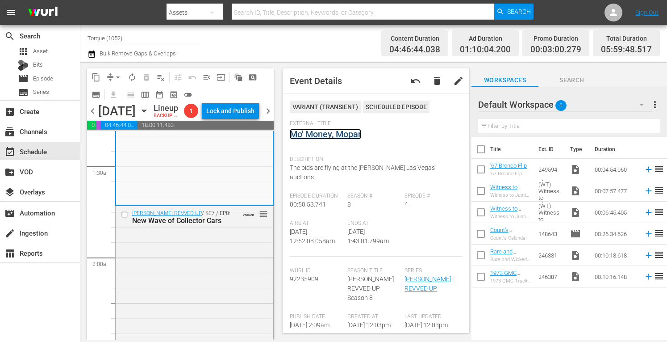
scroll to position [280, 0]
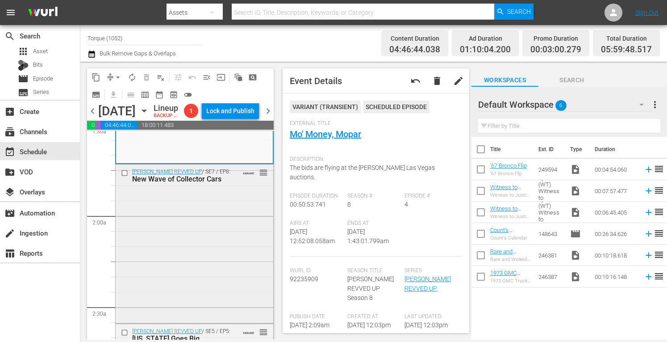
click at [216, 282] on div "Barrett-Jackson REVVED UP / SE7 / EP8: New Wave of Collector Cars VARIANT reord…" at bounding box center [195, 242] width 158 height 156
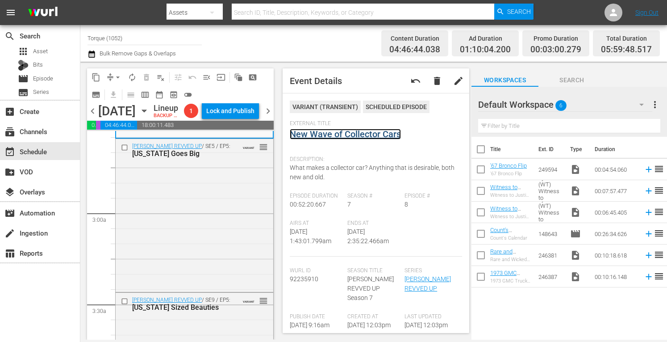
scroll to position [506, 0]
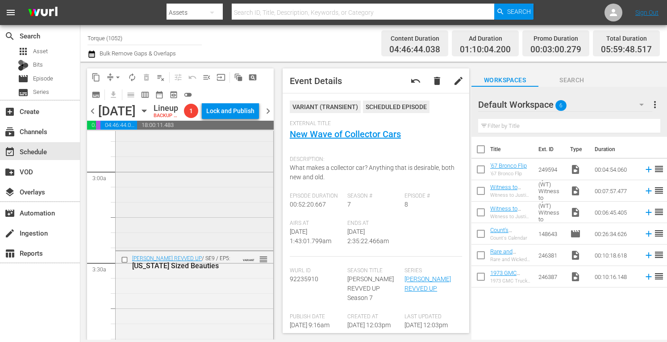
click at [216, 205] on div "Barrett-Jackson REVVED UP / SE5 / EP5: Texas Goes Big VARIANT reorder" at bounding box center [195, 172] width 158 height 151
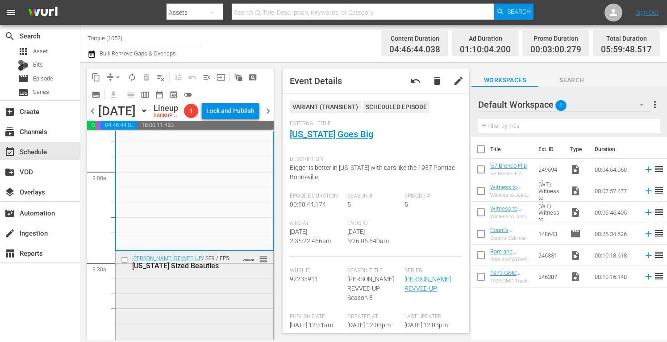
click at [222, 315] on div "Barrett-Jackson REVVED UP / SE9 / EP5: Texas Sized Beauties VARIANT reorder" at bounding box center [195, 326] width 158 height 151
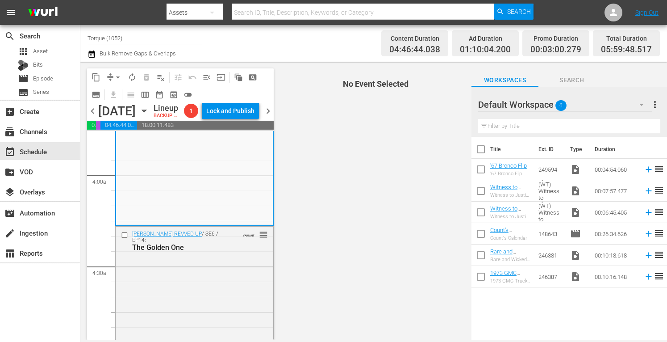
scroll to position [721, 0]
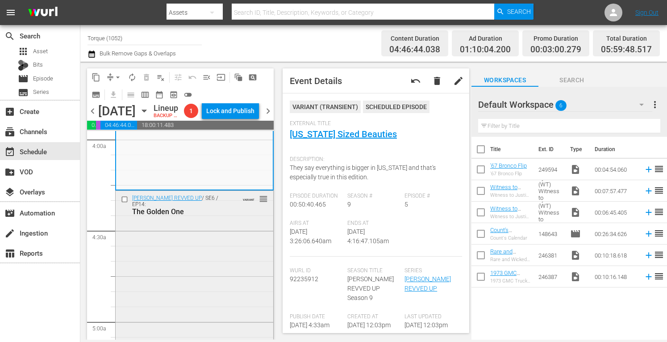
click at [239, 242] on div "Barrett-Jackson REVVED UP / SE6 / EP14: The Golden One VARIANT reorder" at bounding box center [195, 268] width 158 height 155
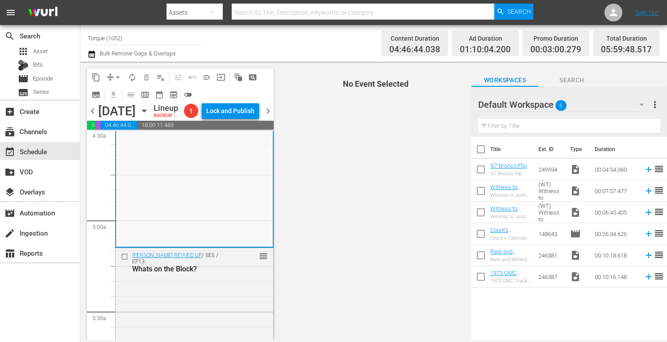
scroll to position [881, 0]
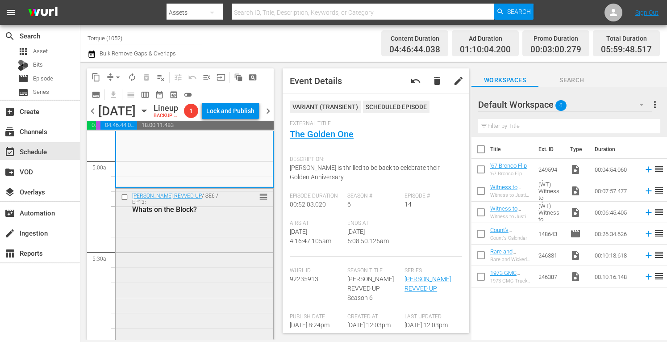
click at [233, 248] on div "Barrett-Jackson REVVED UP / SE6 / EP13: Whats on the Block? reorder" at bounding box center [195, 265] width 158 height 152
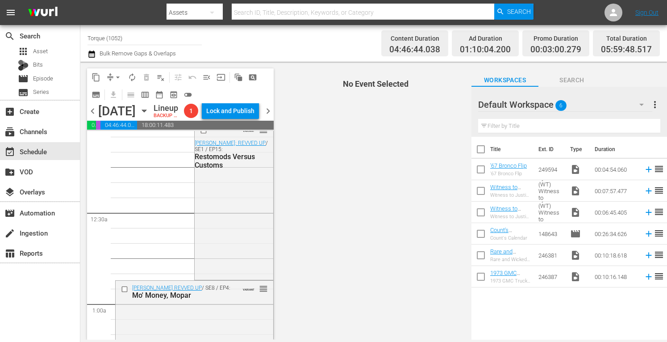
scroll to position [0, 0]
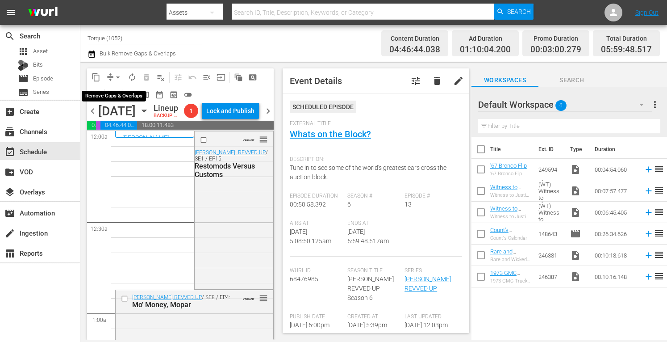
click at [115, 75] on span "arrow_drop_down" at bounding box center [117, 77] width 9 height 9
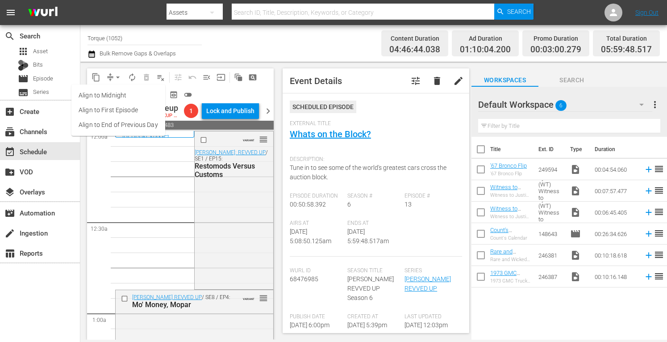
click at [124, 95] on li "Align to Midnight" at bounding box center [118, 95] width 94 height 15
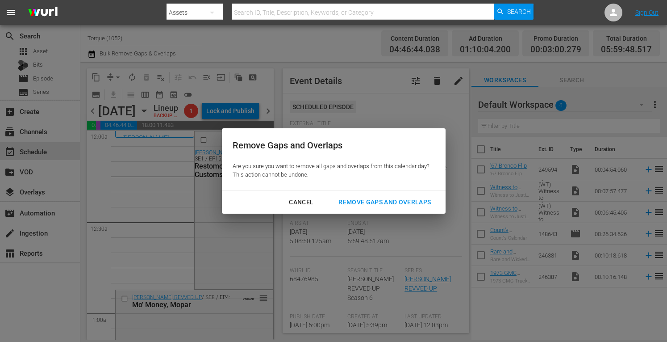
click at [396, 204] on div "Remove Gaps and Overlaps" at bounding box center [384, 202] width 107 height 11
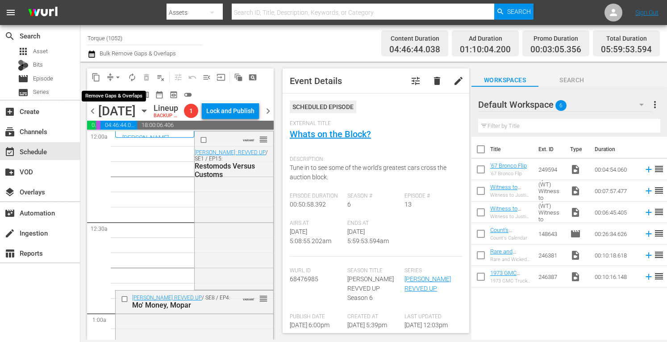
click at [118, 77] on span "arrow_drop_down" at bounding box center [117, 77] width 9 height 9
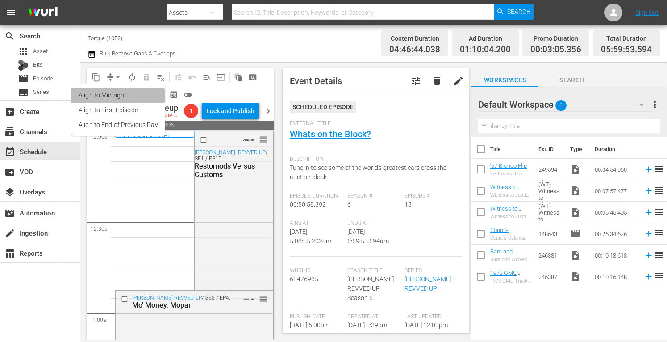
click at [114, 97] on li "Align to Midnight" at bounding box center [118, 95] width 94 height 15
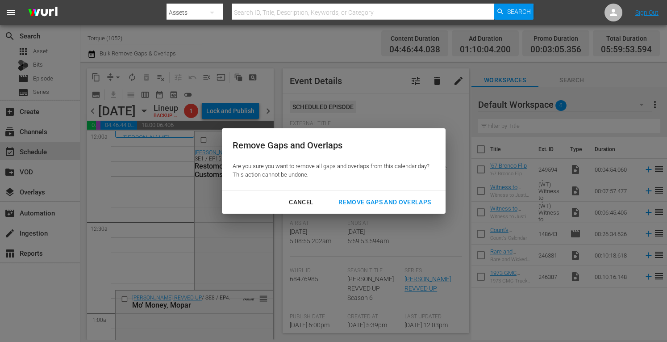
click at [353, 203] on div "Remove Gaps and Overlaps" at bounding box center [384, 202] width 107 height 11
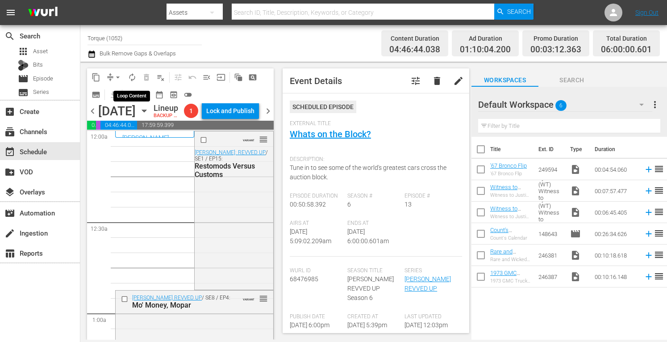
click at [133, 76] on span "autorenew_outlined" at bounding box center [132, 77] width 9 height 9
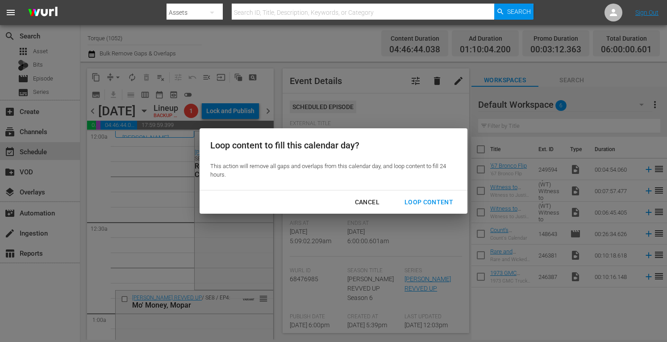
click at [422, 205] on div "Loop Content" at bounding box center [429, 202] width 63 height 11
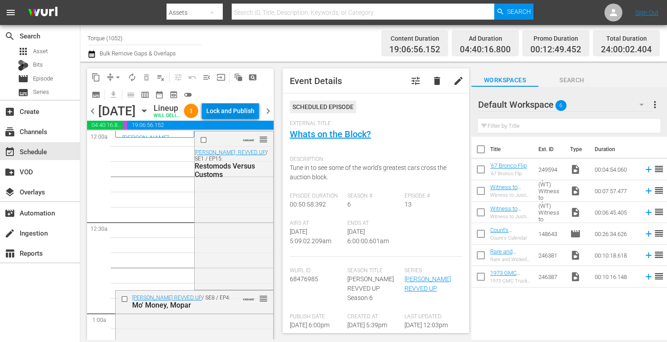
click at [235, 111] on div "Lock and Publish" at bounding box center [230, 111] width 48 height 16
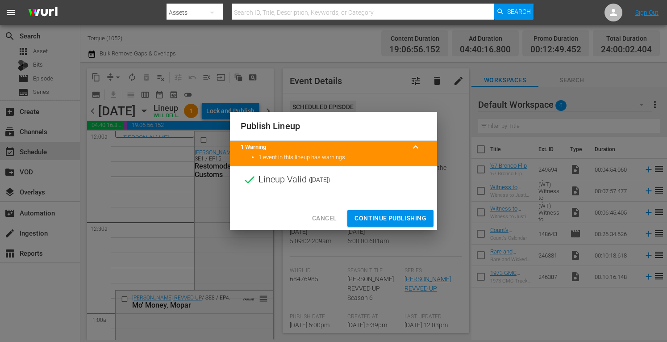
click at [385, 220] on span "Continue Publishing" at bounding box center [391, 218] width 72 height 11
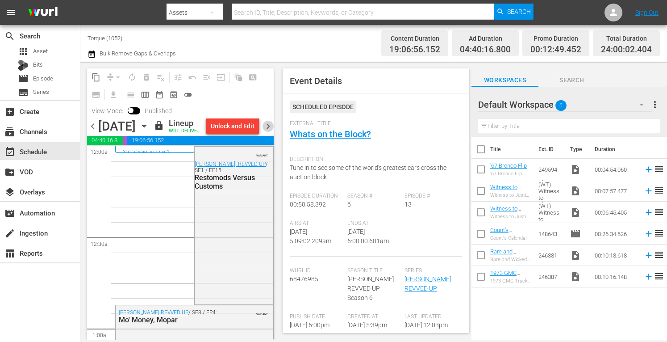
click at [269, 132] on span "chevron_right" at bounding box center [268, 126] width 11 height 11
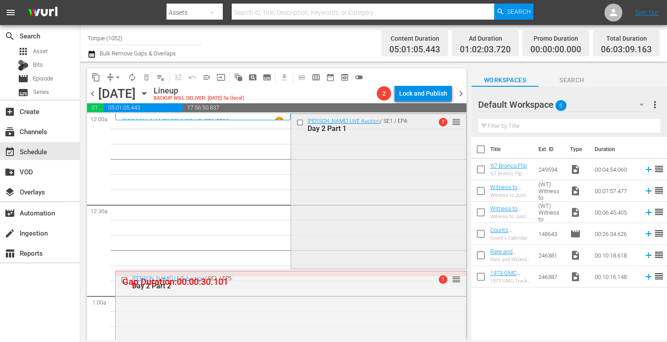
click at [361, 153] on div "Barrett-Jackson LIVE Auction / SE1 / EP4: Day 2 Part 1 1 reorder" at bounding box center [378, 190] width 175 height 153
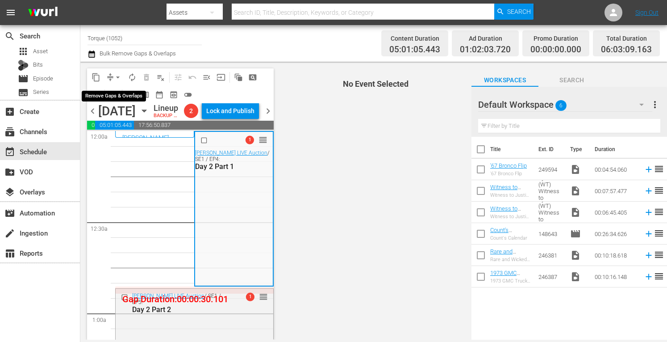
click at [118, 74] on span "arrow_drop_down" at bounding box center [117, 77] width 9 height 9
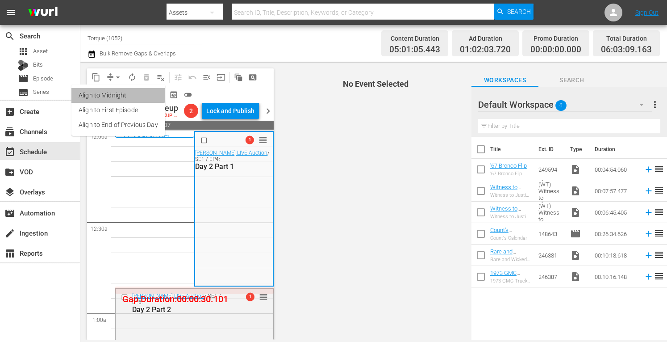
click at [117, 92] on li "Align to Midnight" at bounding box center [118, 95] width 94 height 15
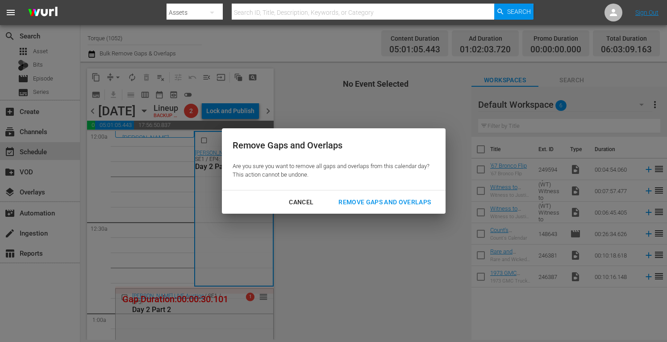
click at [372, 203] on div "Remove Gaps and Overlaps" at bounding box center [384, 202] width 107 height 11
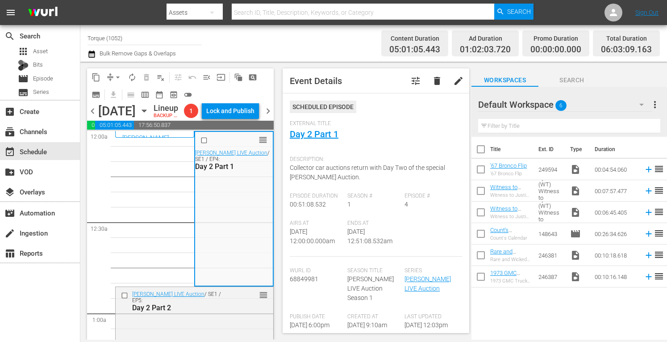
click at [372, 203] on div "Season # 1" at bounding box center [377, 206] width 58 height 27
click at [233, 315] on div "Barrett-Jackson LIVE Auction / SE1 / EP5: Day 2 Part 2 reorder" at bounding box center [195, 301] width 158 height 28
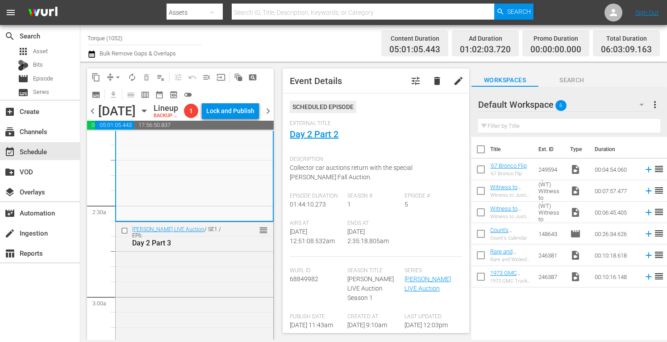
scroll to position [423, 0]
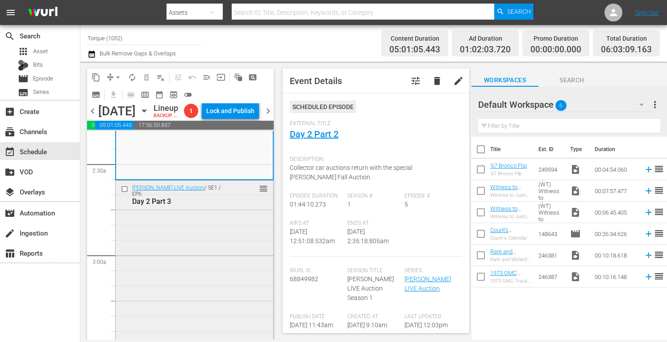
click at [229, 239] on div "Barrett-Jackson LIVE Auction / SE1 / EP6: Day 2 Part 3 reorder" at bounding box center [195, 336] width 158 height 313
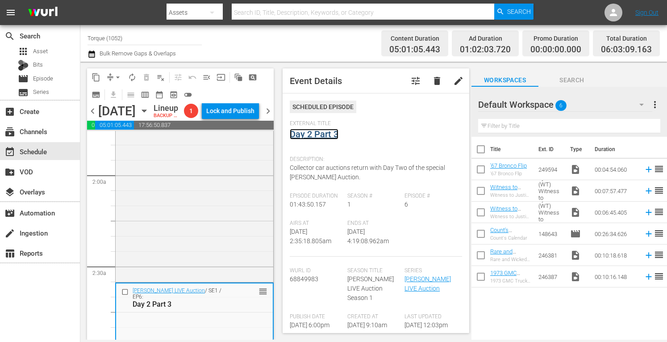
scroll to position [0, 0]
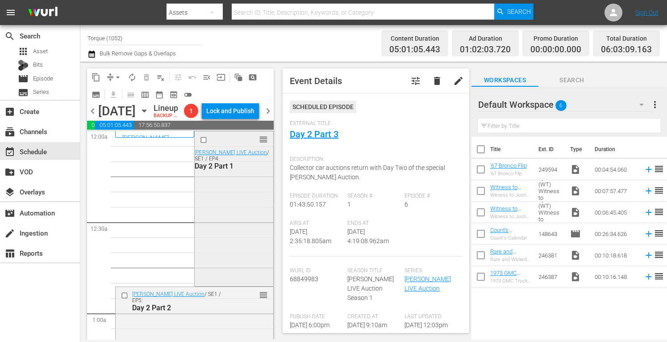
click at [247, 260] on div "reorder Barrett-Jackson LIVE Auction / SE1 / EP4: Day 2 Part 1" at bounding box center [234, 207] width 78 height 153
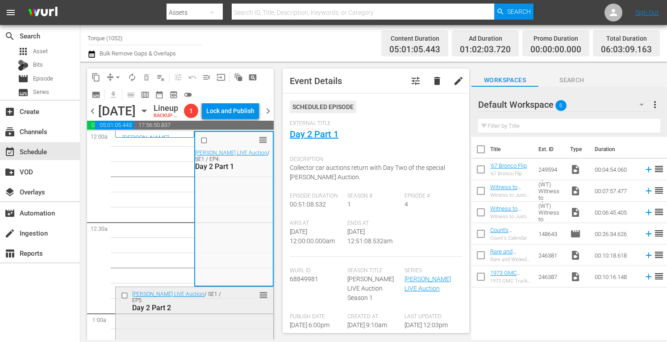
click at [231, 299] on div "reorder" at bounding box center [249, 294] width 37 height 9
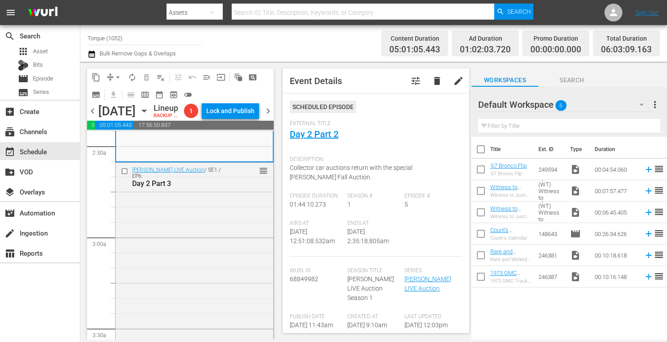
scroll to position [470, 0]
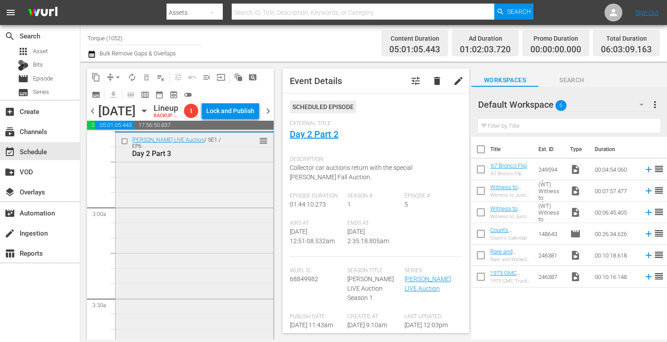
click at [220, 300] on div "Barrett-Jackson LIVE Auction / SE1 / EP6: Day 2 Part 3 reorder" at bounding box center [195, 289] width 158 height 313
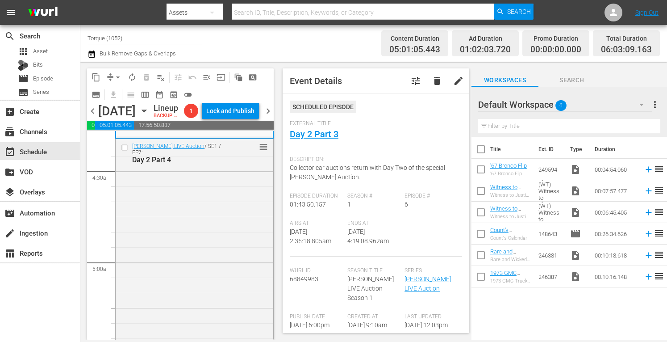
scroll to position [810, 0]
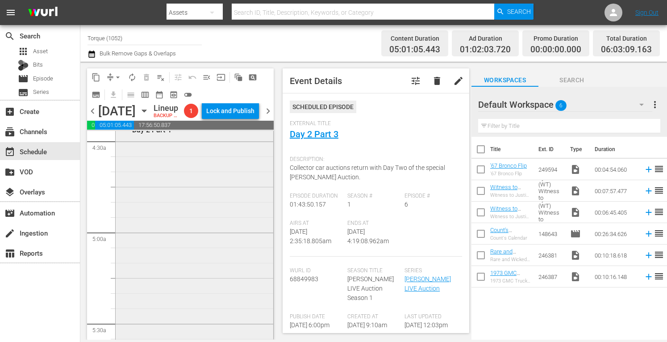
click at [202, 281] on div "Barrett-Jackson LIVE Auction / SE1 / EP7: Day 2 Part 4 reorder" at bounding box center [195, 265] width 158 height 313
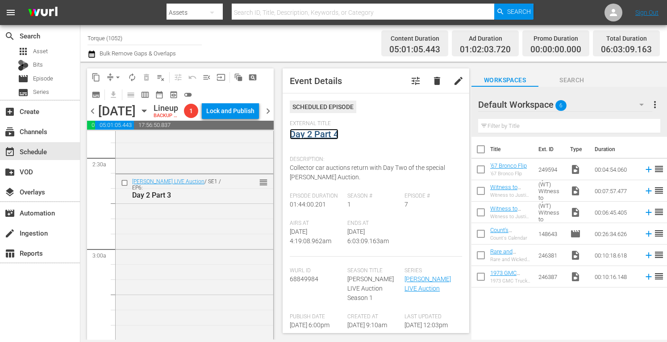
scroll to position [0, 0]
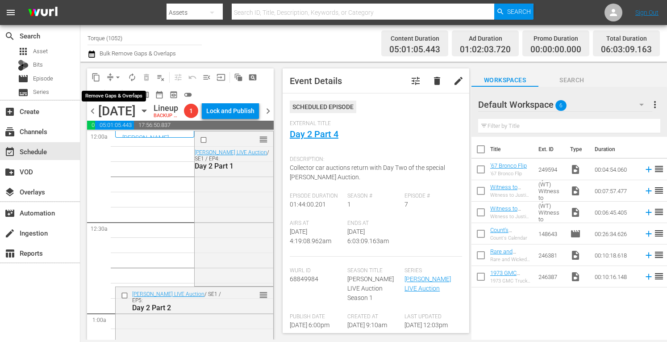
click at [118, 74] on span "arrow_drop_down" at bounding box center [117, 77] width 9 height 9
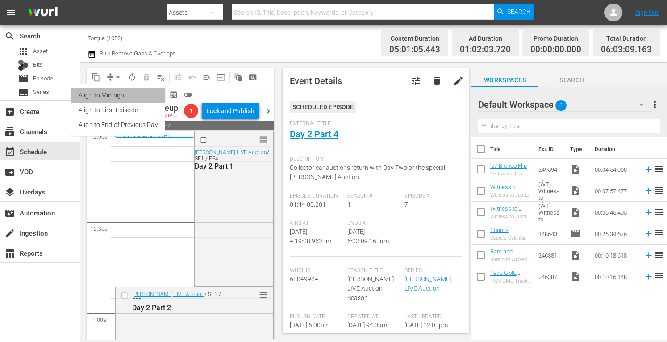
click at [126, 93] on li "Align to Midnight" at bounding box center [118, 95] width 94 height 15
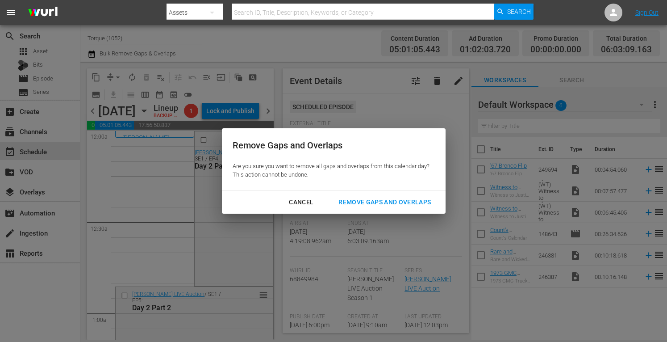
click at [416, 202] on div "Remove Gaps and Overlaps" at bounding box center [384, 202] width 107 height 11
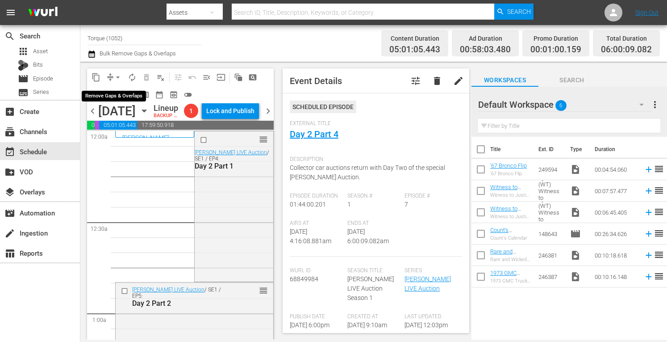
click at [118, 73] on span "arrow_drop_down" at bounding box center [117, 77] width 9 height 9
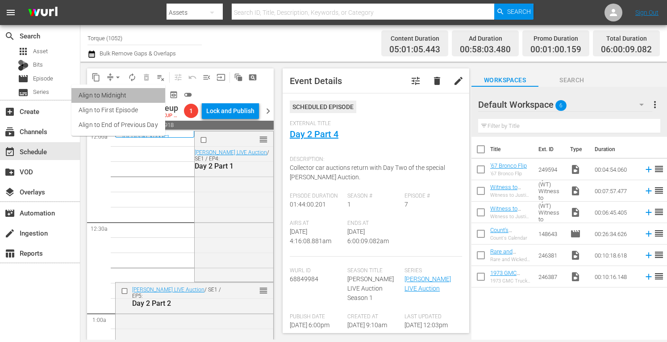
click at [118, 92] on li "Align to Midnight" at bounding box center [118, 95] width 94 height 15
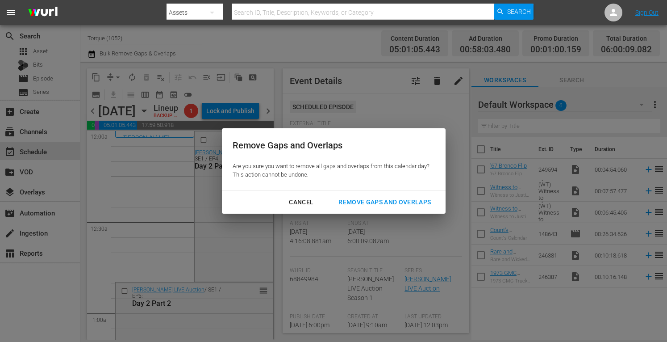
click at [386, 199] on div "Remove Gaps and Overlaps" at bounding box center [384, 202] width 107 height 11
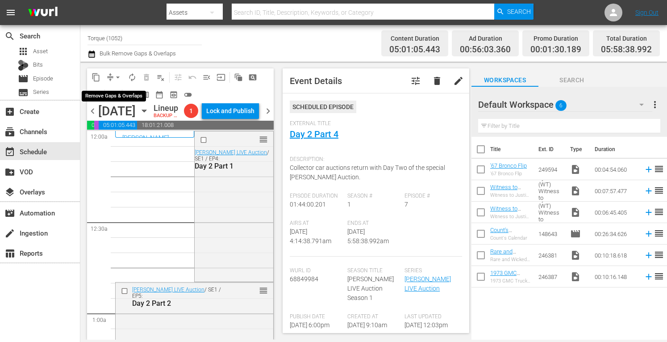
click at [118, 75] on span "arrow_drop_down" at bounding box center [117, 77] width 9 height 9
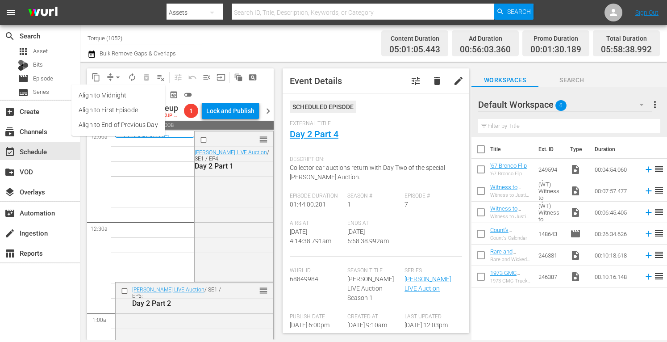
click at [113, 94] on li "Align to Midnight" at bounding box center [118, 95] width 94 height 15
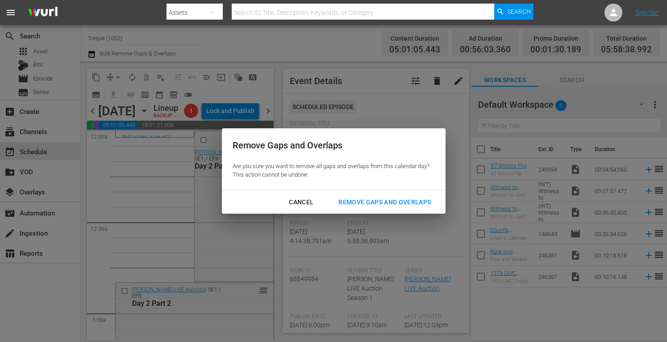
click at [361, 201] on div "Remove Gaps and Overlaps" at bounding box center [384, 202] width 107 height 11
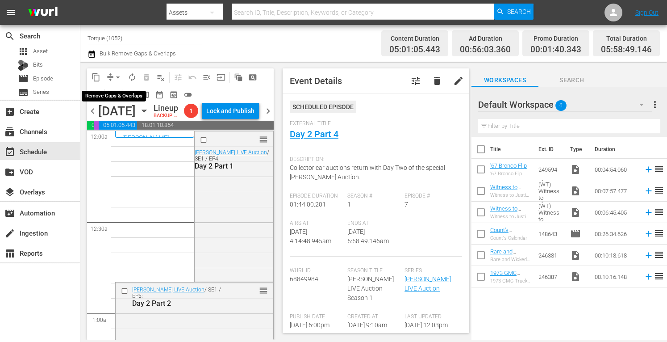
click at [118, 75] on span "arrow_drop_down" at bounding box center [117, 77] width 9 height 9
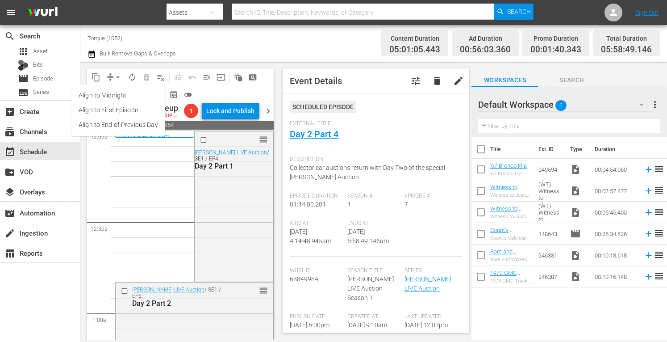
click at [120, 94] on li "Align to Midnight" at bounding box center [118, 95] width 94 height 15
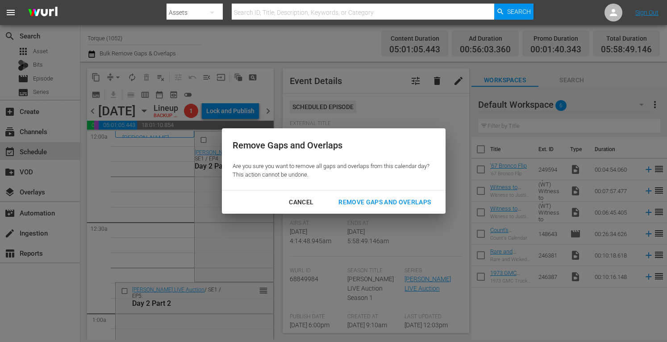
click at [371, 202] on div "Remove Gaps and Overlaps" at bounding box center [384, 202] width 107 height 11
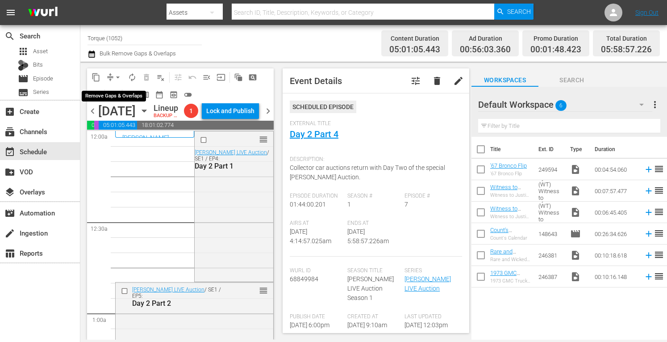
click at [116, 74] on span "arrow_drop_down" at bounding box center [117, 77] width 9 height 9
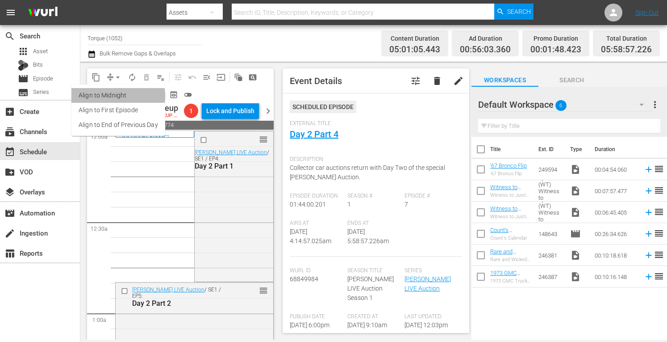
click at [113, 96] on li "Align to Midnight" at bounding box center [118, 95] width 94 height 15
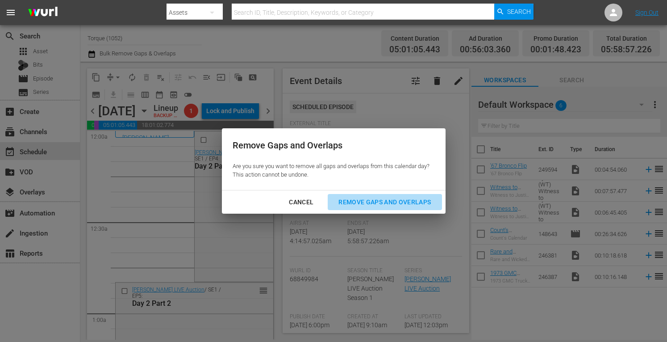
click at [364, 205] on div "Remove Gaps and Overlaps" at bounding box center [384, 202] width 107 height 11
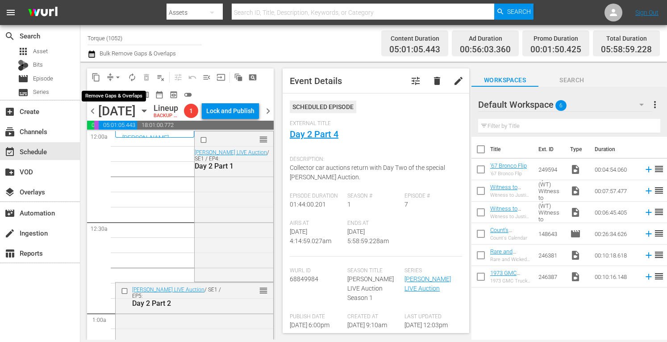
click at [118, 77] on span "arrow_drop_down" at bounding box center [117, 77] width 9 height 9
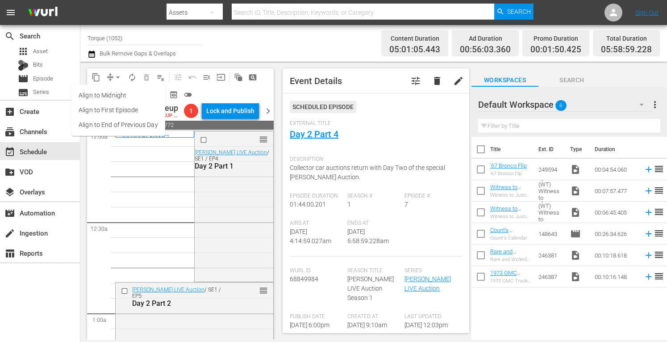
click at [110, 95] on li "Align to Midnight" at bounding box center [118, 95] width 94 height 15
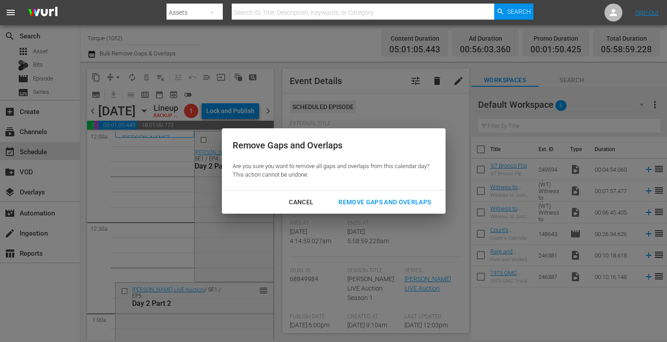
click at [356, 200] on div "Remove Gaps and Overlaps" at bounding box center [384, 202] width 107 height 11
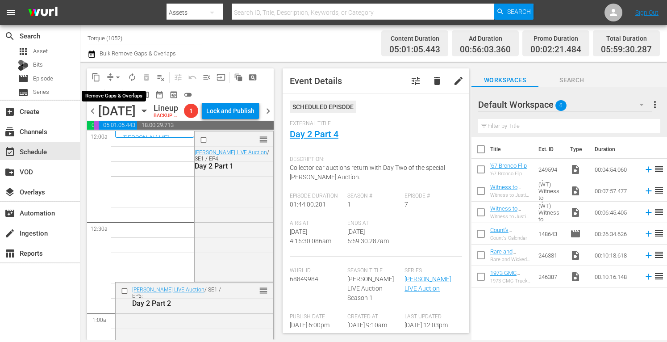
click at [120, 75] on span "arrow_drop_down" at bounding box center [117, 77] width 9 height 9
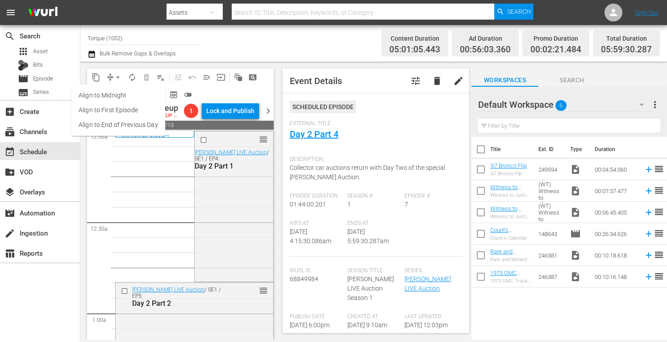
click at [113, 94] on li "Align to Midnight" at bounding box center [118, 95] width 94 height 15
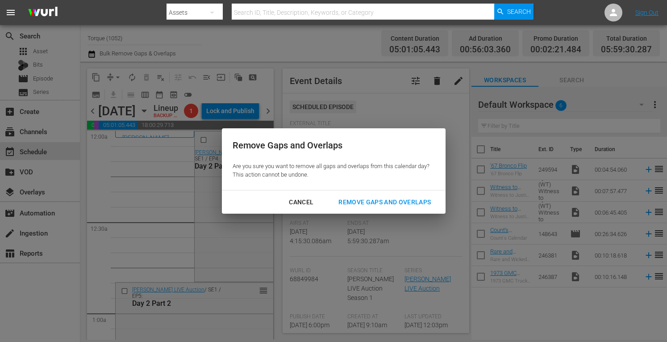
click at [371, 201] on div "Remove Gaps and Overlaps" at bounding box center [384, 202] width 107 height 11
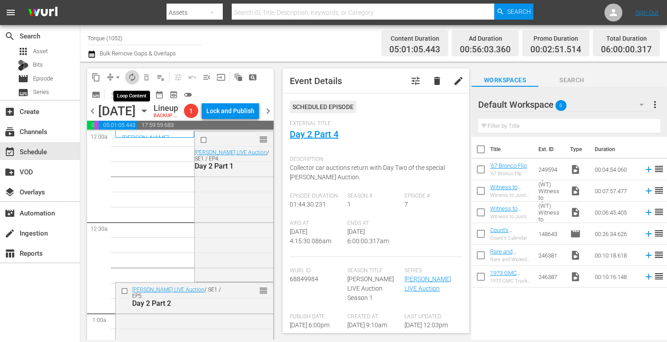
click at [132, 78] on span "autorenew_outlined" at bounding box center [132, 77] width 9 height 9
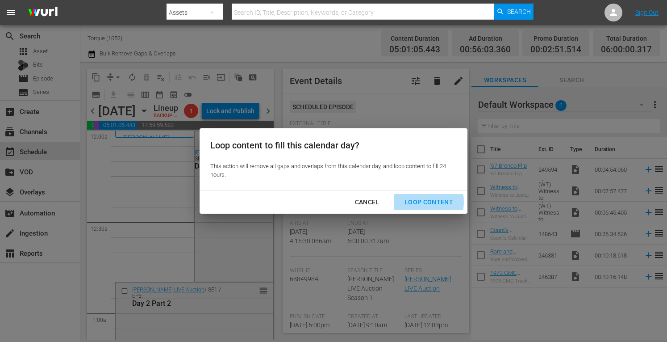
click at [415, 201] on div "Loop Content" at bounding box center [429, 202] width 63 height 11
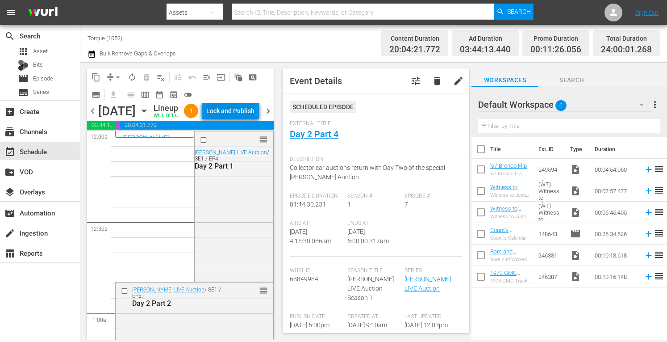
click at [247, 109] on div "Lock and Publish" at bounding box center [230, 111] width 48 height 16
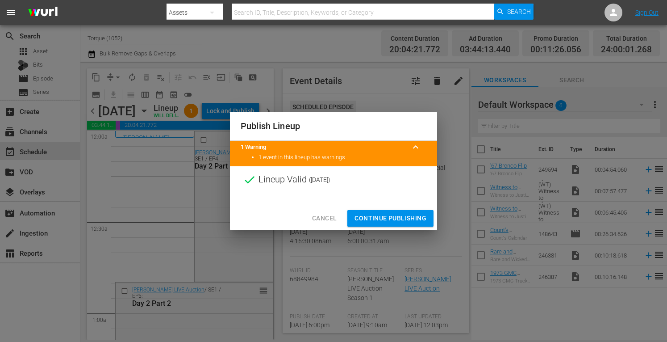
click at [384, 217] on span "Continue Publishing" at bounding box center [391, 218] width 72 height 11
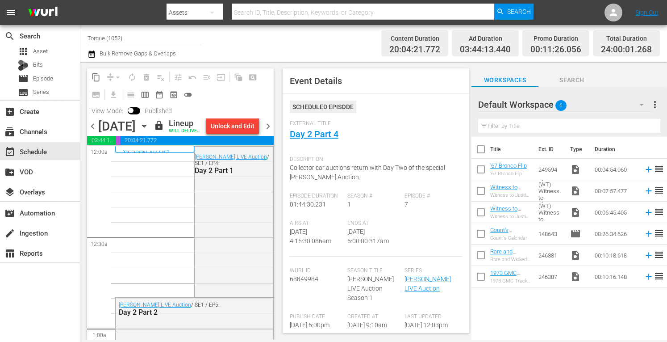
click at [265, 132] on span "chevron_right" at bounding box center [268, 126] width 11 height 11
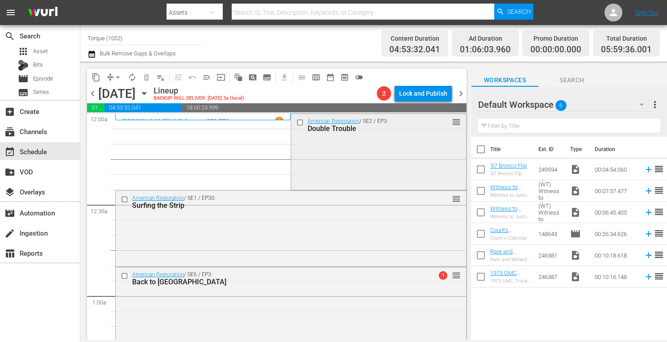
click at [407, 164] on div "American Restoration / SE2 / EP3: Double Trouble reorder" at bounding box center [378, 151] width 175 height 74
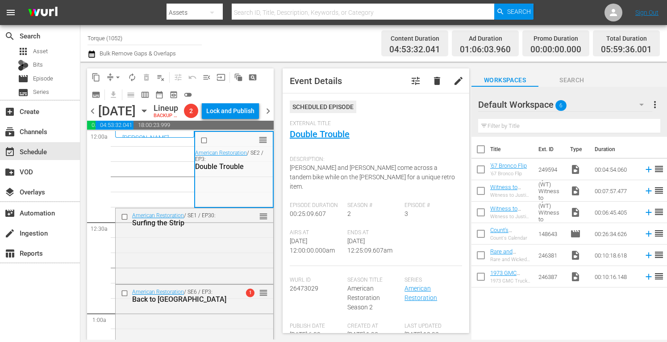
click at [407, 164] on span "Ron and Tyler come across a tandem bike while on the hunt for a unique retro it…" at bounding box center [372, 177] width 165 height 26
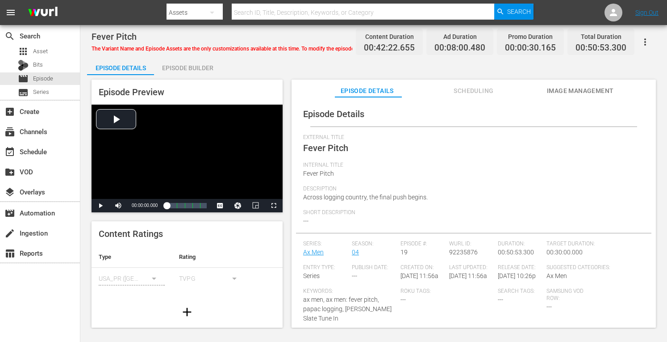
click at [183, 63] on div "Episode Builder" at bounding box center [187, 67] width 67 height 21
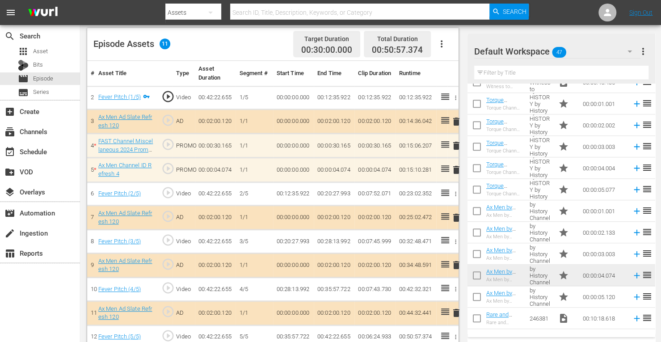
scroll to position [243, 0]
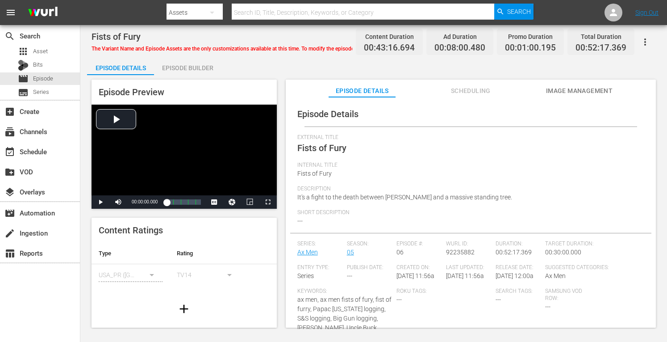
click at [193, 67] on div "Episode Builder" at bounding box center [187, 67] width 67 height 21
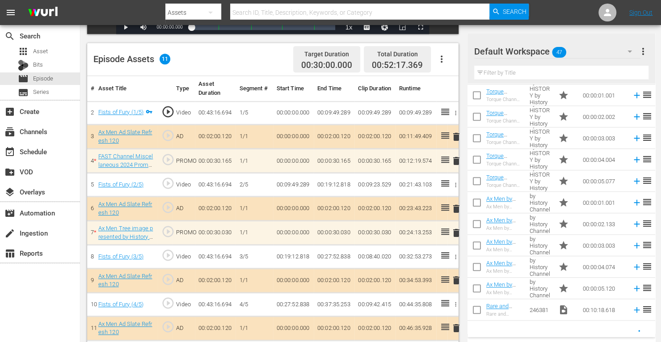
scroll to position [429, 0]
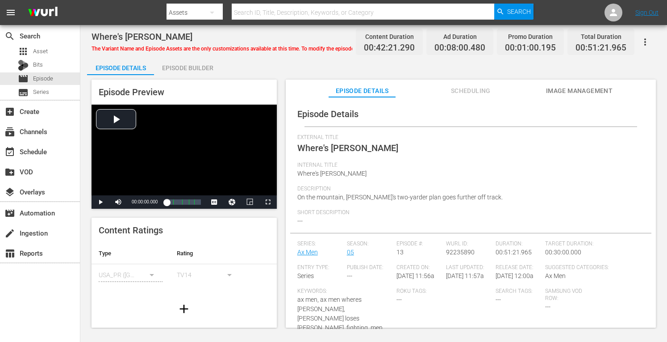
click at [189, 66] on div "Episode Builder" at bounding box center [187, 67] width 67 height 21
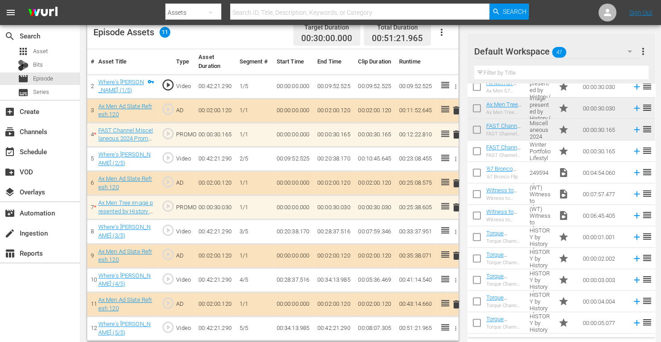
scroll to position [436, 0]
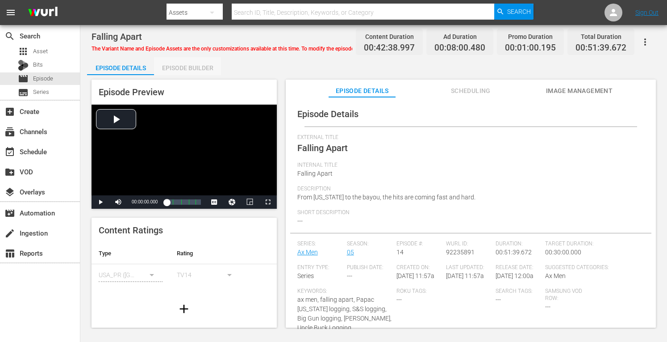
click at [193, 67] on div "Episode Builder" at bounding box center [187, 67] width 67 height 21
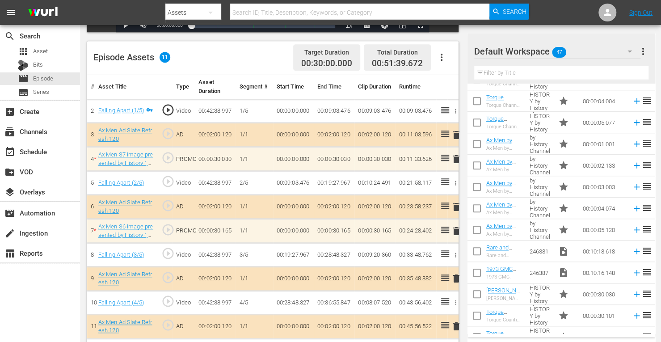
scroll to position [488, 0]
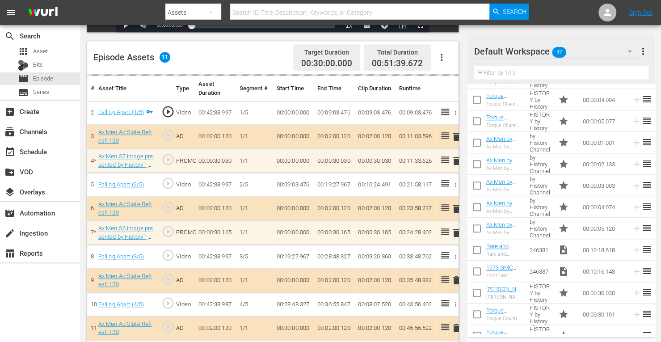
click at [315, 169] on td "00:00:30.030" at bounding box center [334, 161] width 41 height 24
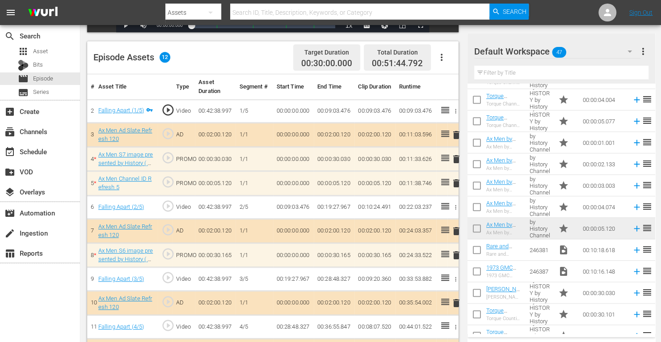
click at [585, 42] on div "Default Workspace 47" at bounding box center [557, 51] width 166 height 25
drag, startPoint x: 595, startPoint y: 228, endPoint x: 349, endPoint y: 269, distance: 249.1
click at [349, 269] on div "Default Workspace (47)" at bounding box center [330, 171] width 661 height 342
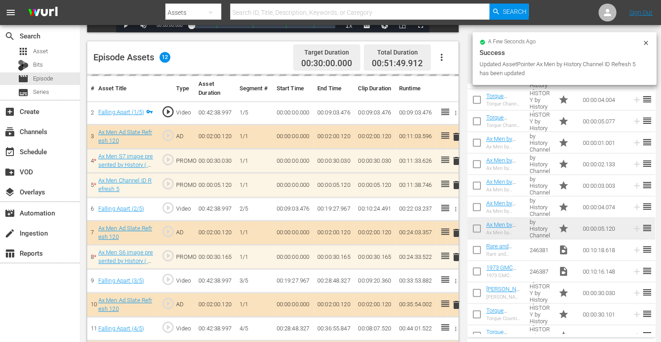
scroll to position [270, 0]
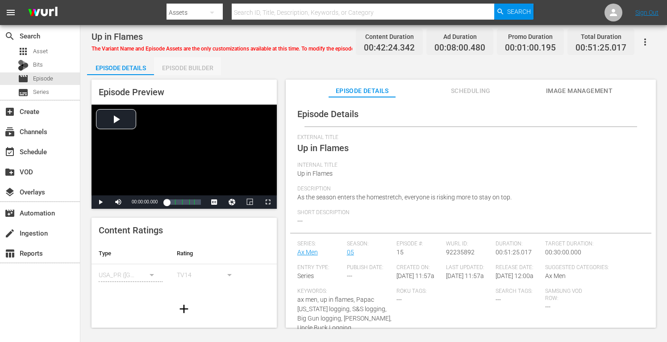
click at [177, 67] on div "Episode Builder" at bounding box center [187, 67] width 67 height 21
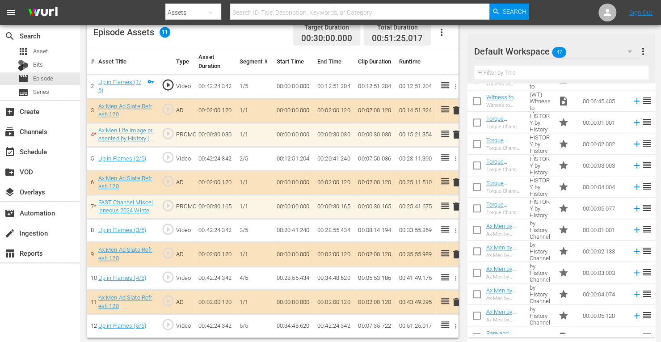
scroll to position [404, 0]
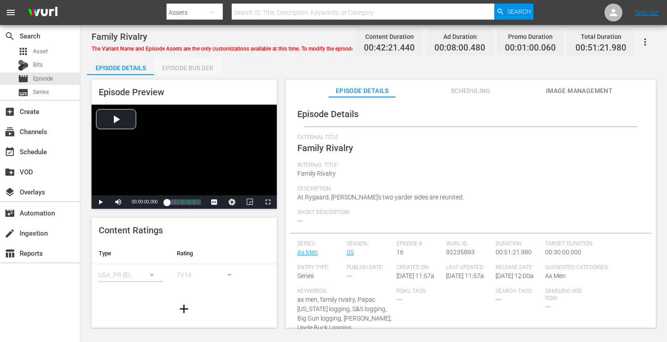
click at [202, 64] on div "Episode Builder" at bounding box center [187, 67] width 67 height 21
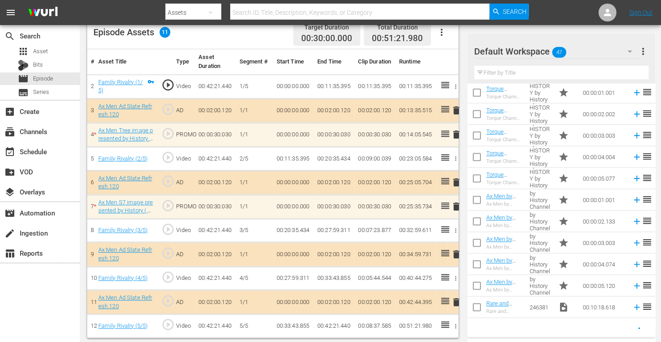
scroll to position [436, 0]
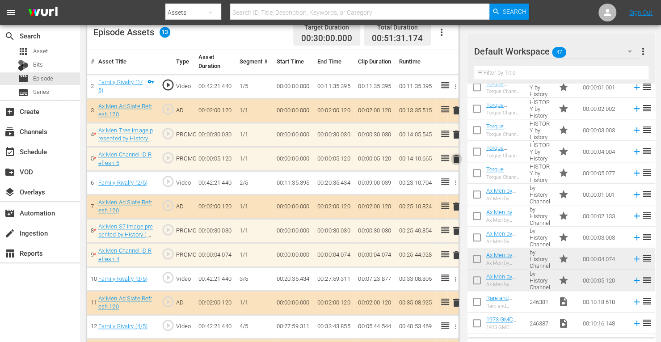
click at [456, 157] on span "delete" at bounding box center [456, 159] width 11 height 11
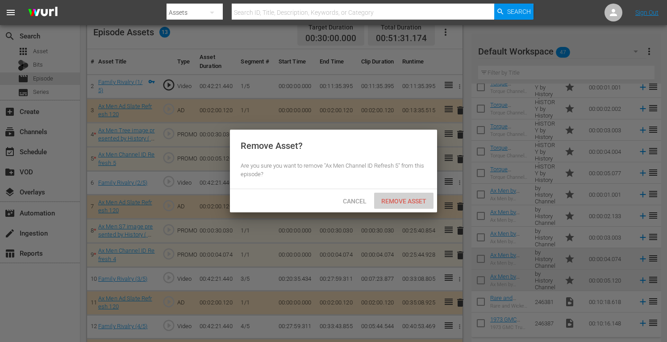
click at [414, 197] on span "Remove Asset" at bounding box center [403, 200] width 59 height 7
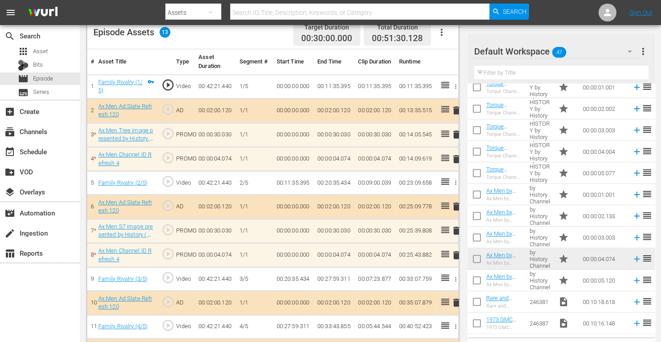
click at [457, 250] on span "delete" at bounding box center [456, 255] width 11 height 11
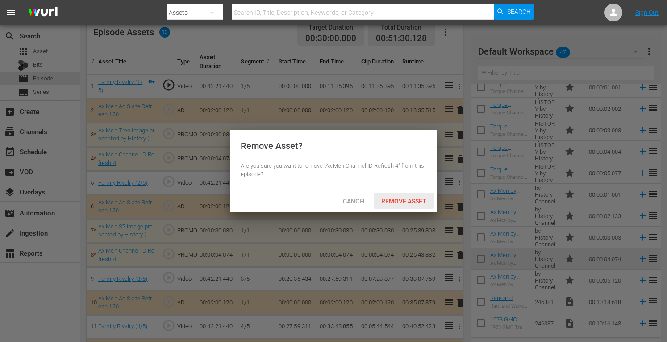
click at [407, 199] on span "Remove Asset" at bounding box center [403, 200] width 59 height 7
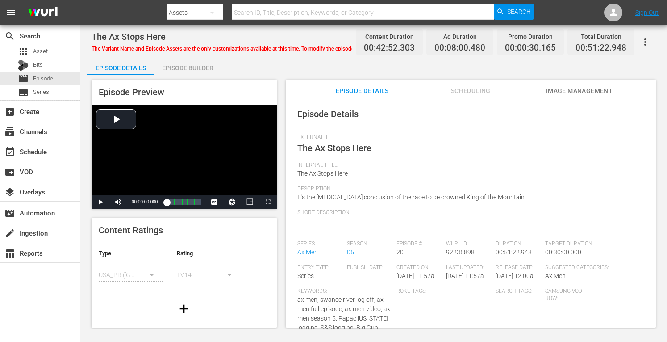
click at [183, 67] on div "Episode Builder" at bounding box center [187, 67] width 67 height 21
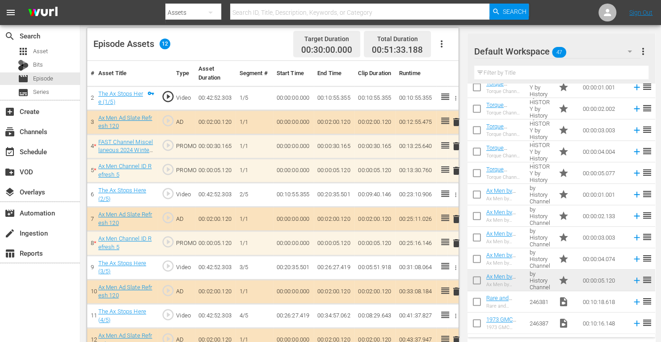
scroll to position [271, 0]
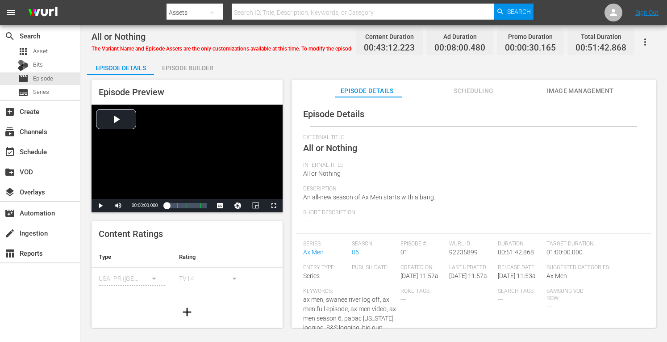
click at [202, 63] on div "Episode Builder" at bounding box center [187, 67] width 67 height 21
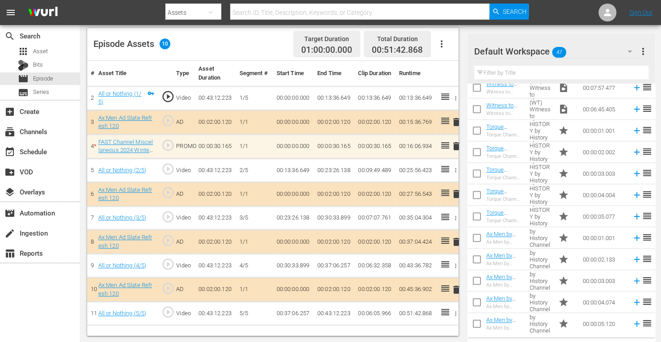
scroll to position [436, 0]
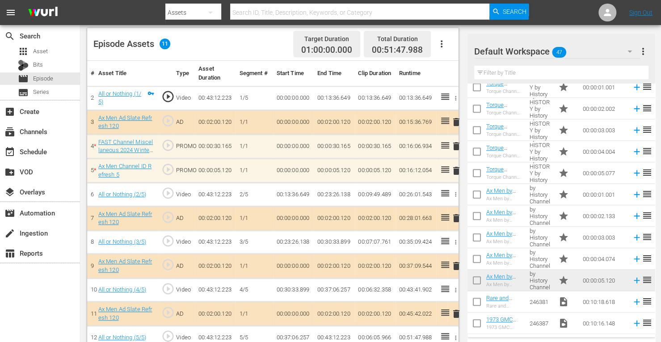
click at [456, 168] on span "delete" at bounding box center [456, 170] width 11 height 11
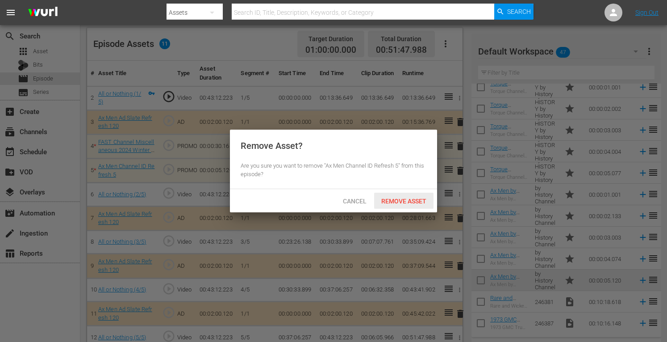
click at [417, 202] on span "Remove Asset" at bounding box center [403, 200] width 59 height 7
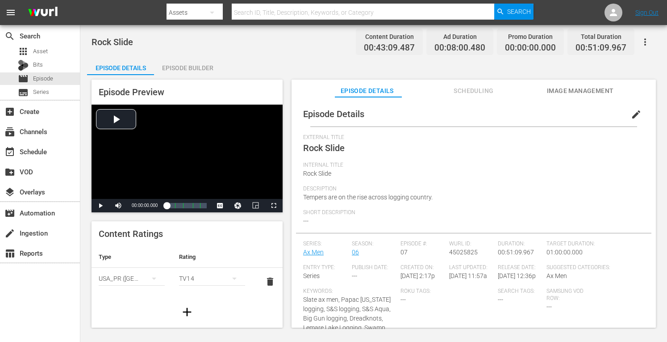
click at [201, 64] on div "Episode Builder" at bounding box center [187, 67] width 67 height 21
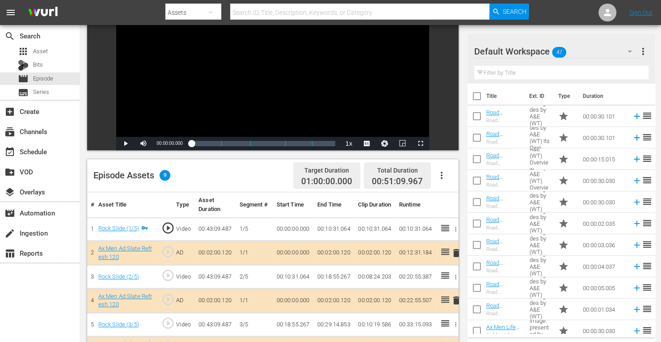
scroll to position [215, 0]
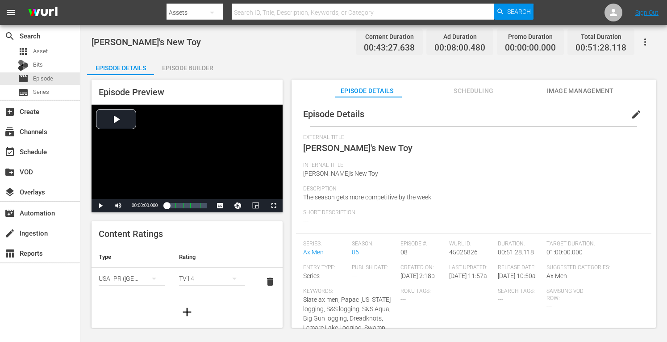
click at [197, 67] on div "Episode Builder" at bounding box center [187, 67] width 67 height 21
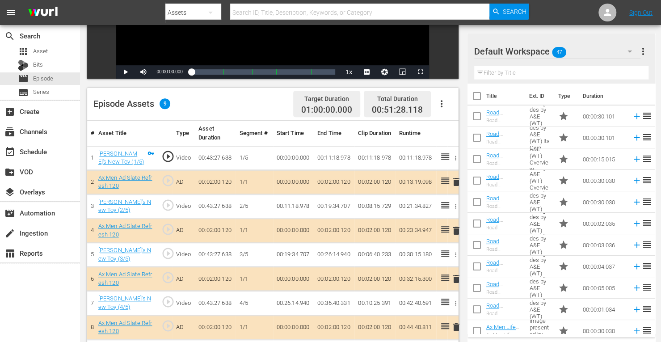
scroll to position [232, 0]
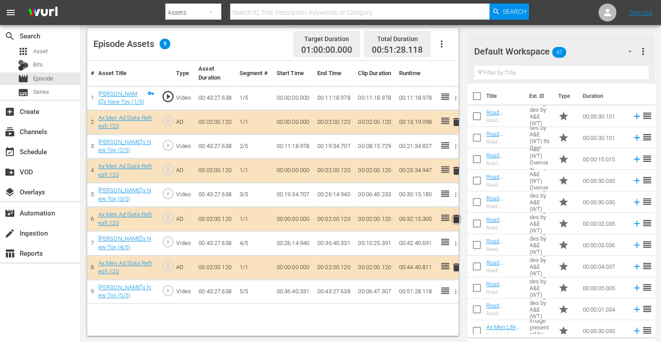
click at [457, 215] on span "delete" at bounding box center [456, 219] width 11 height 11
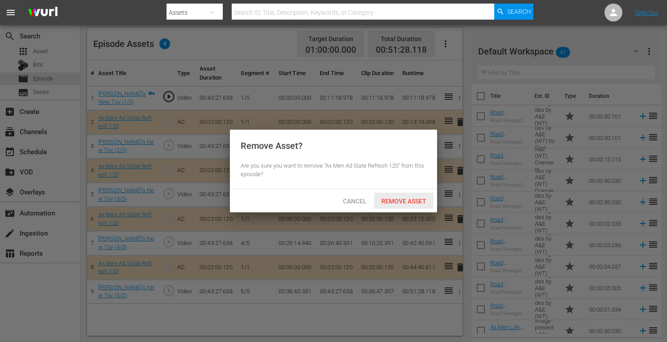
click at [405, 196] on div "Remove Asset" at bounding box center [403, 201] width 59 height 17
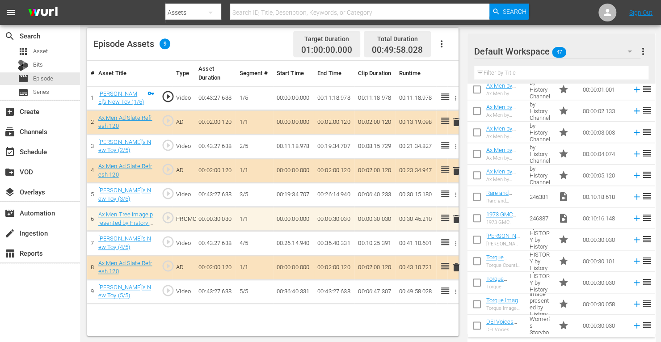
scroll to position [539, 0]
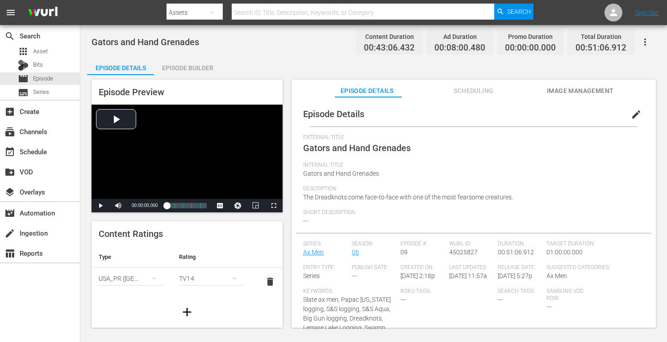
click at [196, 64] on div "Episode Builder" at bounding box center [187, 67] width 67 height 21
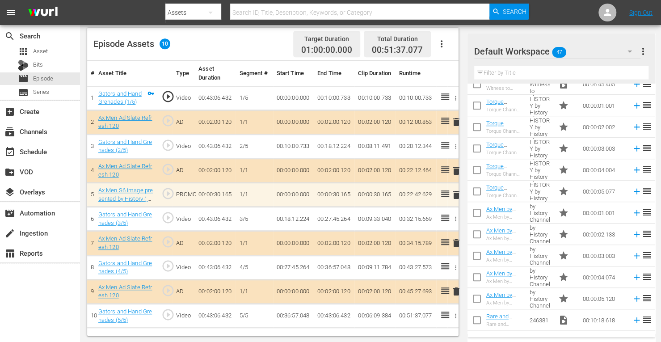
scroll to position [421, 0]
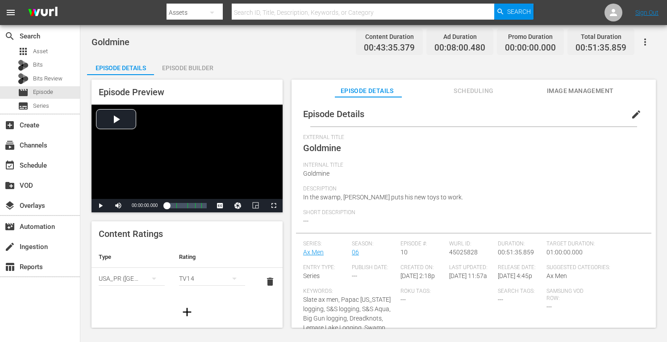
click at [198, 69] on div "Episode Builder" at bounding box center [187, 67] width 67 height 21
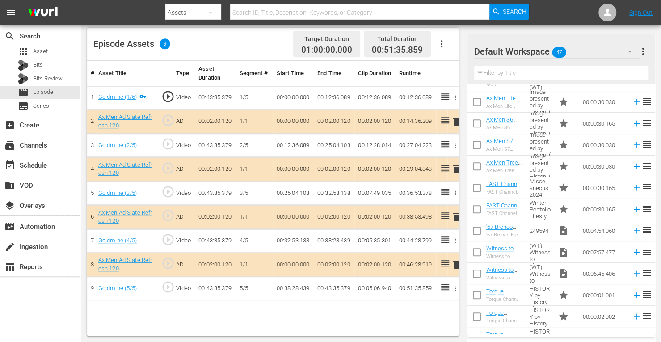
scroll to position [237, 0]
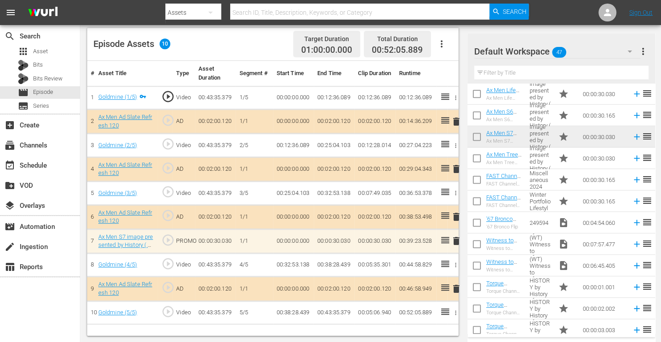
click at [644, 177] on span "reorder" at bounding box center [647, 179] width 11 height 11
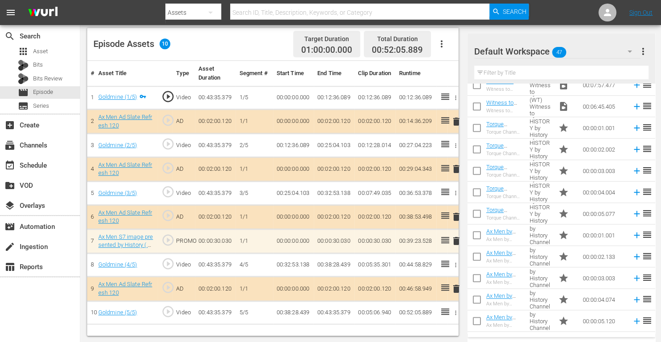
scroll to position [436, 0]
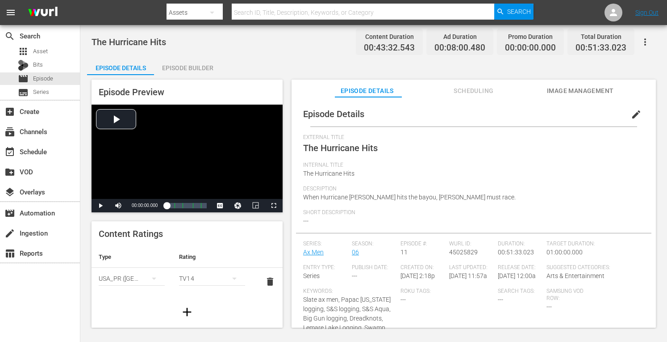
click at [196, 69] on div "Episode Builder" at bounding box center [187, 67] width 67 height 21
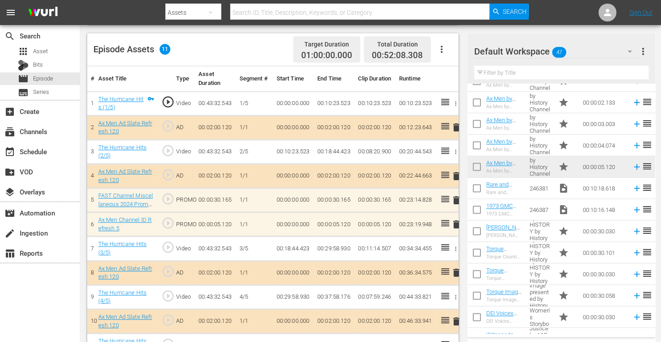
scroll to position [553, 0]
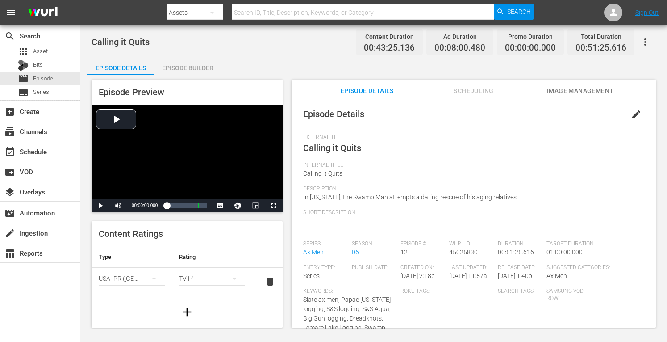
click at [192, 65] on div "Episode Builder" at bounding box center [187, 67] width 67 height 21
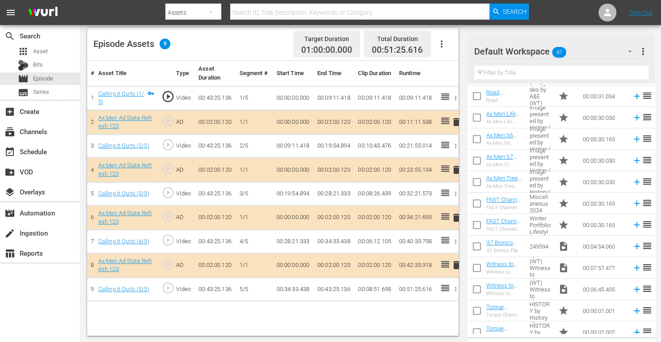
scroll to position [215, 0]
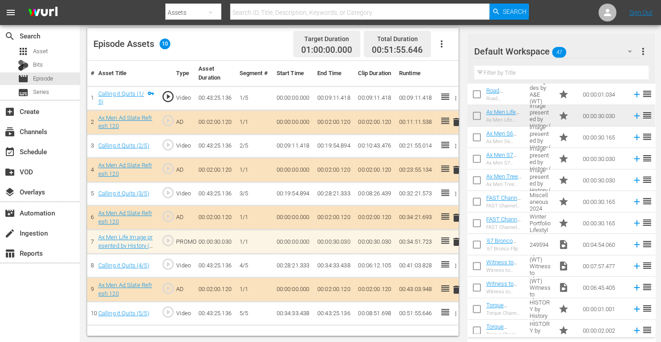
click at [454, 237] on span "delete" at bounding box center [456, 241] width 11 height 11
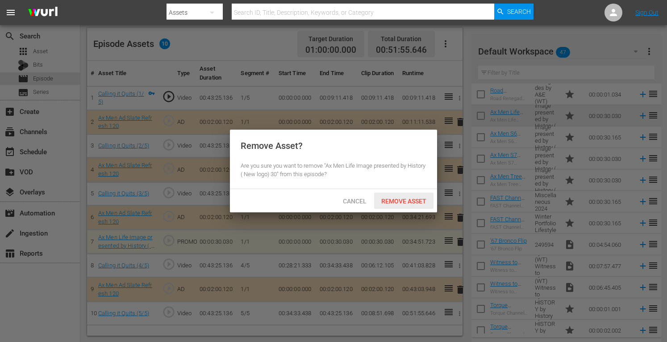
click at [415, 203] on span "Remove Asset" at bounding box center [403, 200] width 59 height 7
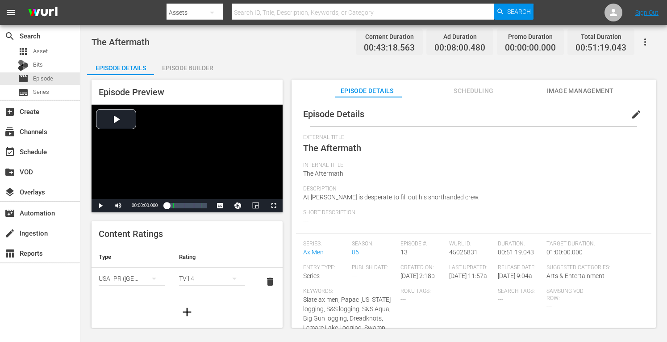
click at [206, 67] on div "Episode Builder" at bounding box center [187, 67] width 67 height 21
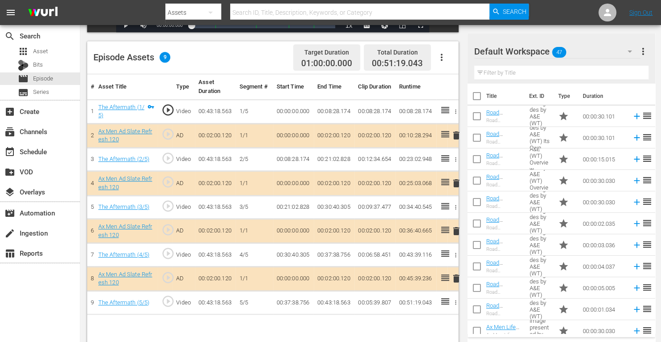
scroll to position [232, 0]
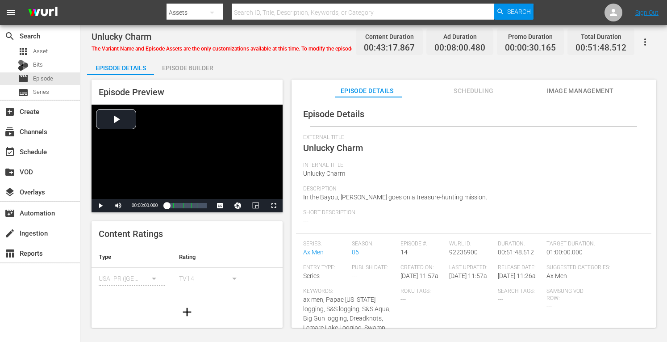
click at [193, 67] on div "Episode Builder" at bounding box center [187, 67] width 67 height 21
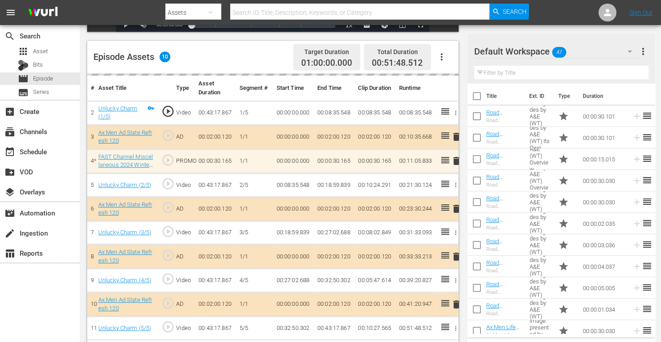
scroll to position [232, 0]
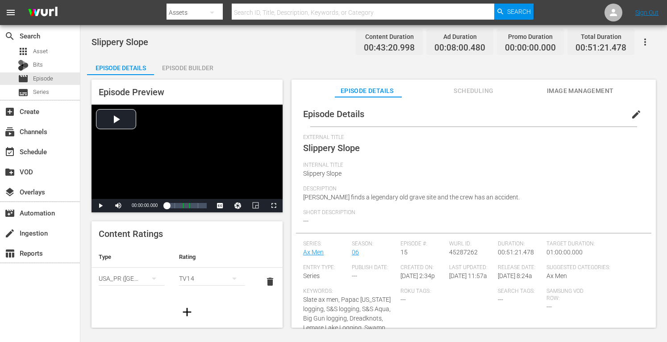
click at [193, 63] on div "Episode Builder" at bounding box center [187, 67] width 67 height 21
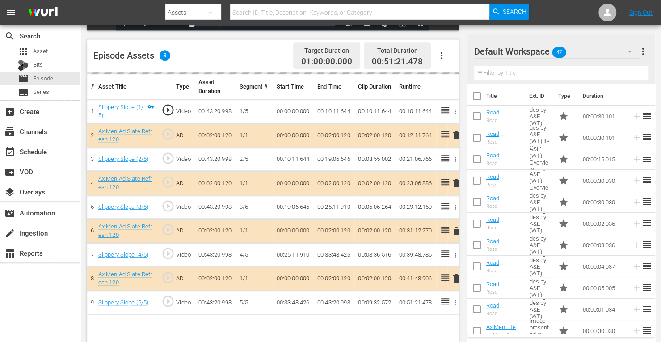
scroll to position [232, 0]
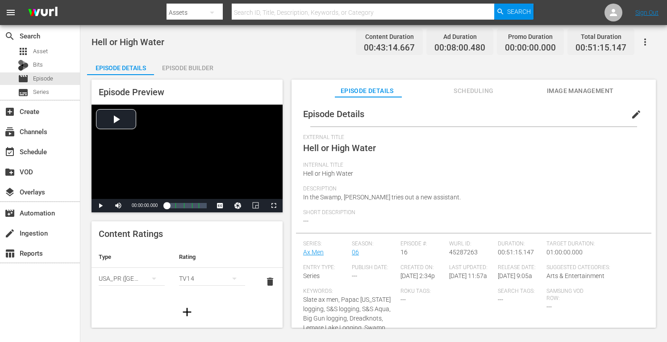
click at [200, 68] on div "Episode Builder" at bounding box center [187, 67] width 67 height 21
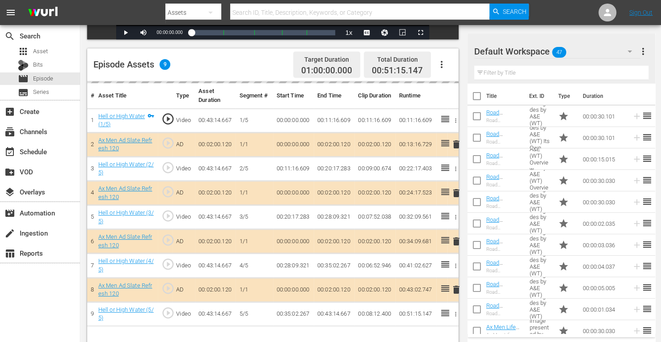
scroll to position [213, 0]
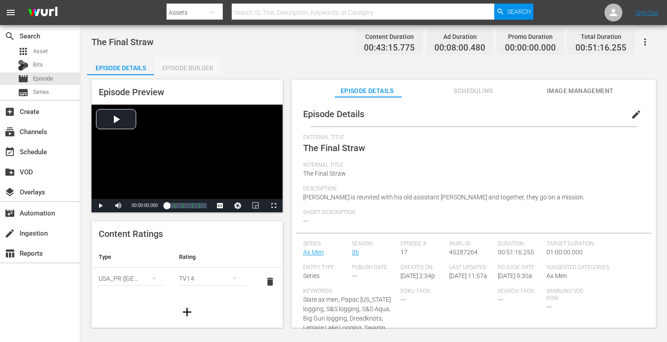
click at [202, 67] on div "Episode Builder" at bounding box center [187, 67] width 67 height 21
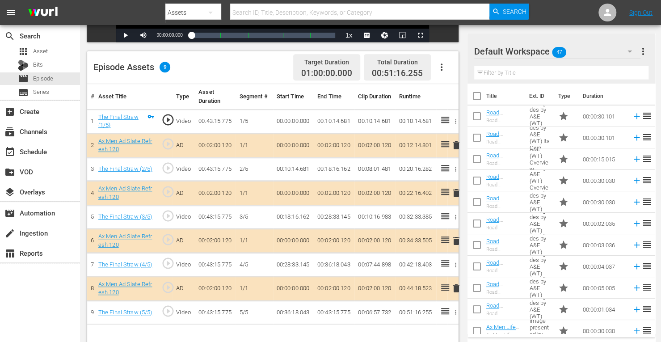
scroll to position [232, 0]
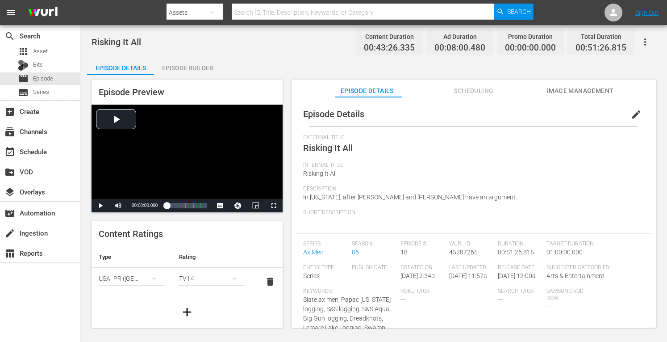
click at [185, 64] on div "Episode Builder" at bounding box center [187, 67] width 67 height 21
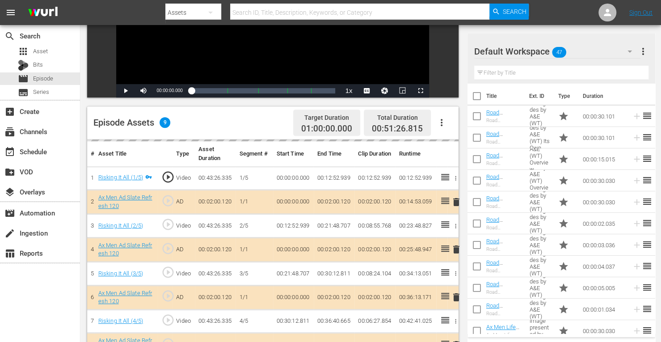
scroll to position [232, 0]
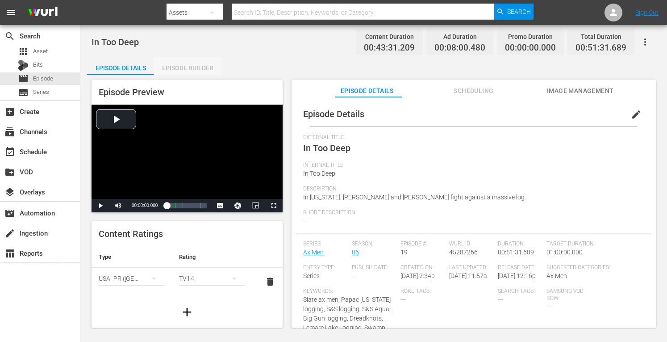
click at [183, 67] on div "Episode Builder" at bounding box center [187, 67] width 67 height 21
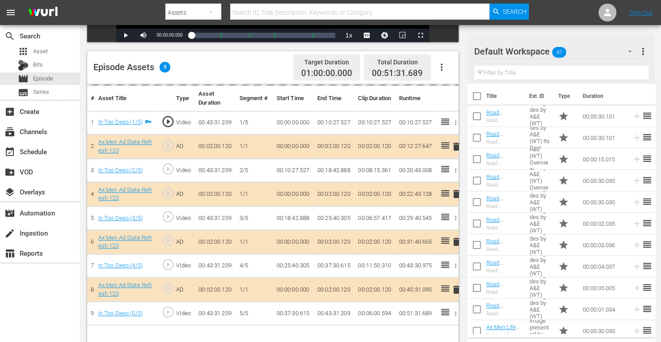
scroll to position [232, 0]
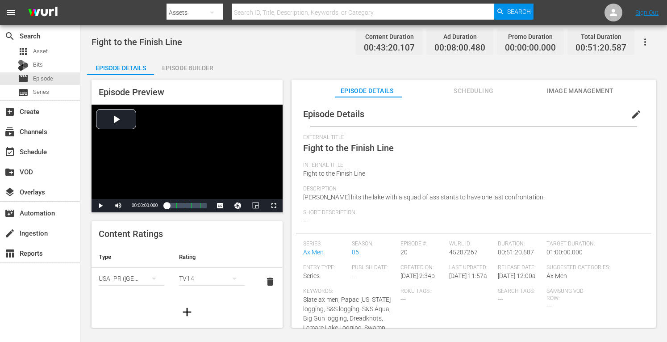
click at [202, 66] on div "Episode Builder" at bounding box center [187, 67] width 67 height 21
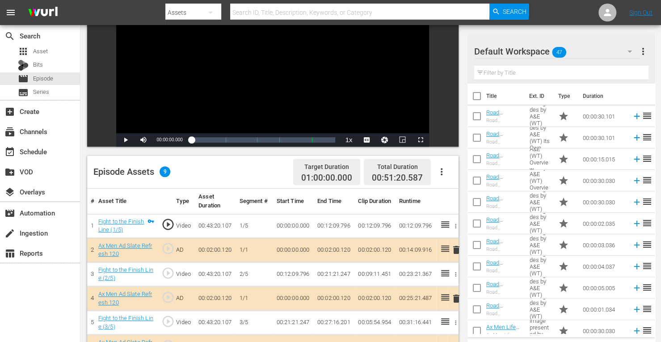
scroll to position [232, 0]
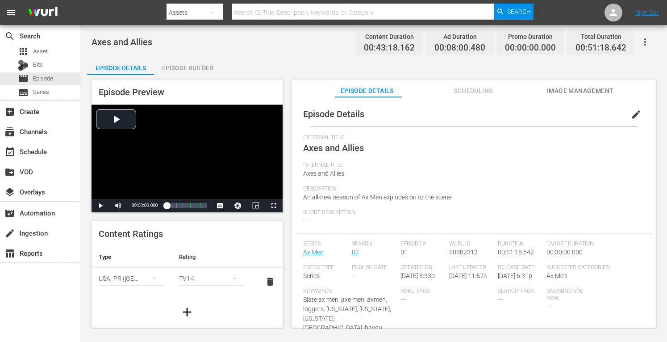
click at [191, 69] on div "Episode Builder" at bounding box center [187, 67] width 67 height 21
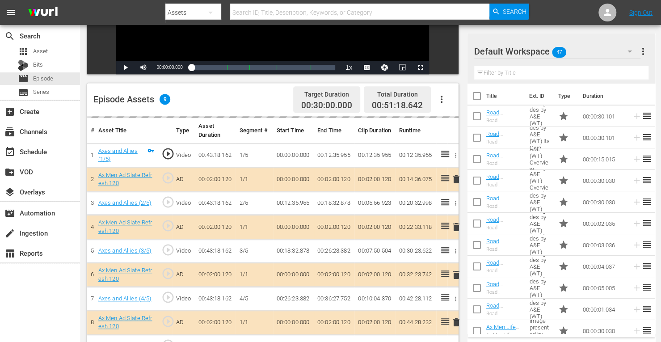
scroll to position [232, 0]
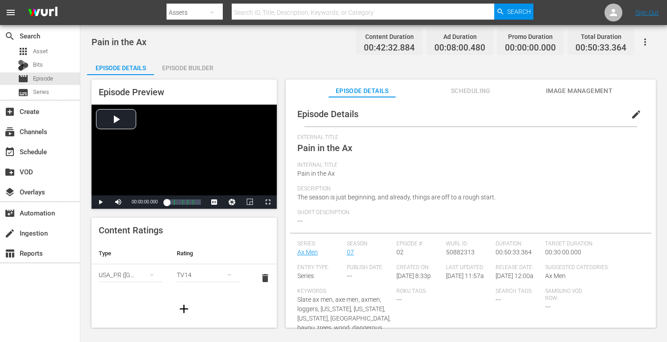
click at [191, 67] on div "Episode Builder" at bounding box center [187, 67] width 67 height 21
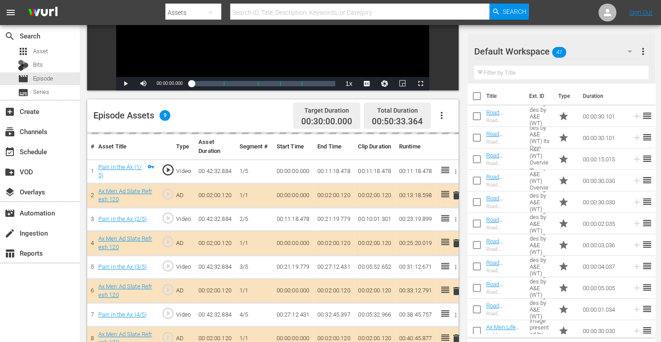
scroll to position [232, 0]
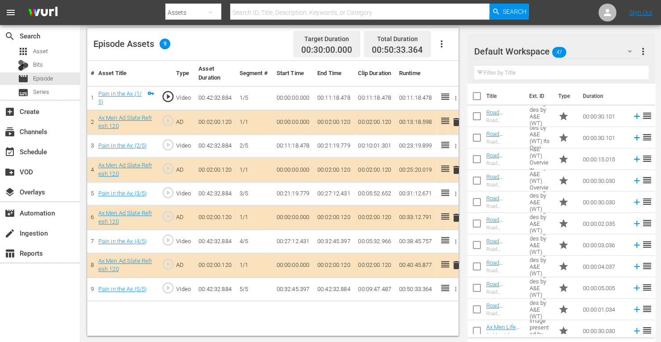
click at [454, 168] on span "delete" at bounding box center [456, 169] width 11 height 11
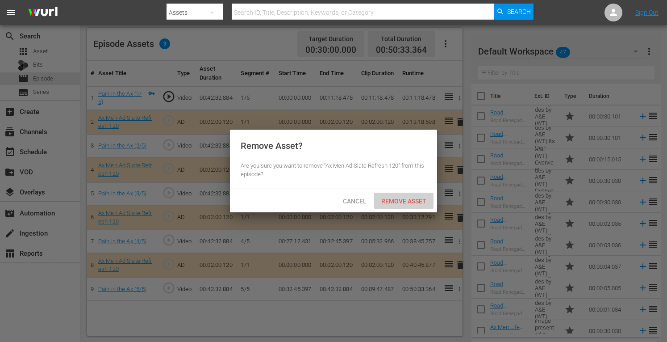
click at [402, 200] on span "Remove Asset" at bounding box center [403, 200] width 59 height 7
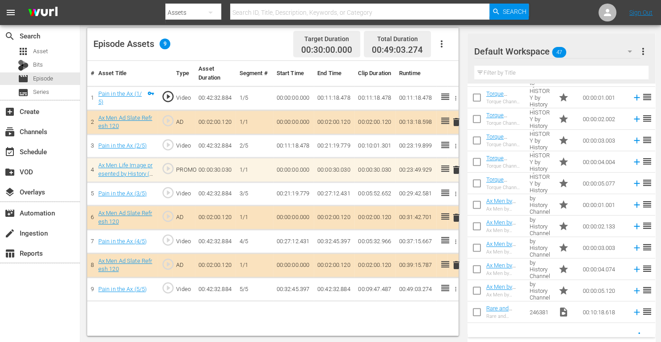
scroll to position [436, 0]
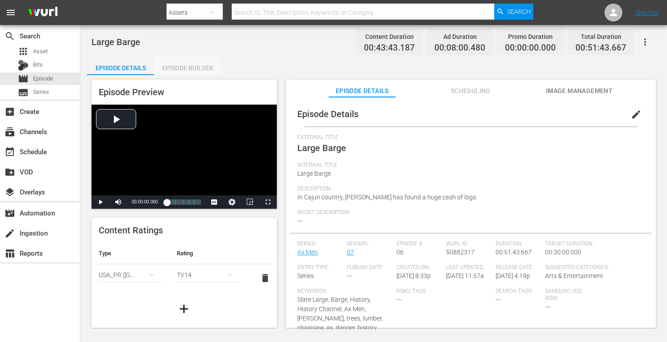
click at [197, 63] on div "Episode Builder" at bounding box center [187, 67] width 67 height 21
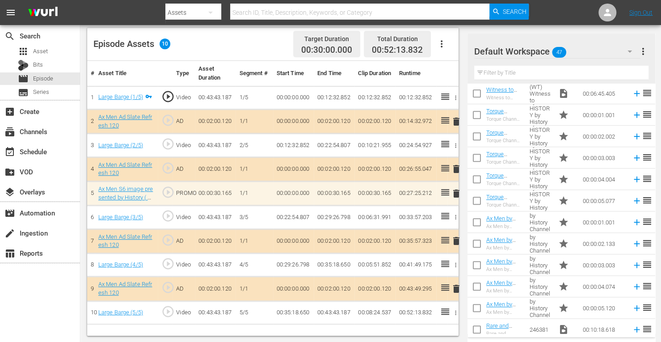
scroll to position [411, 0]
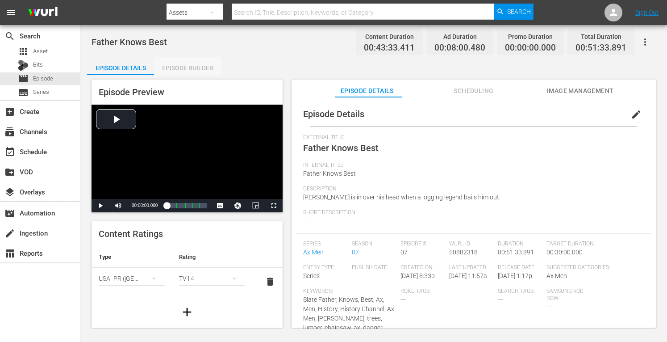
click at [189, 61] on div "Episode Builder" at bounding box center [187, 67] width 67 height 21
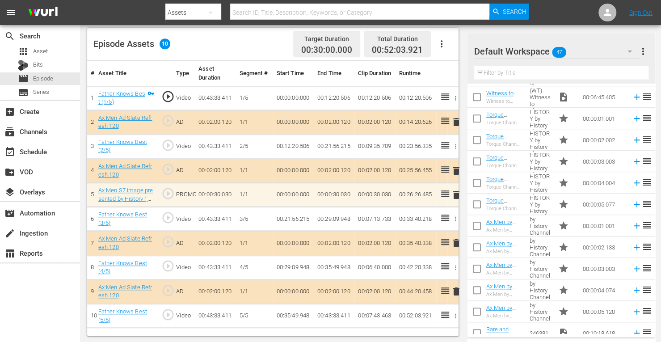
scroll to position [407, 0]
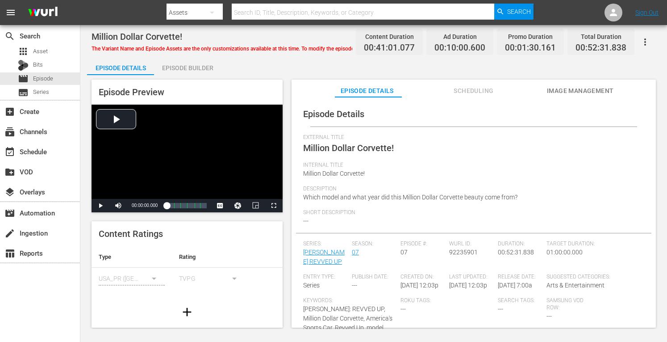
click at [192, 66] on div "Episode Builder" at bounding box center [187, 67] width 67 height 21
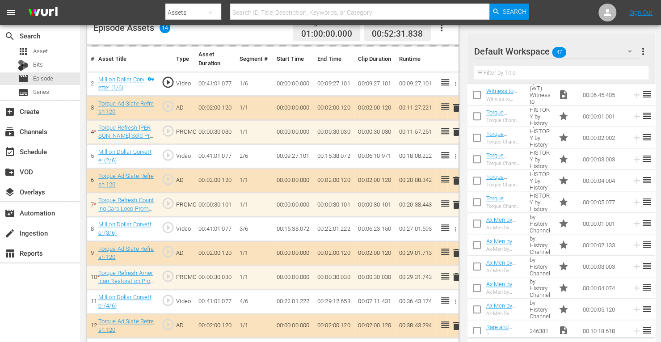
scroll to position [436, 0]
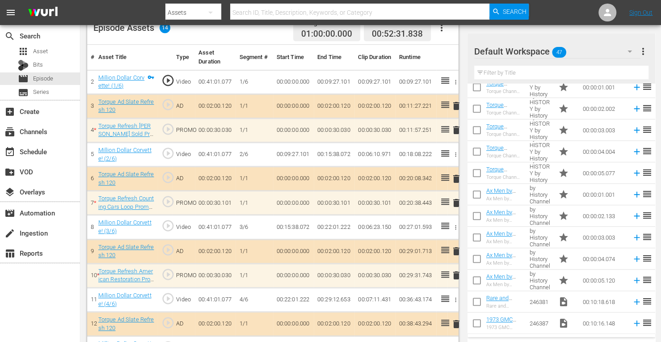
click at [589, 38] on div "Default Workspace 47 Default more_vert" at bounding box center [561, 48] width 174 height 29
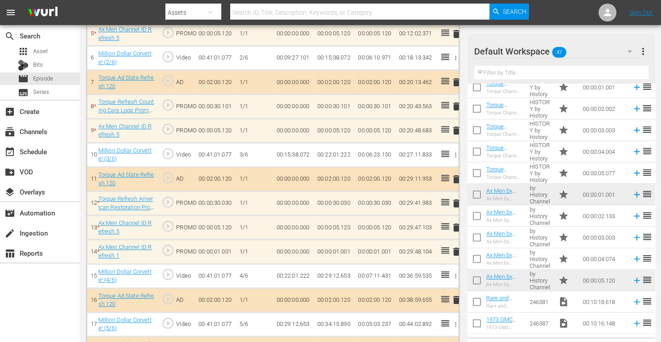
scroll to position [367, 0]
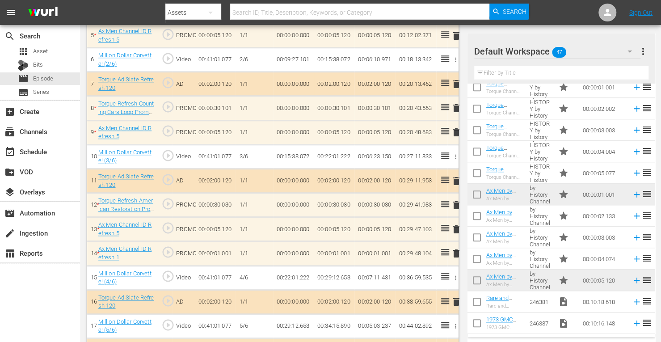
click at [456, 249] on span "delete" at bounding box center [456, 253] width 11 height 11
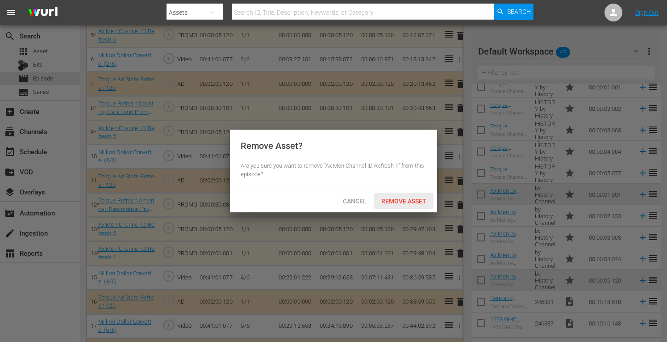
click at [408, 202] on span "Remove Asset" at bounding box center [403, 200] width 59 height 7
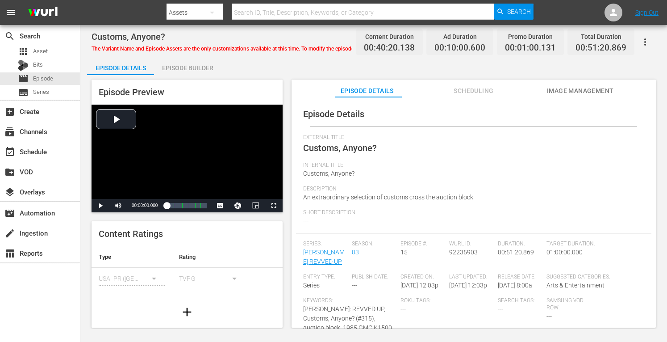
click at [181, 66] on div "Episode Builder" at bounding box center [187, 67] width 67 height 21
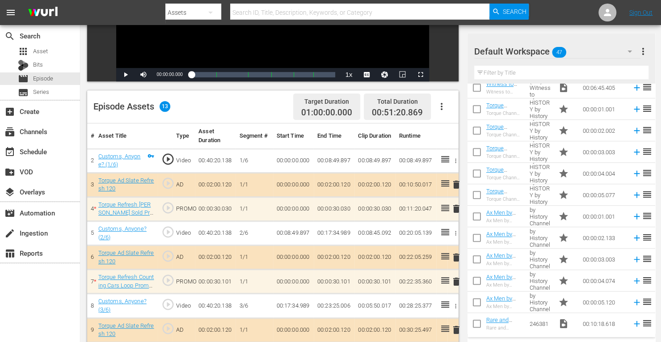
scroll to position [417, 0]
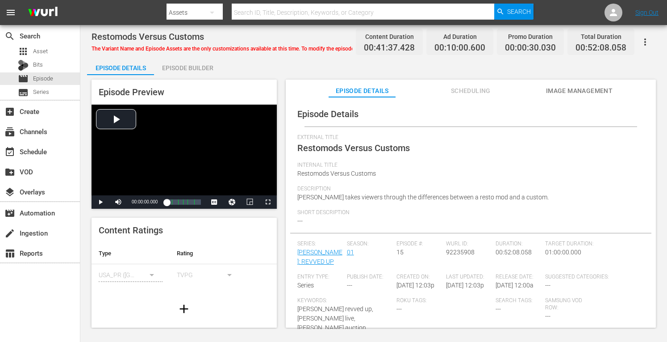
click at [196, 64] on div "Episode Builder" at bounding box center [187, 67] width 67 height 21
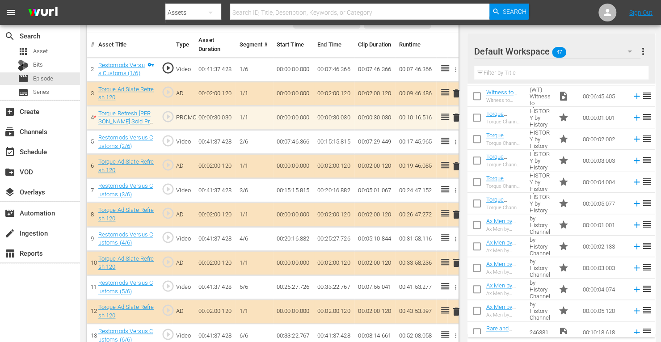
scroll to position [411, 0]
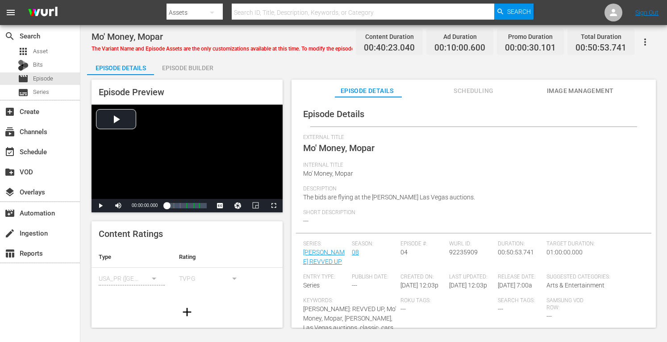
click at [191, 70] on div "Episode Builder" at bounding box center [187, 67] width 67 height 21
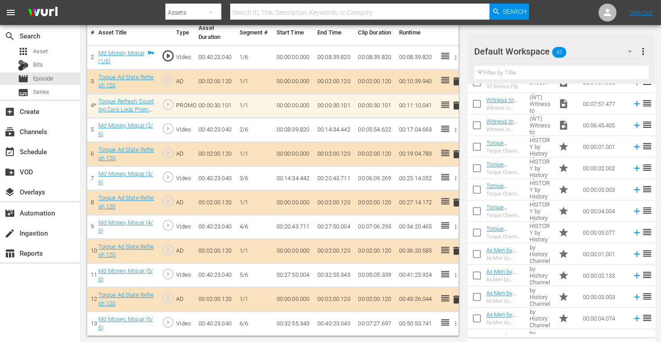
scroll to position [271, 0]
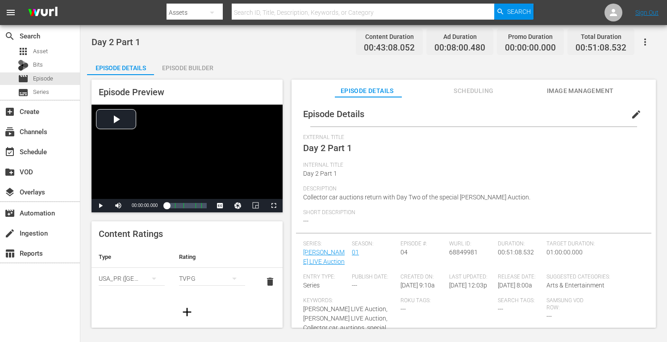
click at [194, 66] on div "Episode Builder" at bounding box center [187, 67] width 67 height 21
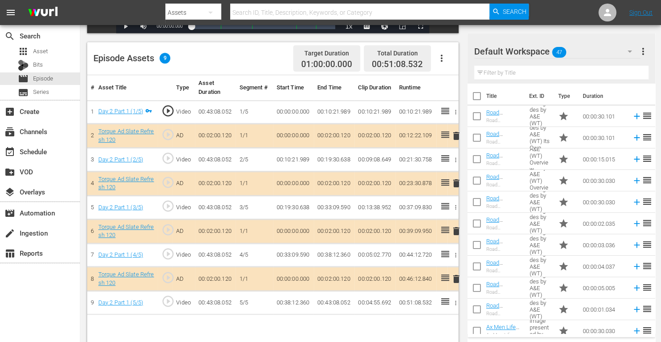
scroll to position [232, 0]
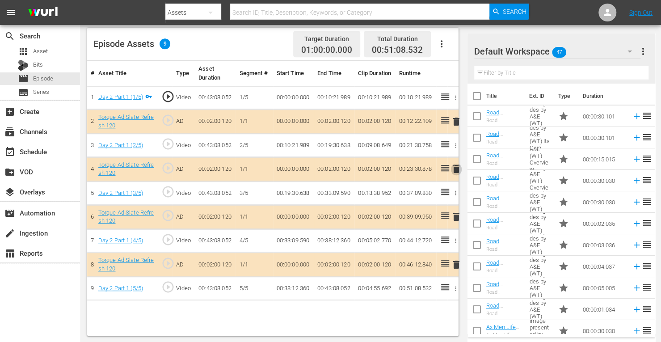
click at [454, 167] on span "delete" at bounding box center [456, 169] width 11 height 11
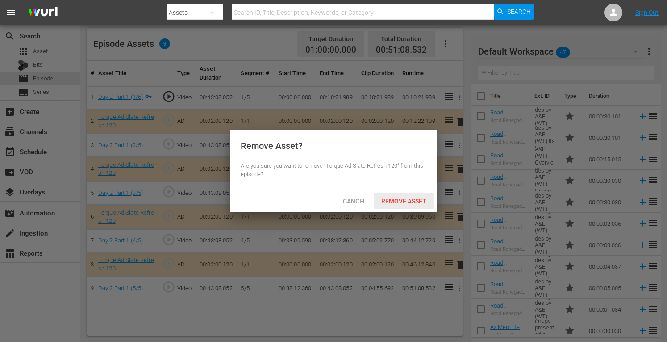
click at [413, 200] on span "Remove Asset" at bounding box center [403, 200] width 59 height 7
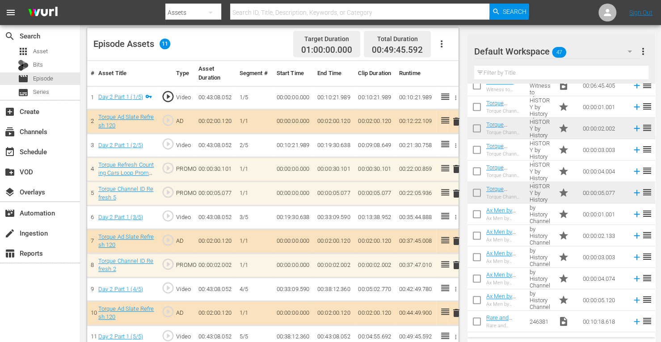
scroll to position [243, 0]
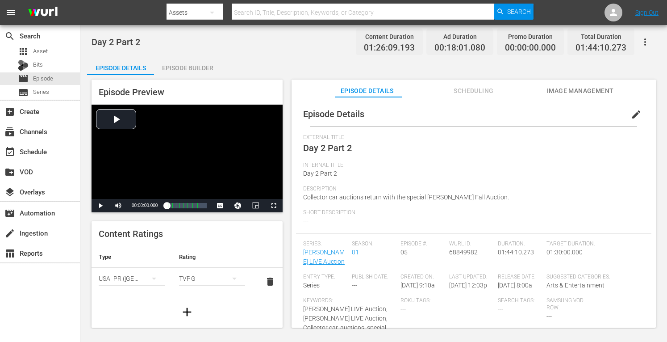
click at [185, 67] on div "Episode Builder" at bounding box center [187, 67] width 67 height 21
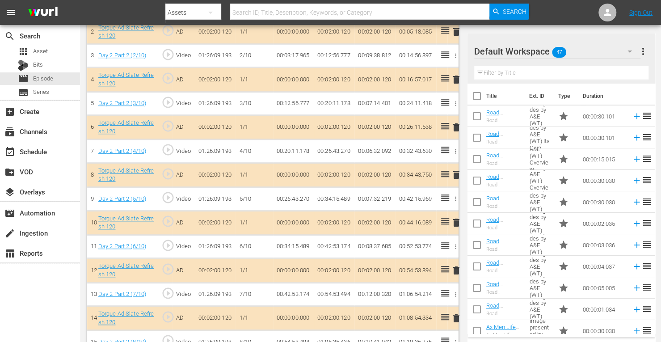
scroll to position [321, 0]
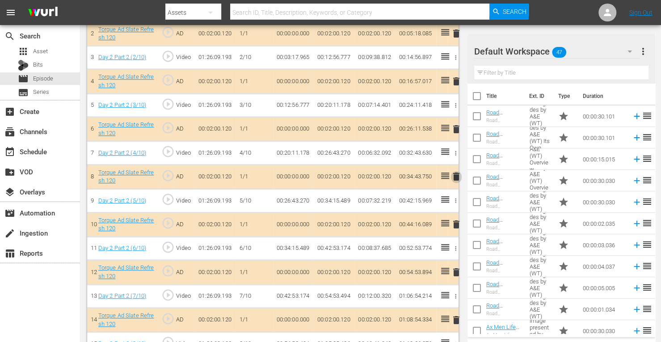
click at [454, 173] on span "delete" at bounding box center [456, 176] width 11 height 11
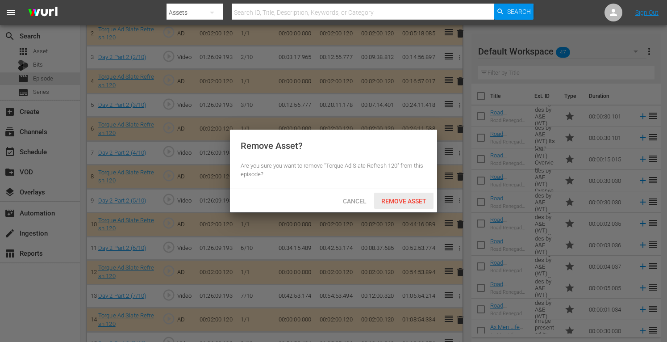
click at [392, 203] on span "Remove Asset" at bounding box center [403, 200] width 59 height 7
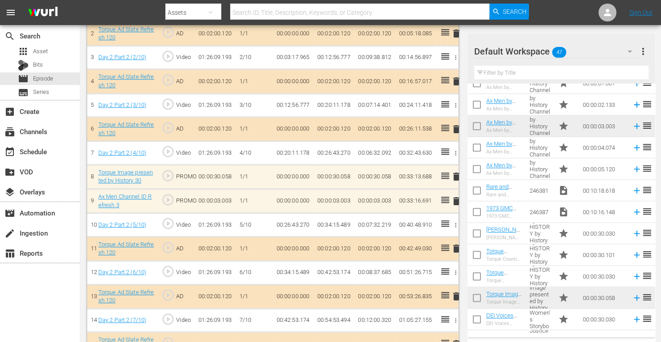
scroll to position [551, 0]
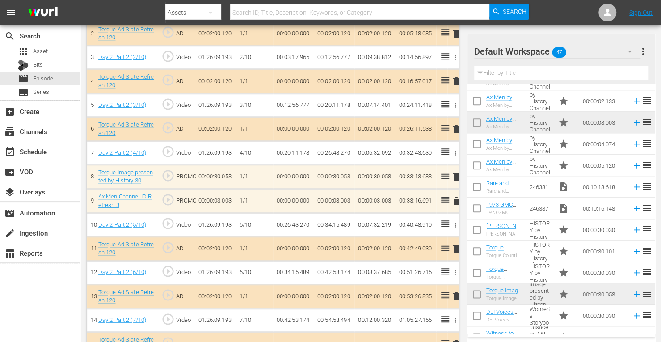
click at [457, 196] on span "delete" at bounding box center [456, 201] width 11 height 11
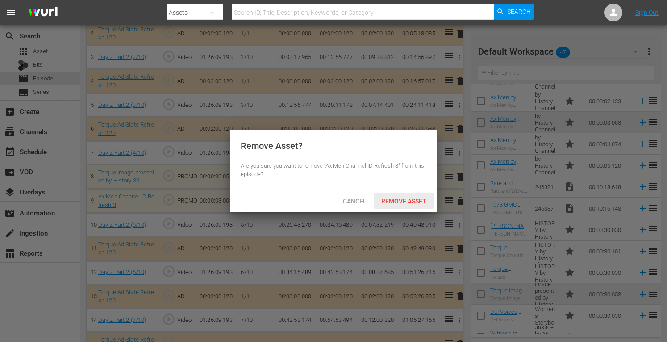
click at [420, 198] on span "Remove Asset" at bounding box center [403, 200] width 59 height 7
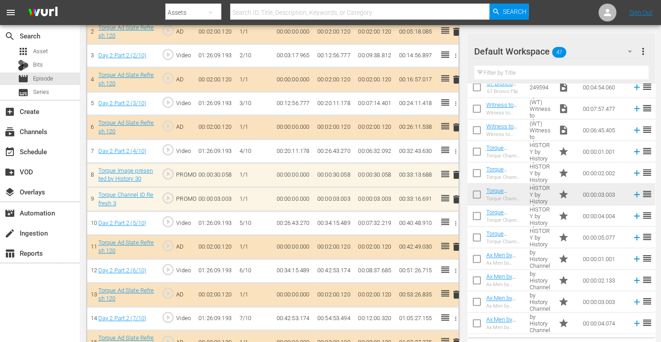
scroll to position [321, 0]
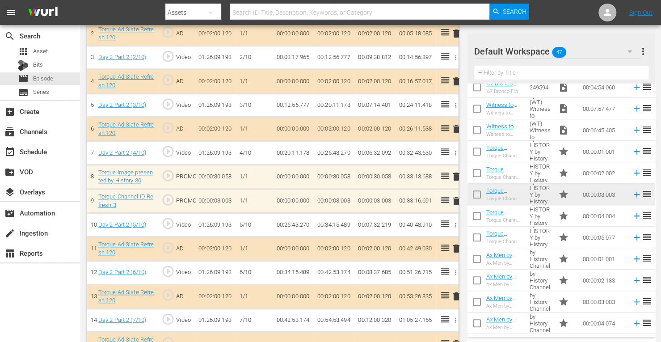
click at [455, 198] on span "delete" at bounding box center [456, 201] width 11 height 11
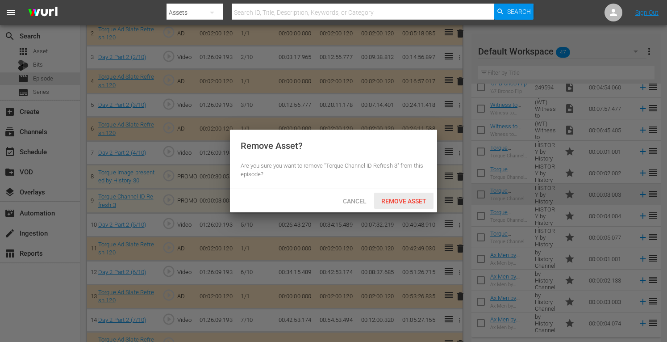
click at [414, 198] on span "Remove Asset" at bounding box center [403, 200] width 59 height 7
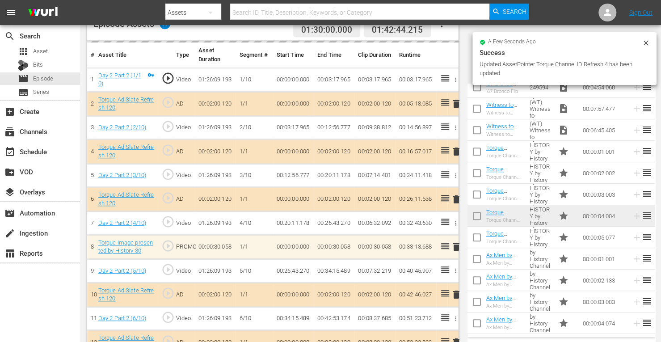
scroll to position [252, 0]
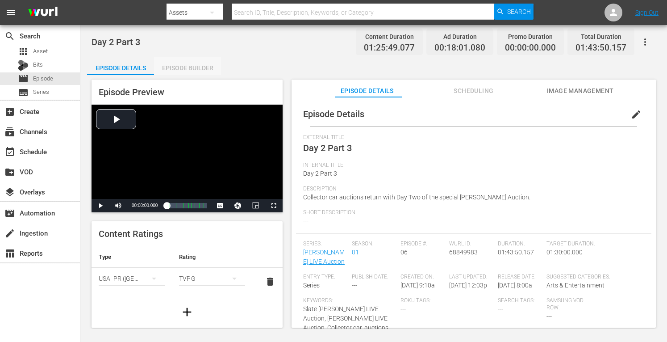
click at [200, 68] on div "Episode Builder" at bounding box center [187, 67] width 67 height 21
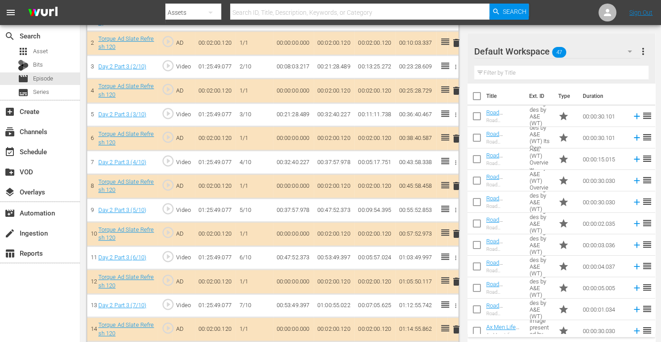
scroll to position [321, 0]
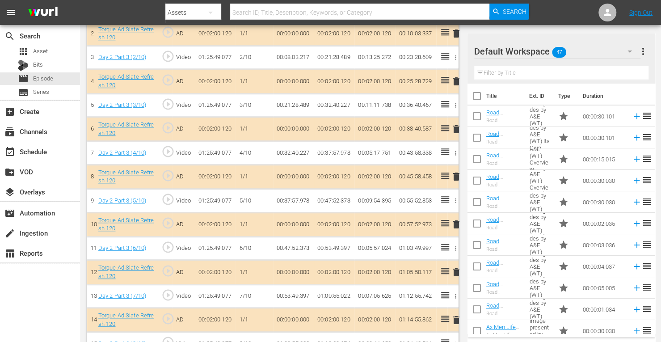
click at [455, 127] on span "delete" at bounding box center [456, 129] width 11 height 11
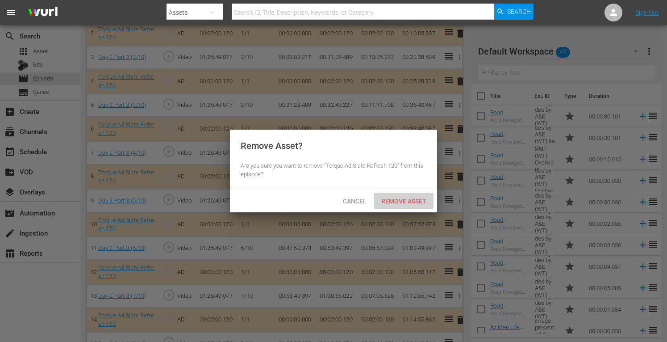
click at [407, 199] on span "Remove Asset" at bounding box center [403, 200] width 59 height 7
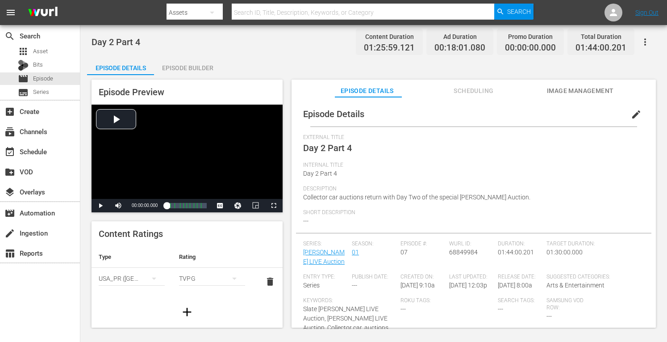
click at [197, 65] on div "Episode Builder" at bounding box center [187, 67] width 67 height 21
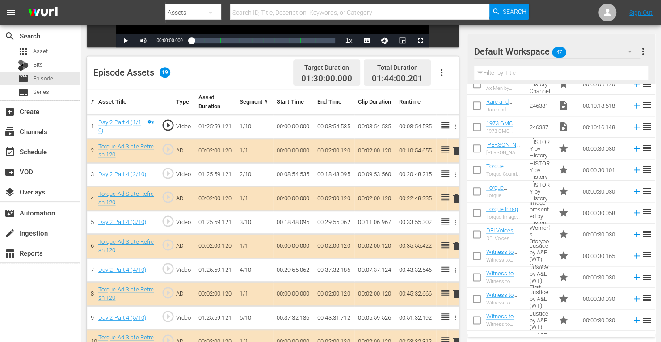
scroll to position [637, 0]
